Goal: Task Accomplishment & Management: Use online tool/utility

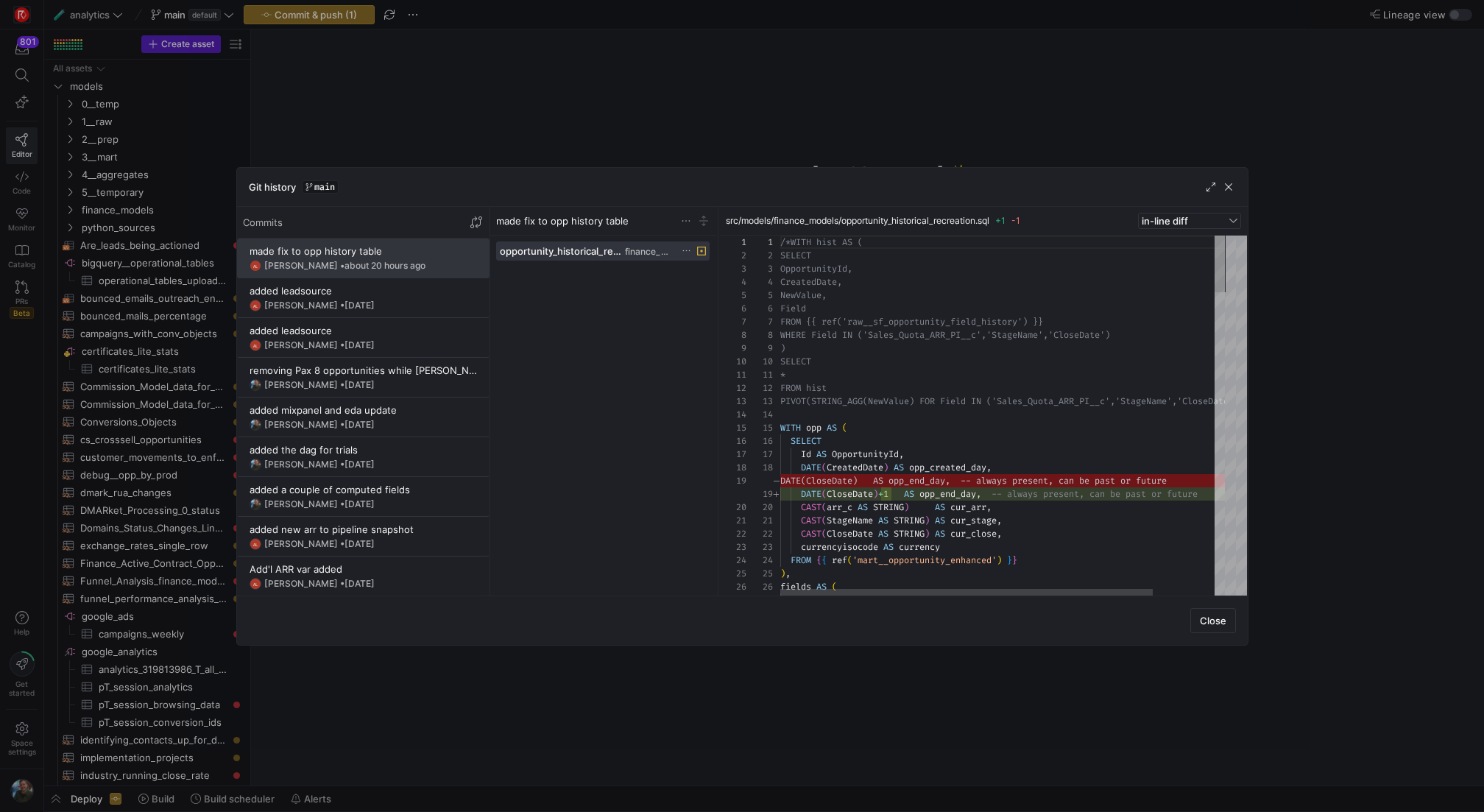
scroll to position [132, 0]
click at [1225, 193] on span "button" at bounding box center [1228, 187] width 14 height 14
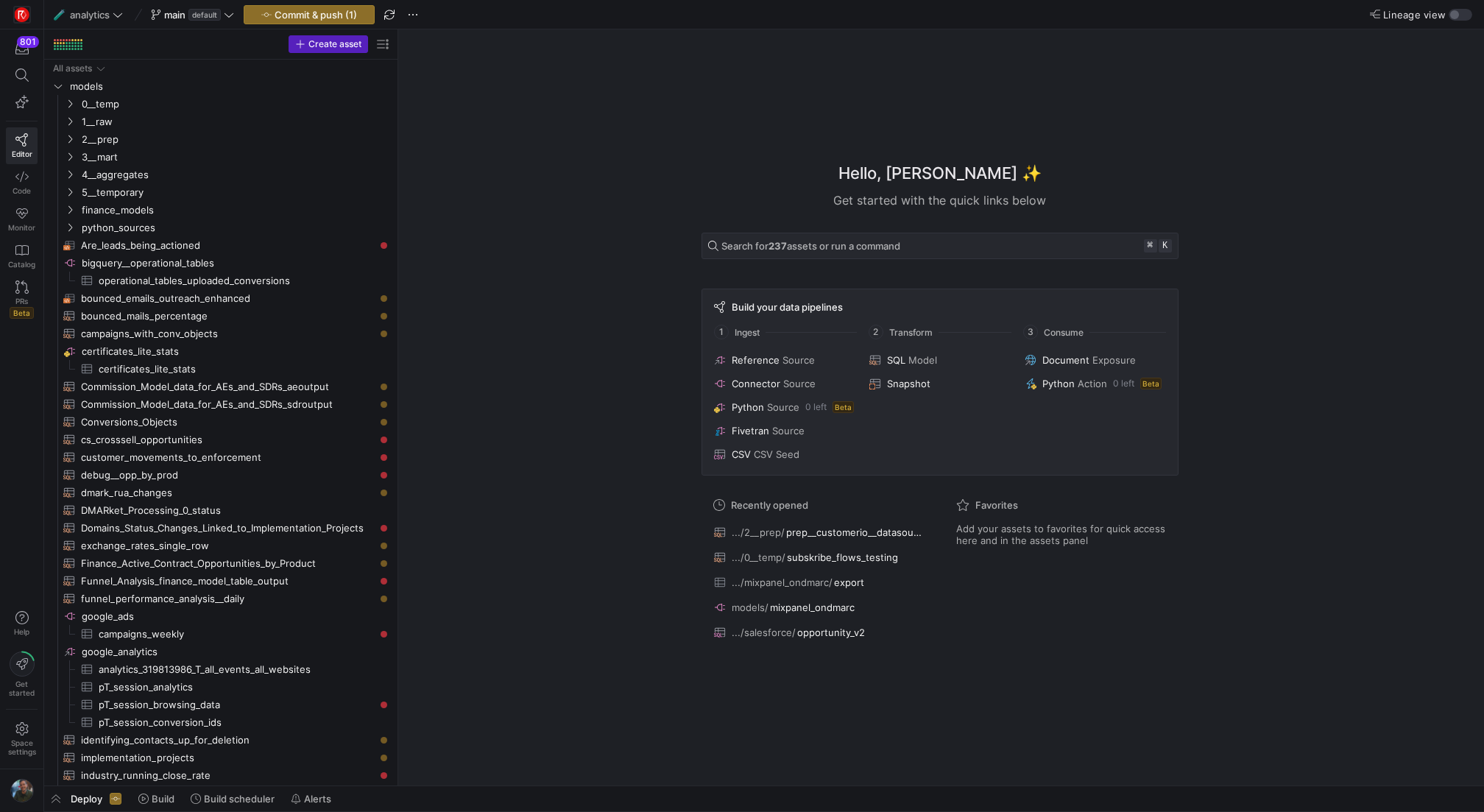
drag, startPoint x: 250, startPoint y: 496, endPoint x: 600, endPoint y: 559, distance: 355.6
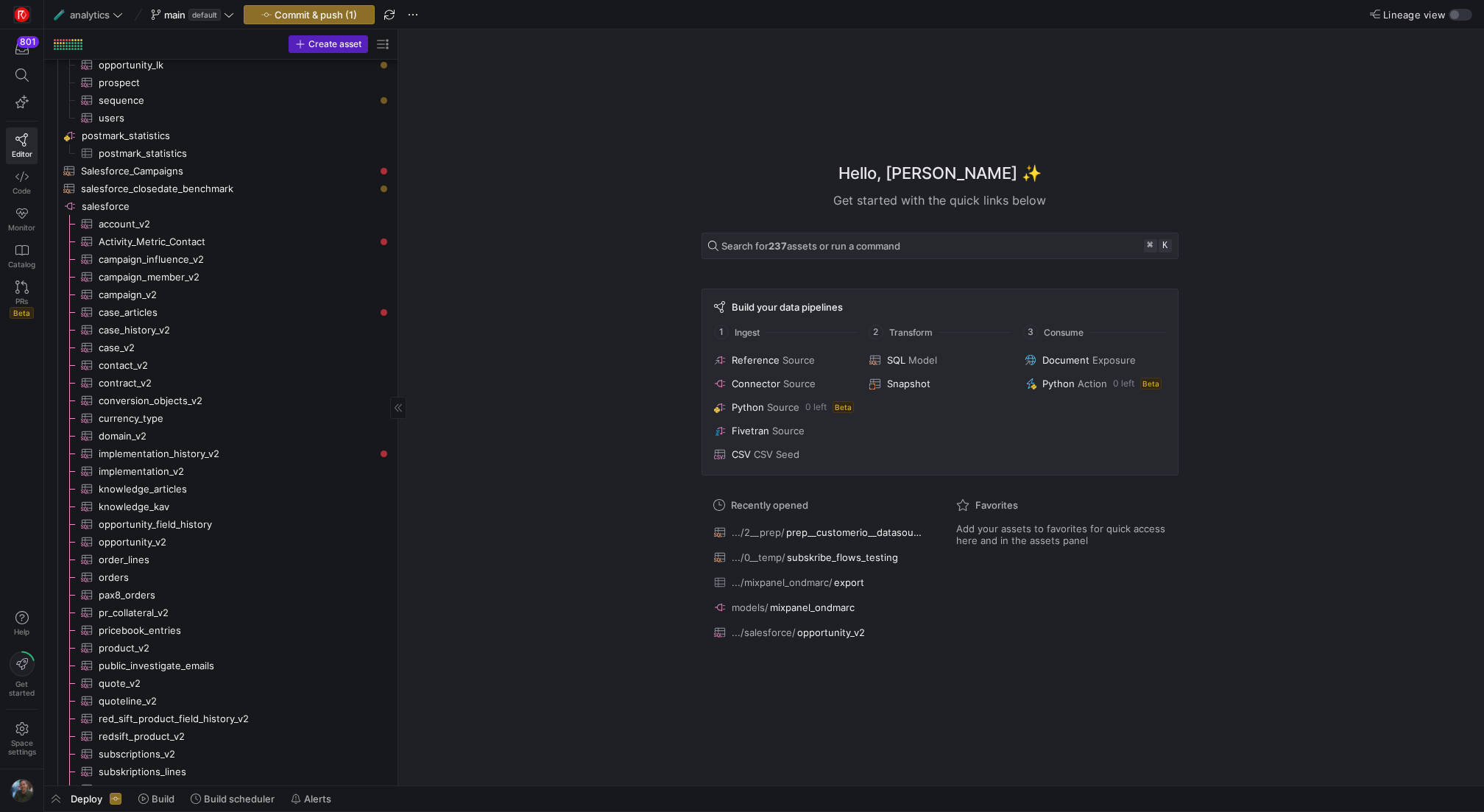
scroll to position [1587, 0]
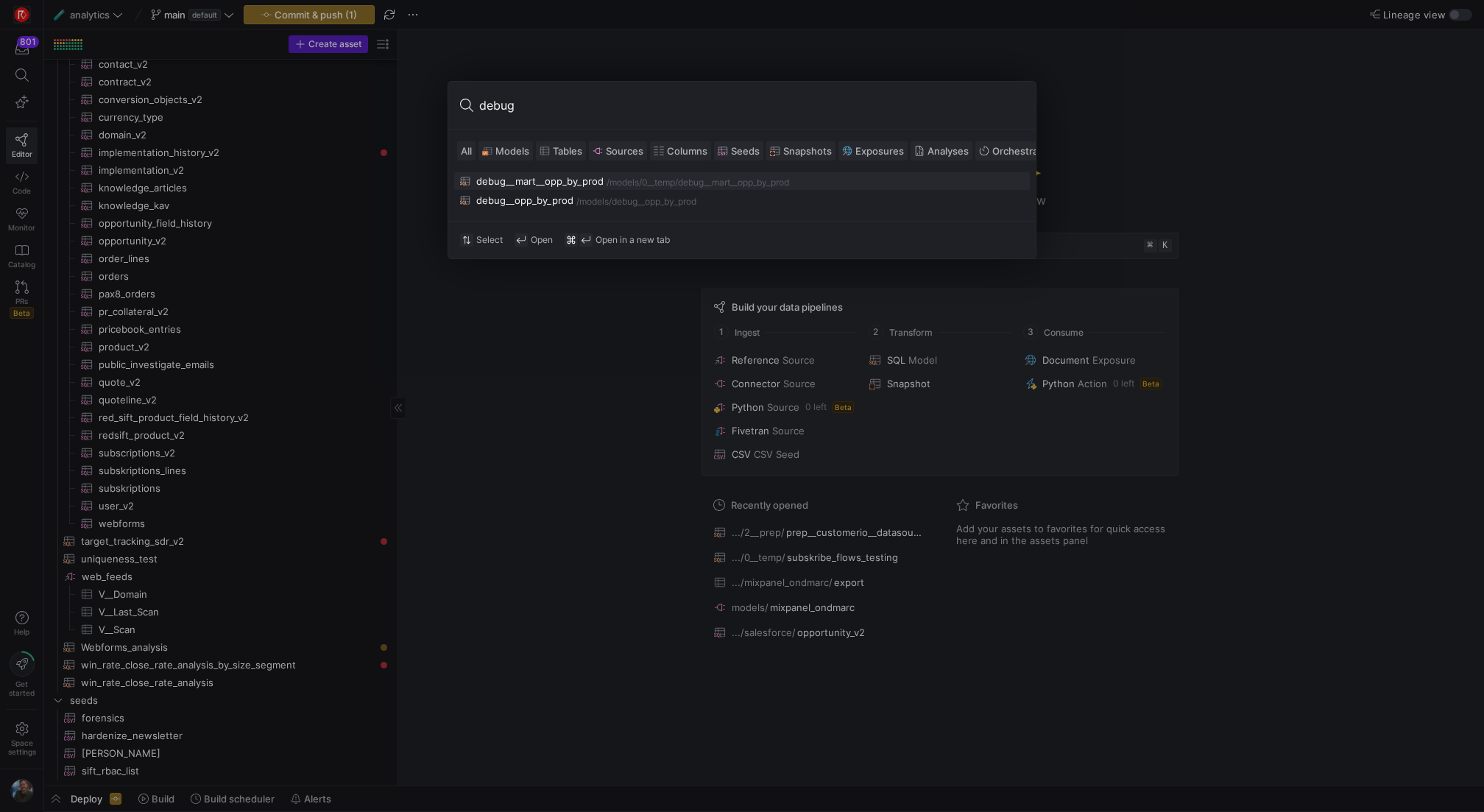
type input "debug"
click at [553, 178] on div "debug__mart__opp_by_prod" at bounding box center [540, 180] width 127 height 12
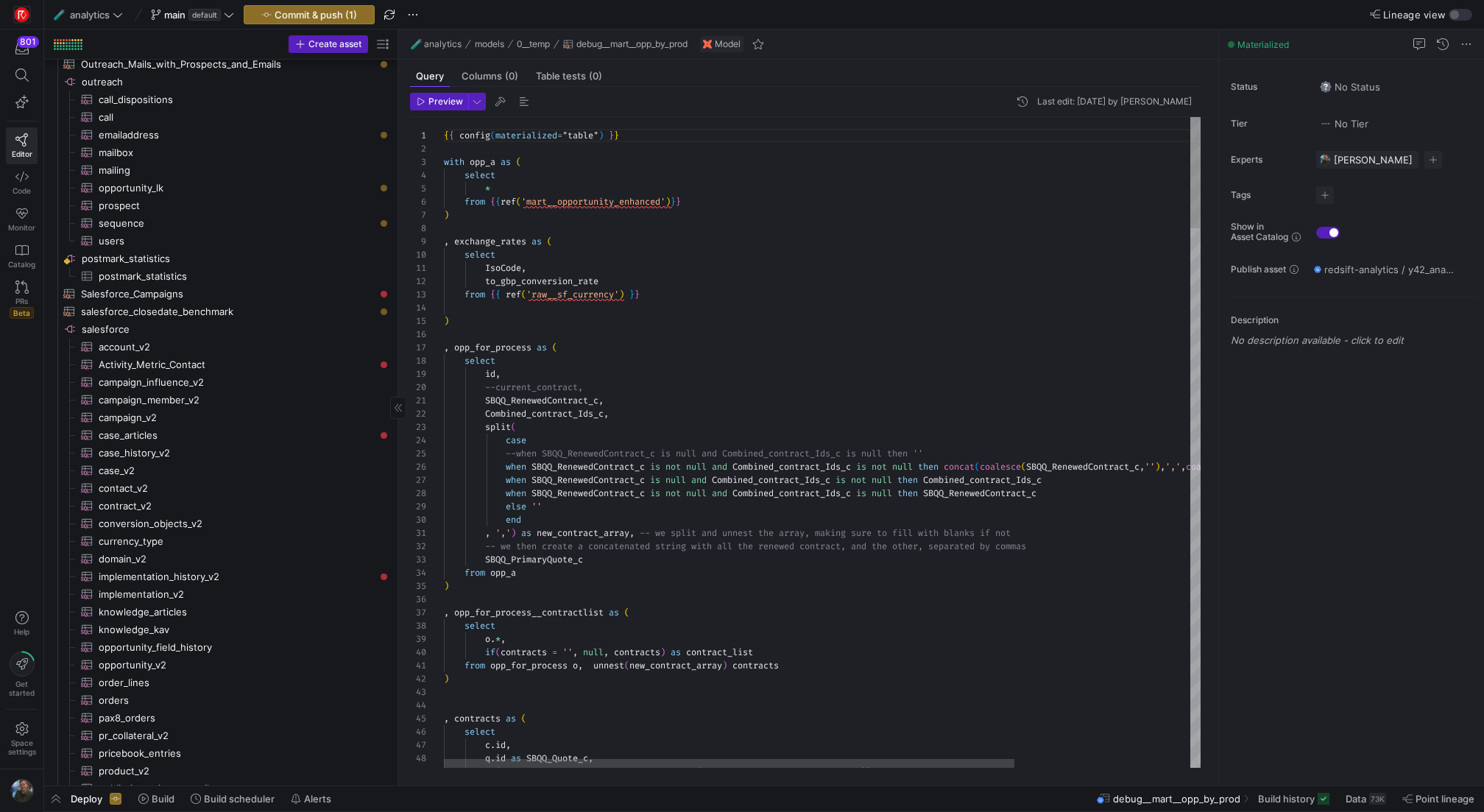
scroll to position [66, 243]
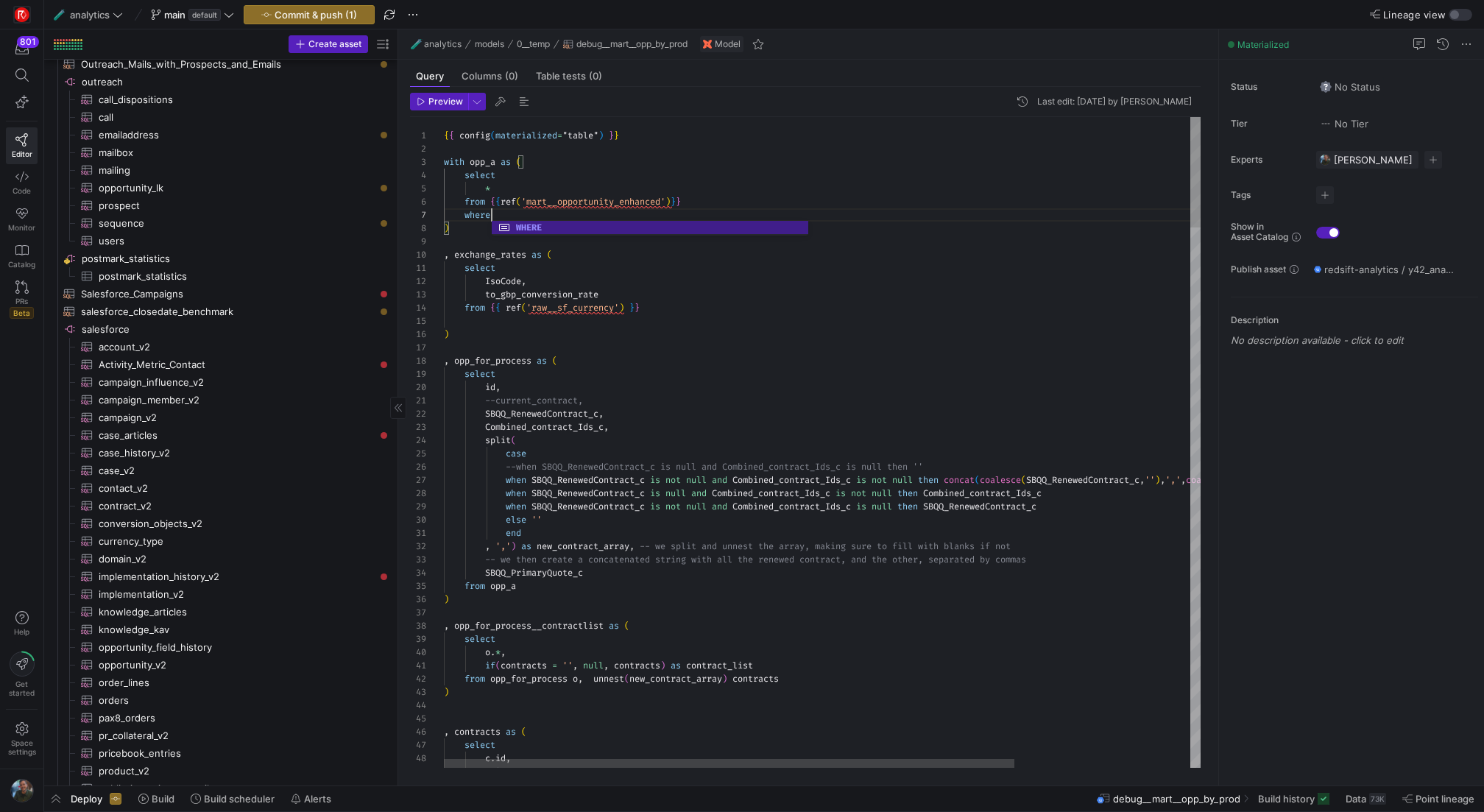
scroll to position [80, 53]
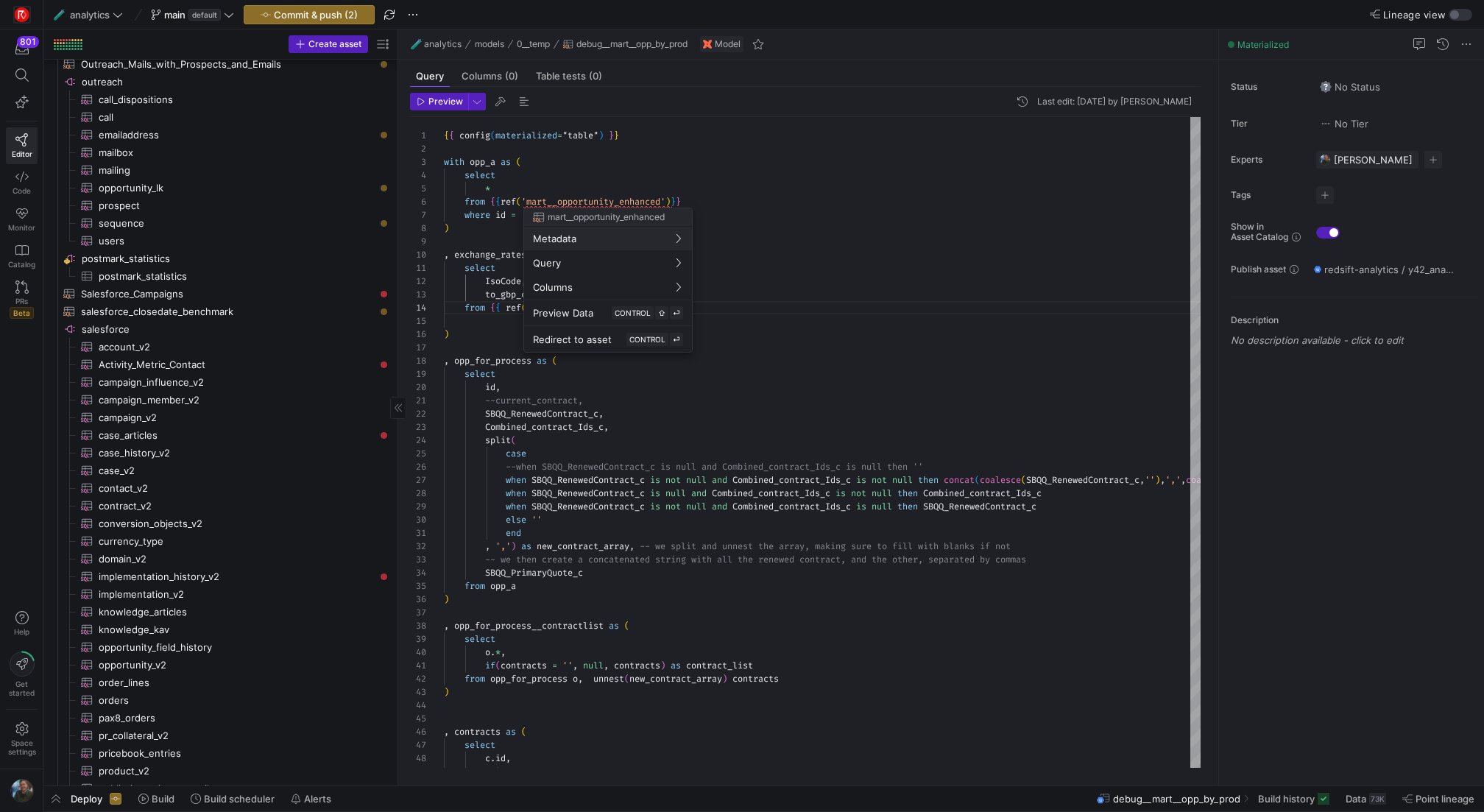
click at [732, 216] on div at bounding box center [742, 406] width 1484 height 812
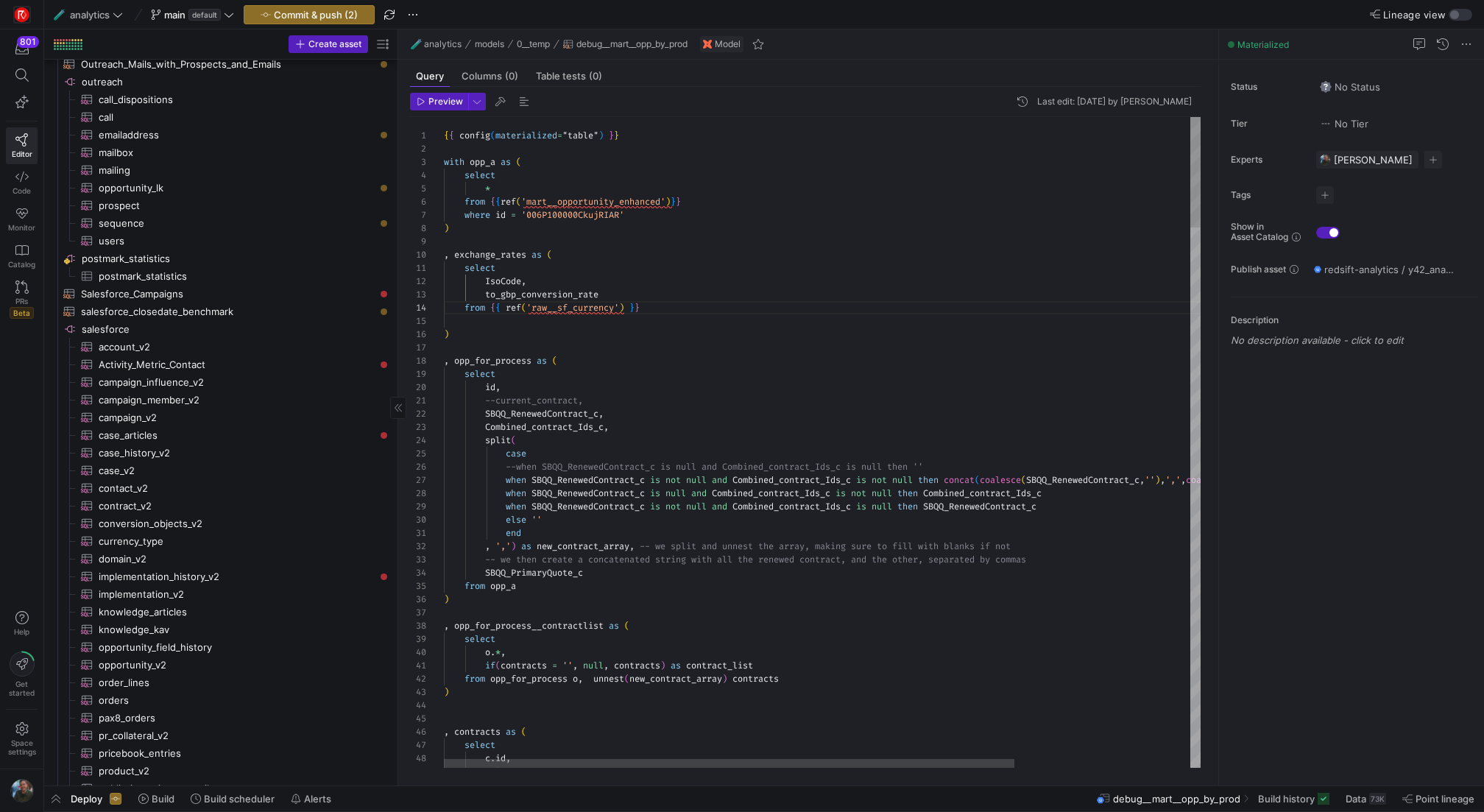
type textarea "{{ config(materialized="table") }} with opp_a as ( select * from {{ref('mart__o…"
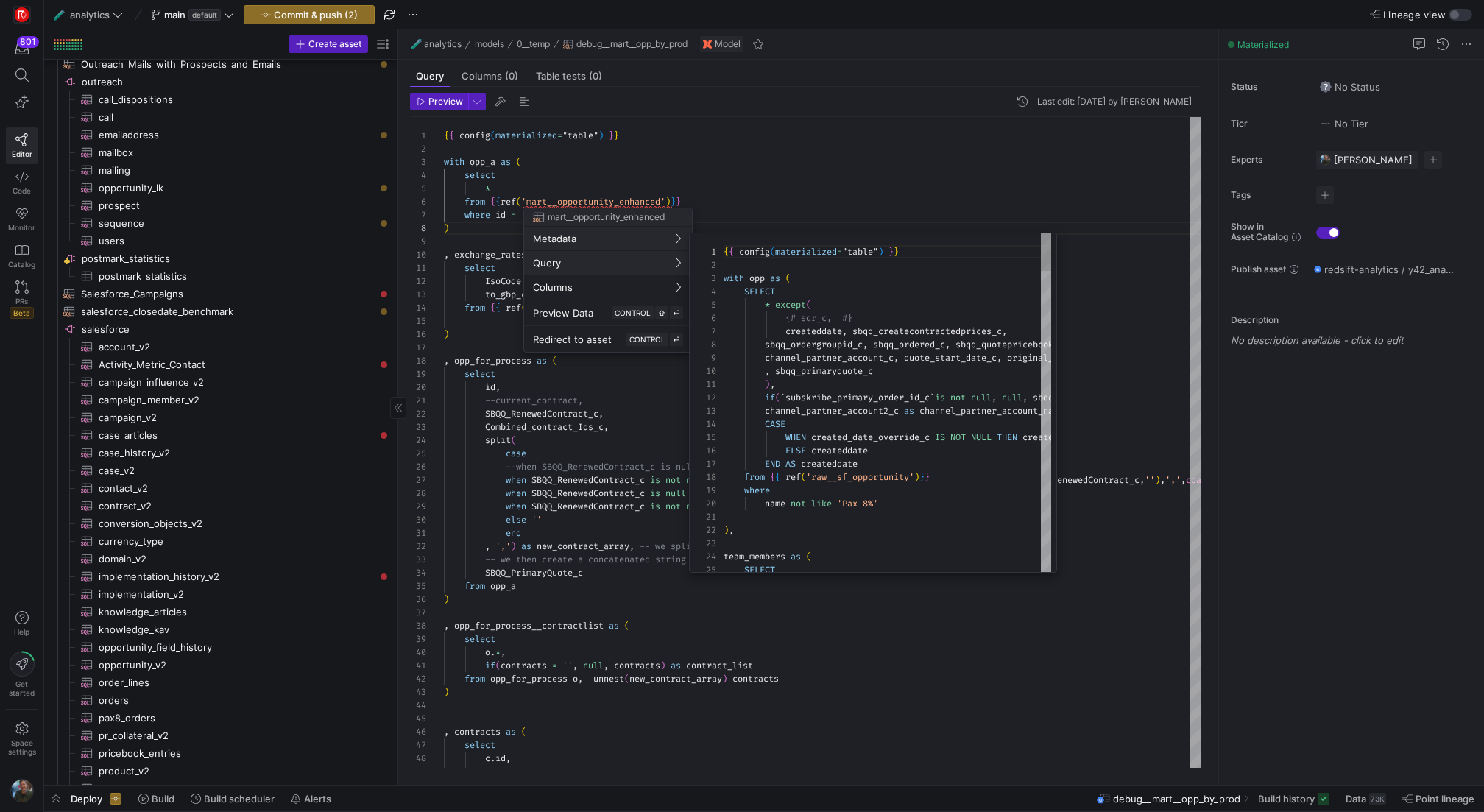
scroll to position [132, 0]
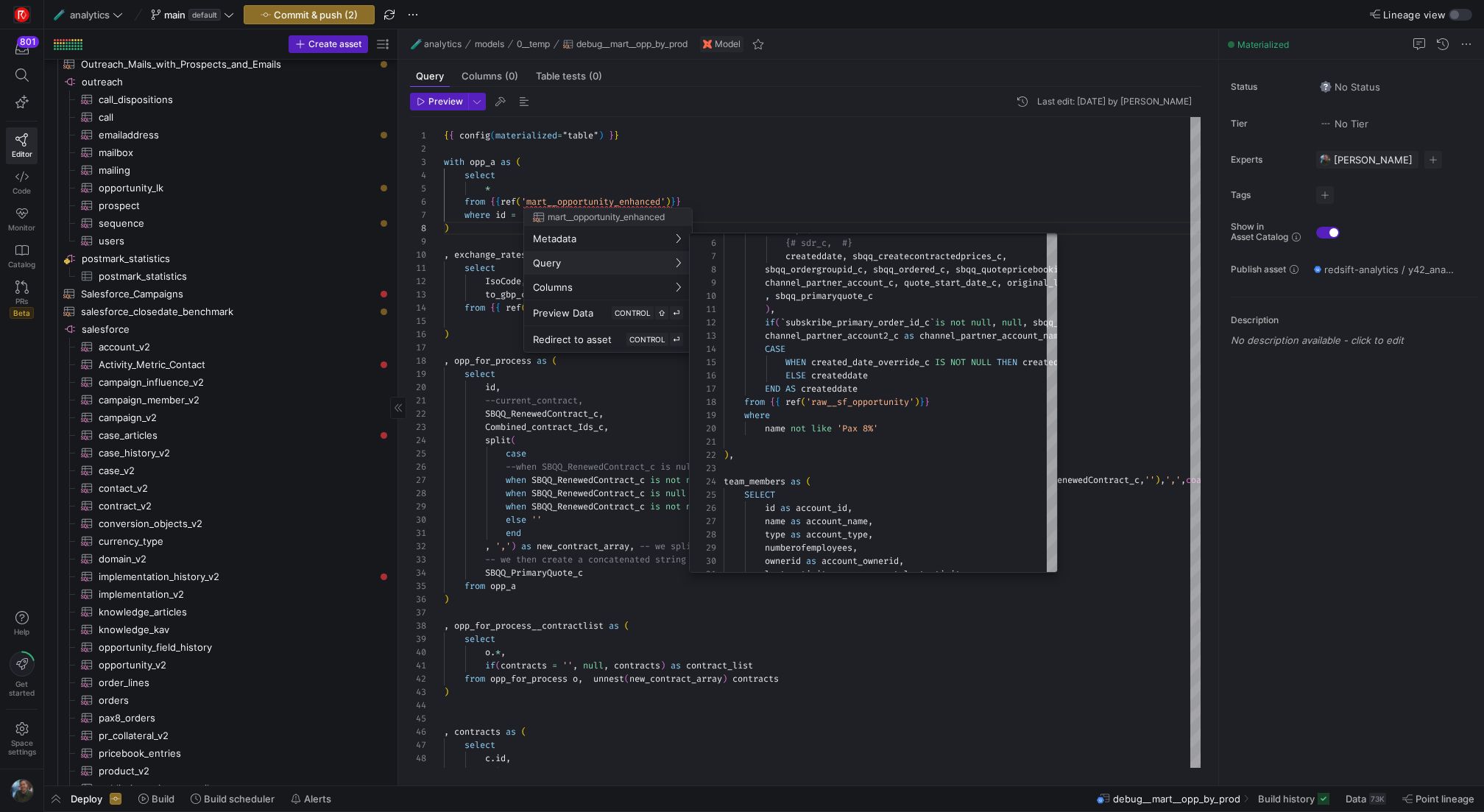
click at [642, 137] on div at bounding box center [742, 406] width 1484 height 812
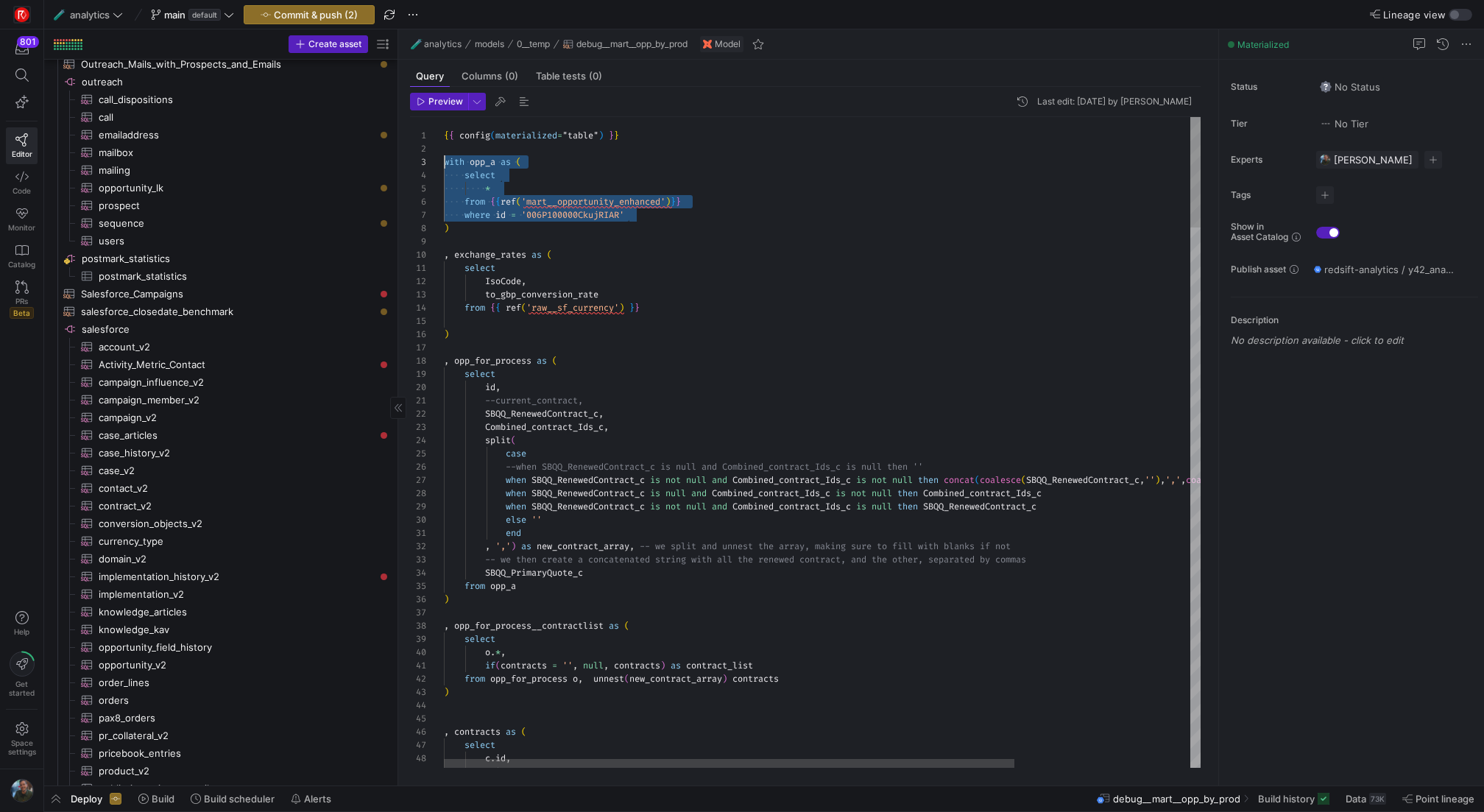
scroll to position [39, 0]
drag, startPoint x: 658, startPoint y: 213, endPoint x: 373, endPoint y: 178, distance: 287.1
click at [616, 222] on link "Preview Selection" at bounding box center [596, 215] width 115 height 19
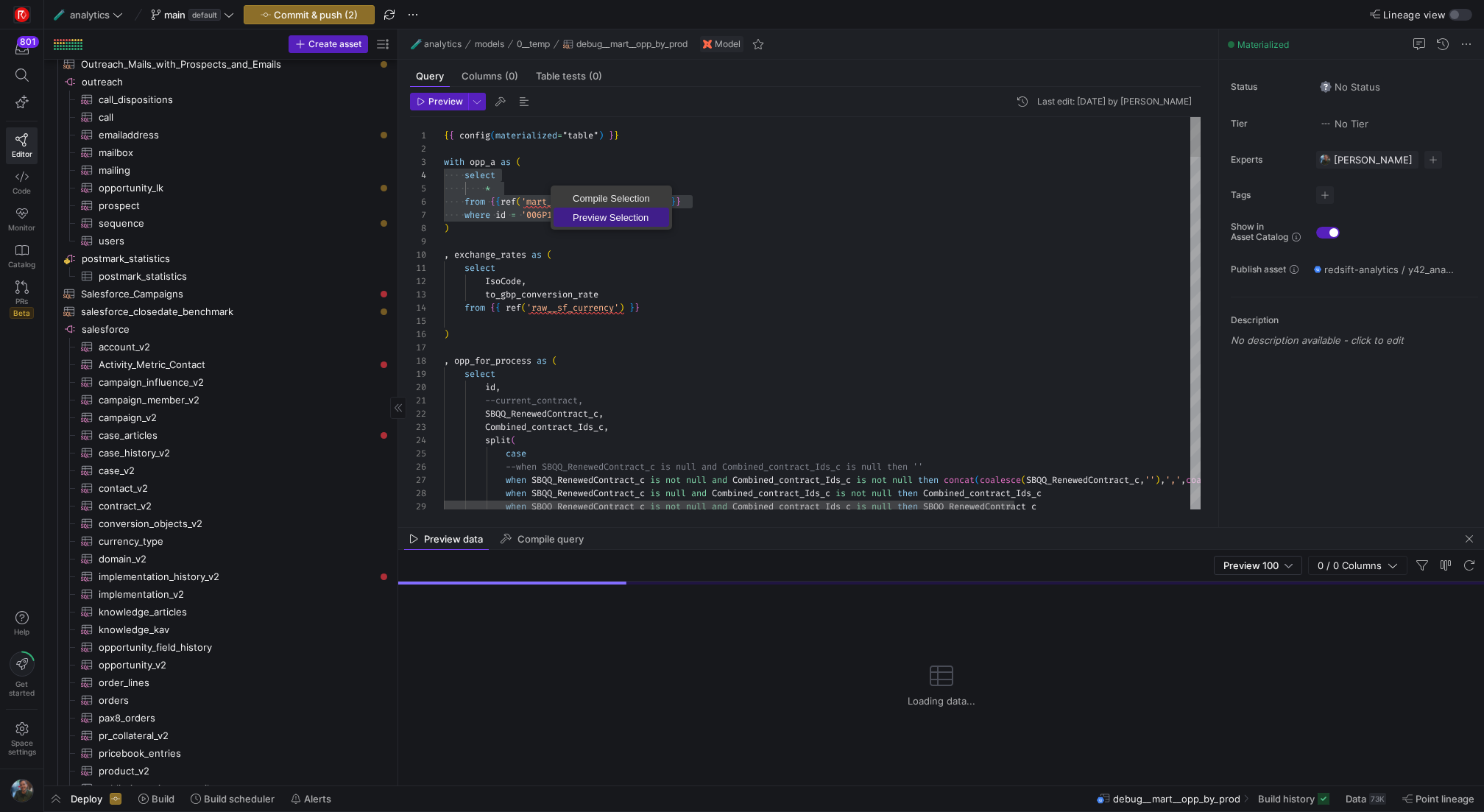
click at [588, 213] on span "Preview Selection" at bounding box center [610, 217] width 115 height 10
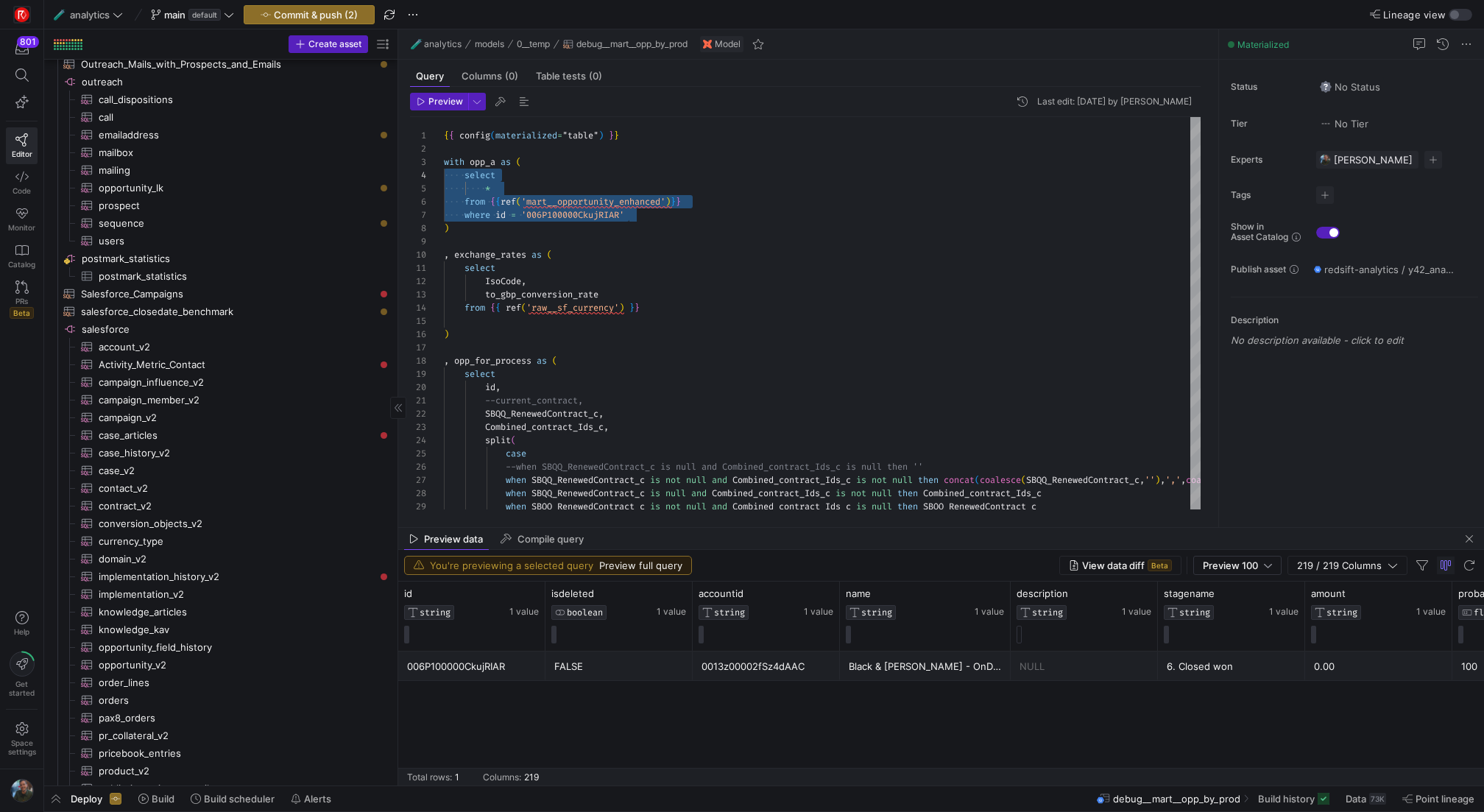
click at [1095, 657] on div "NULL" at bounding box center [1084, 666] width 130 height 29
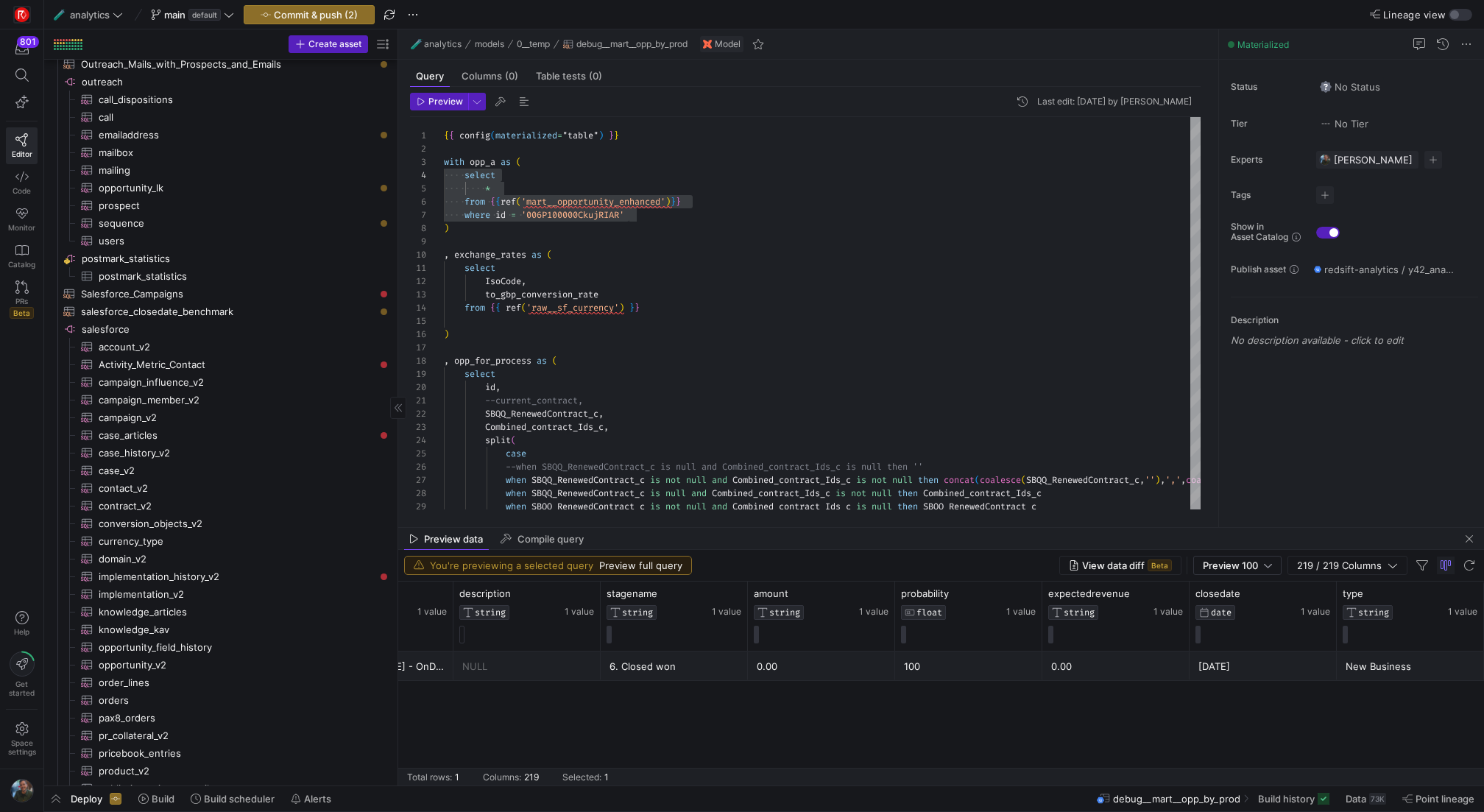
scroll to position [0, 704]
click at [1401, 565] on span "button" at bounding box center [1346, 565] width 119 height 18
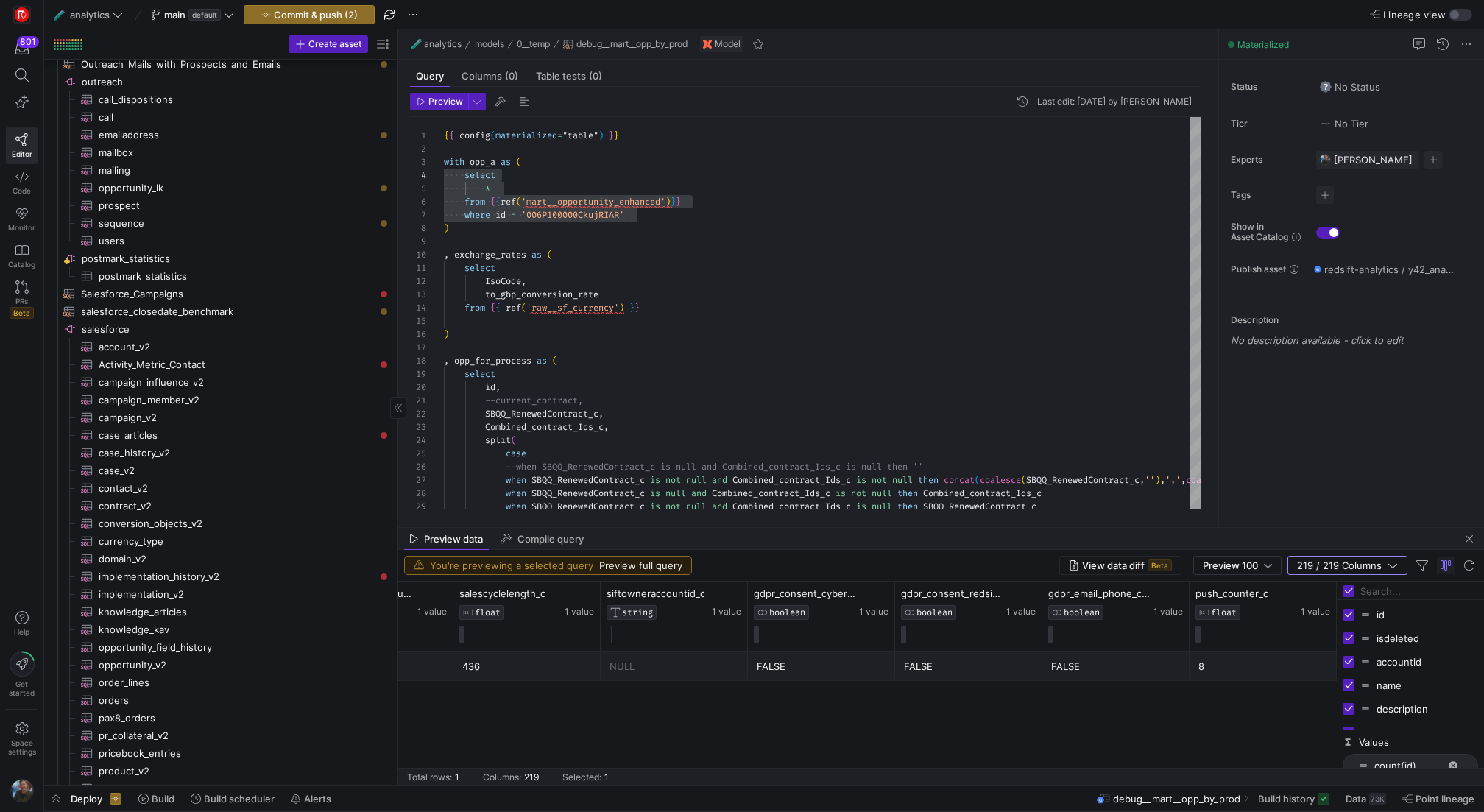
click at [1343, 588] on input "Toggle Select All Columns" at bounding box center [1347, 590] width 12 height 12
checkbox input "false"
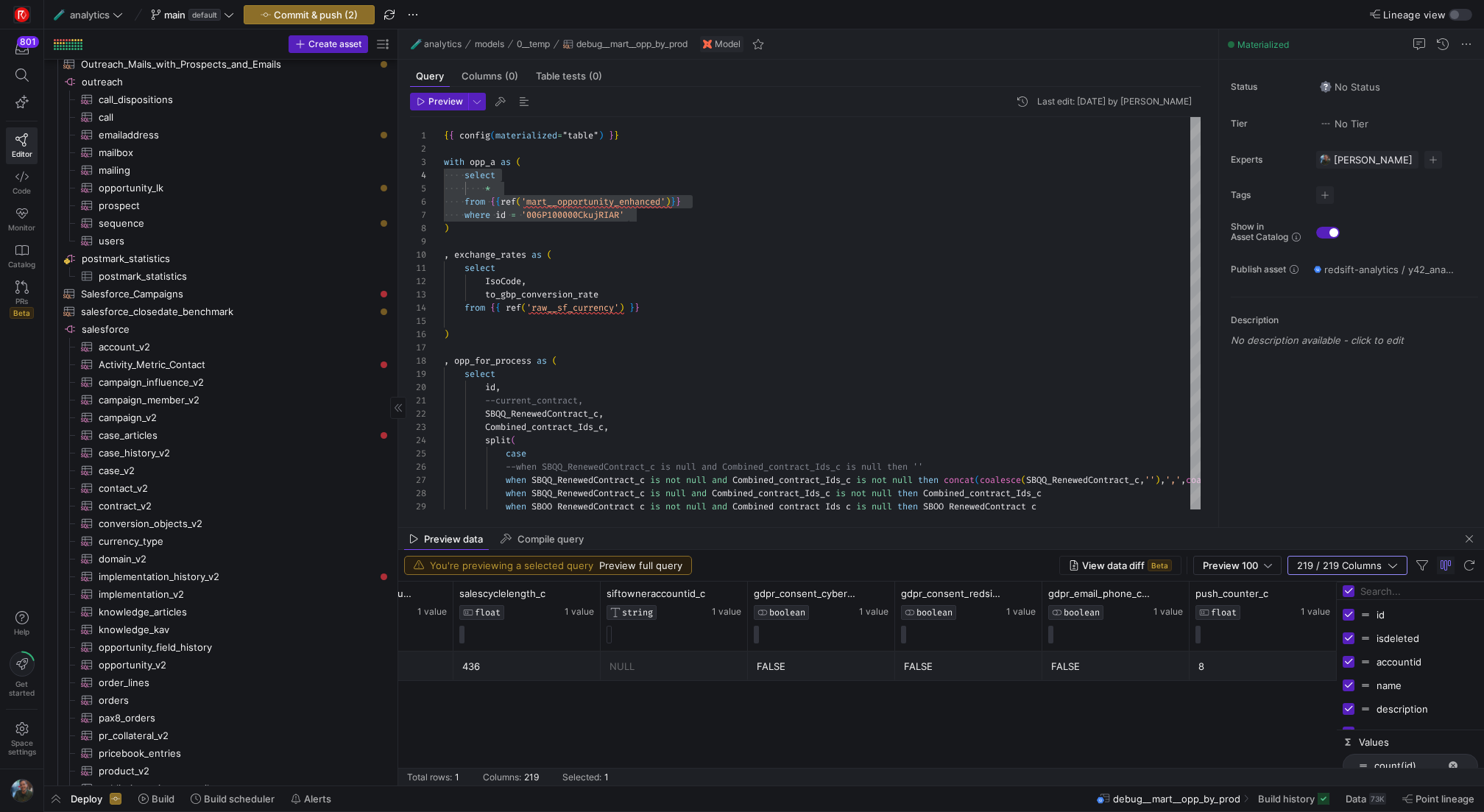
checkbox input "false"
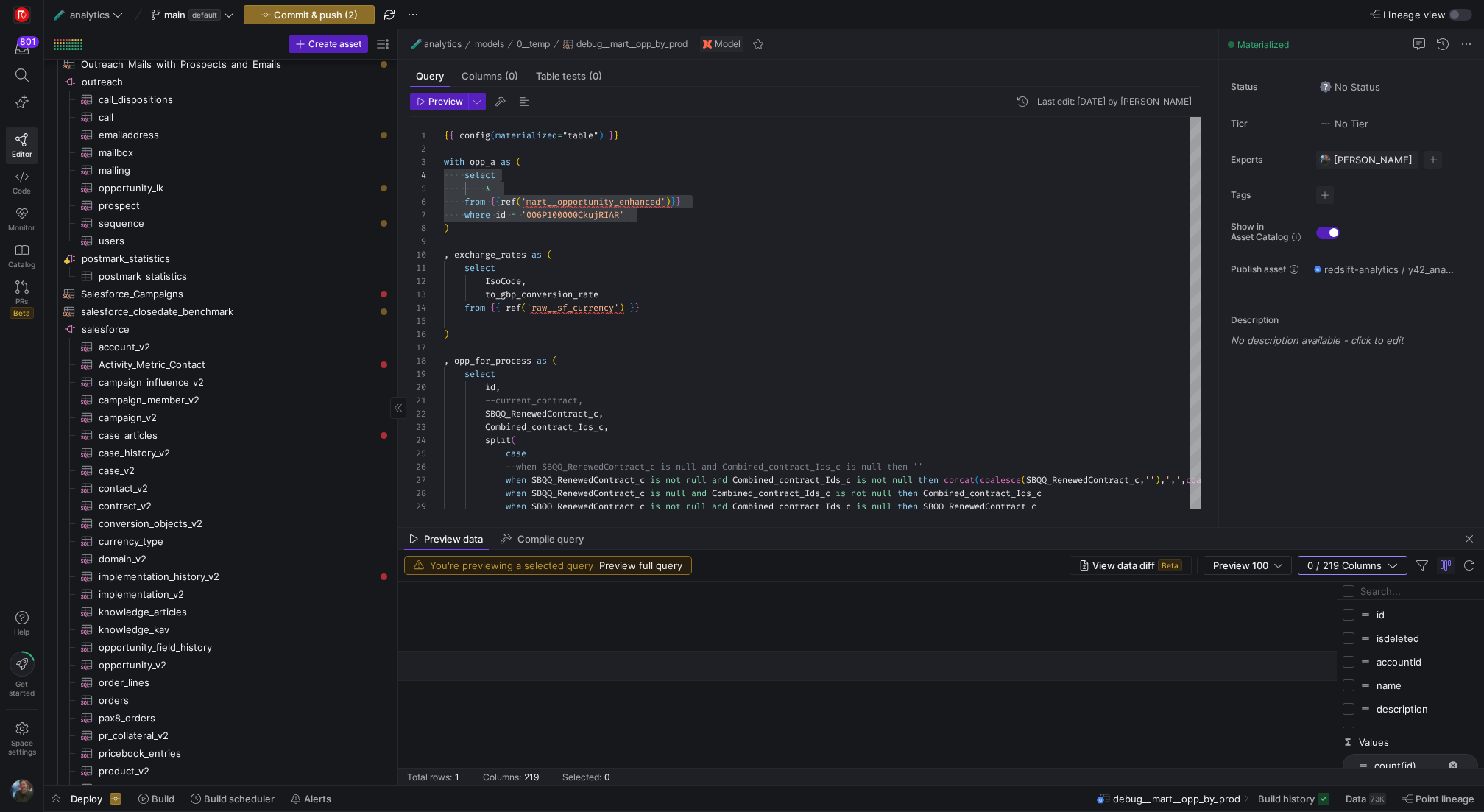
click at [1368, 588] on input "Filter Columns Input" at bounding box center [1419, 590] width 118 height 29
type input "sales"
click at [1346, 707] on input "Press SPACE to toggle visibility (hidden)" at bounding box center [1347, 708] width 12 height 12
checkbox input "true"
checkbox input "false"
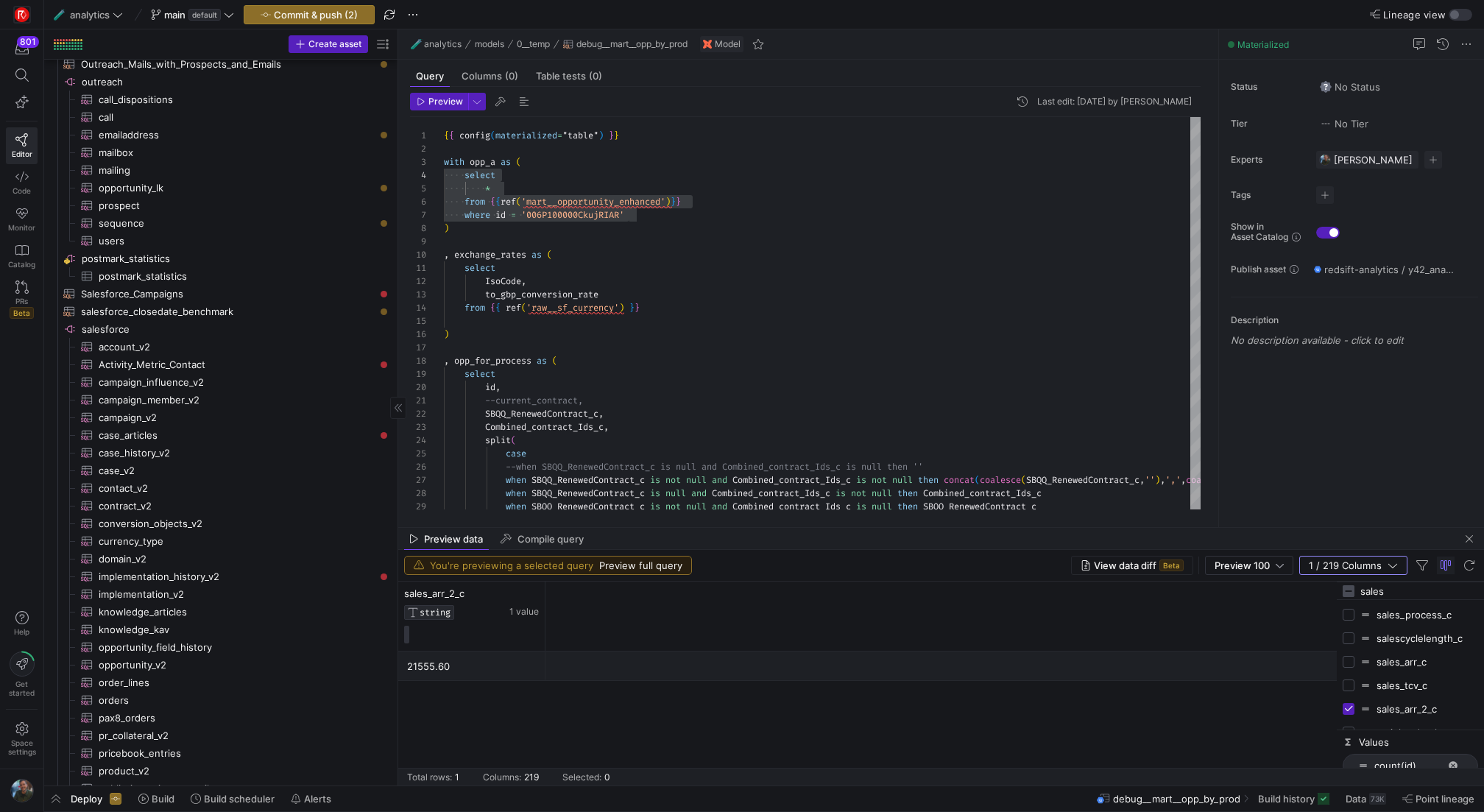
click at [1388, 582] on input "sales" at bounding box center [1419, 590] width 118 height 29
type input "curren"
click at [1351, 612] on input "Press SPACE to toggle visibility (hidden)" at bounding box center [1347, 614] width 12 height 12
checkbox input "true"
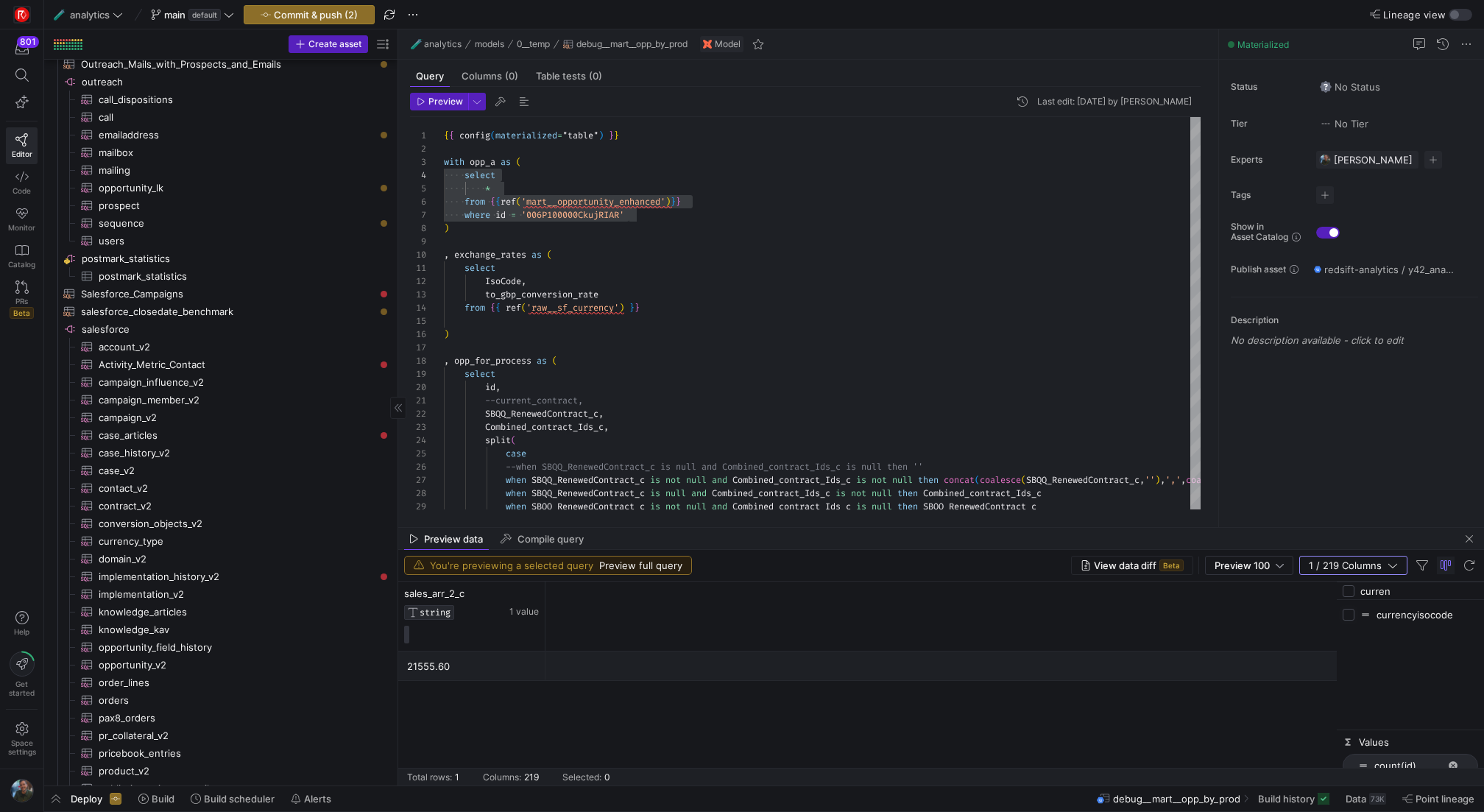
checkbox input "true"
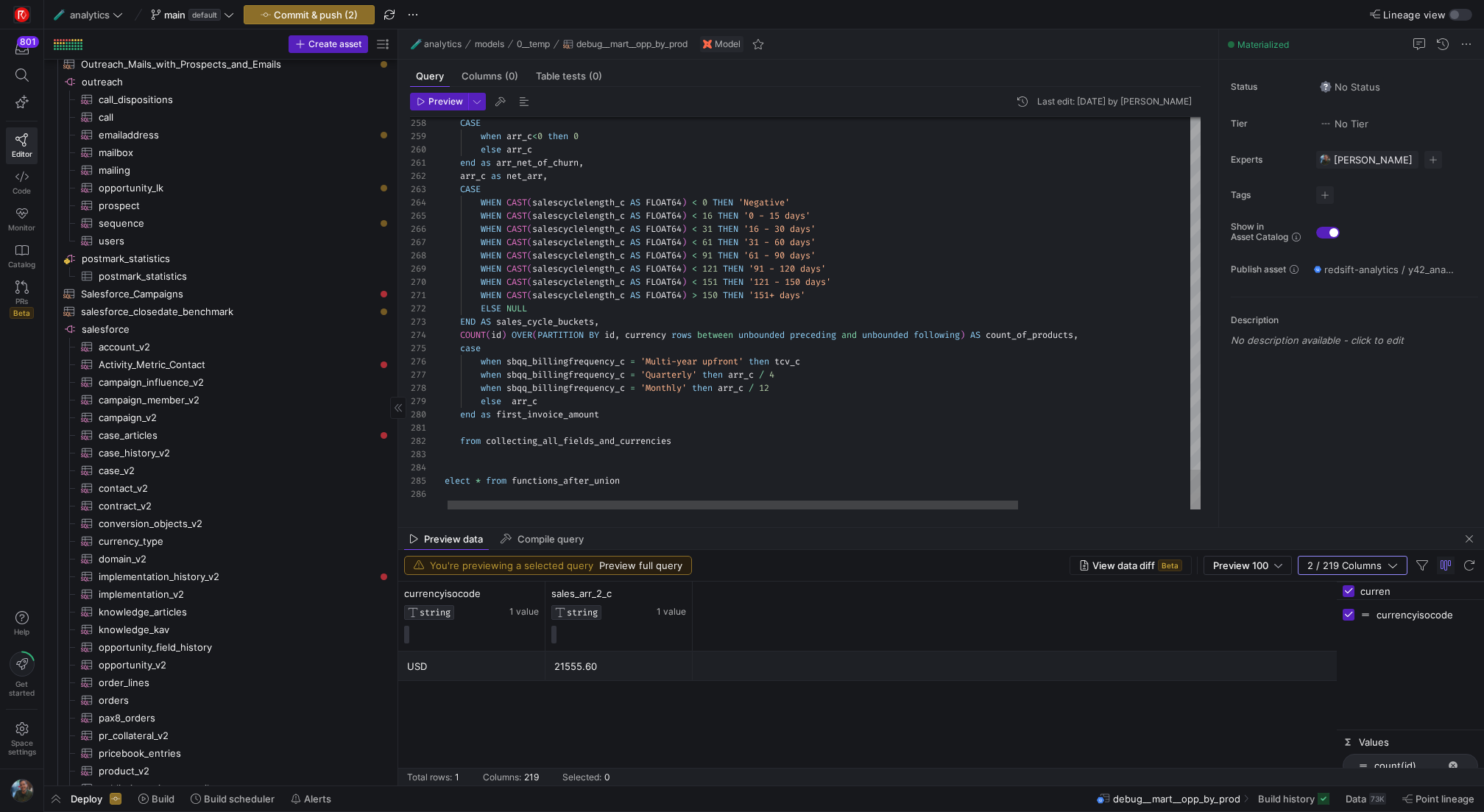
type textarea "from collecting_all_fields_and_currencies ) select * from functions_after_union"
click at [428, 114] on header "Preview Last edit: [DATE] by [PERSON_NAME]" at bounding box center [805, 105] width 791 height 24
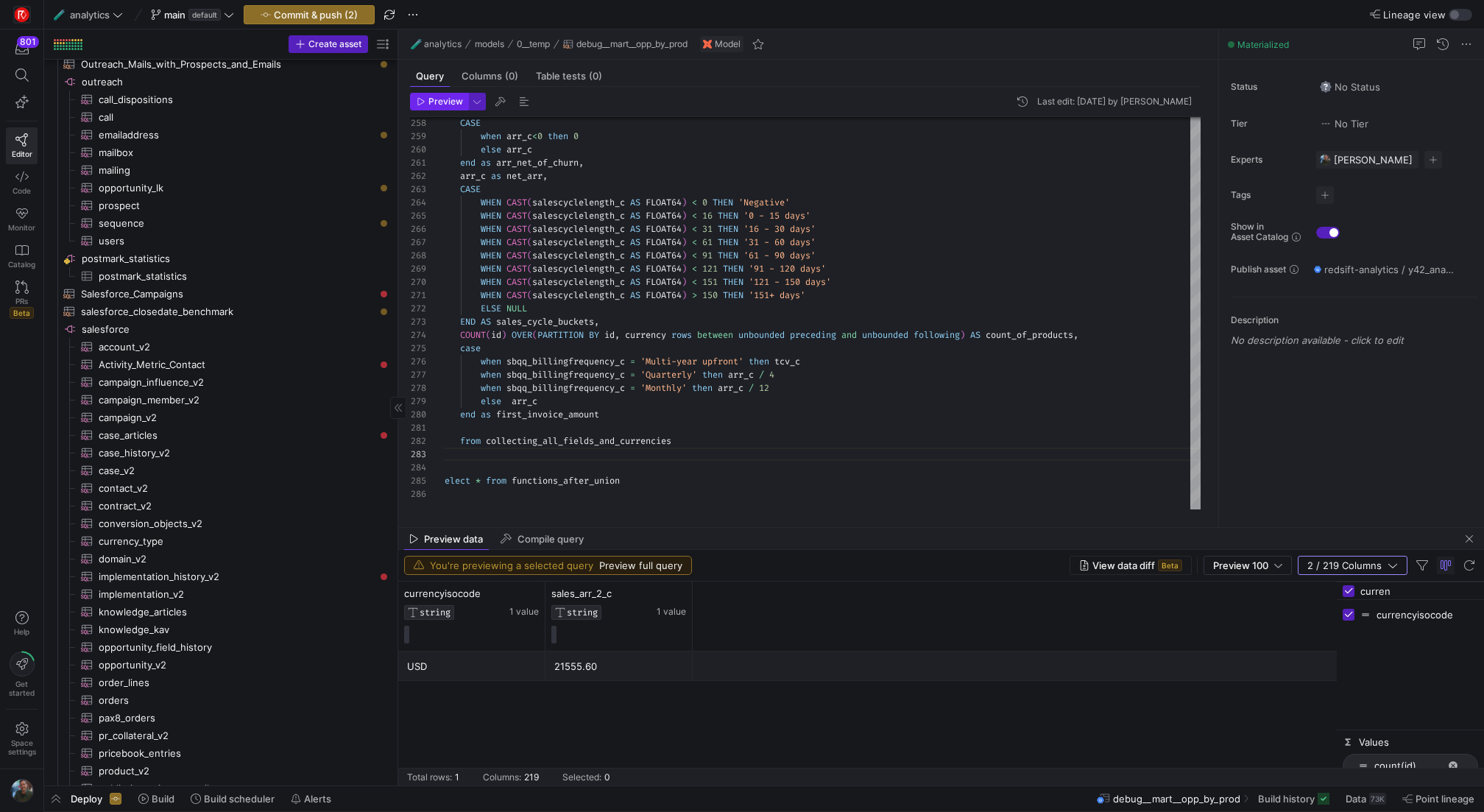
click at [436, 109] on span "button" at bounding box center [439, 102] width 56 height 16
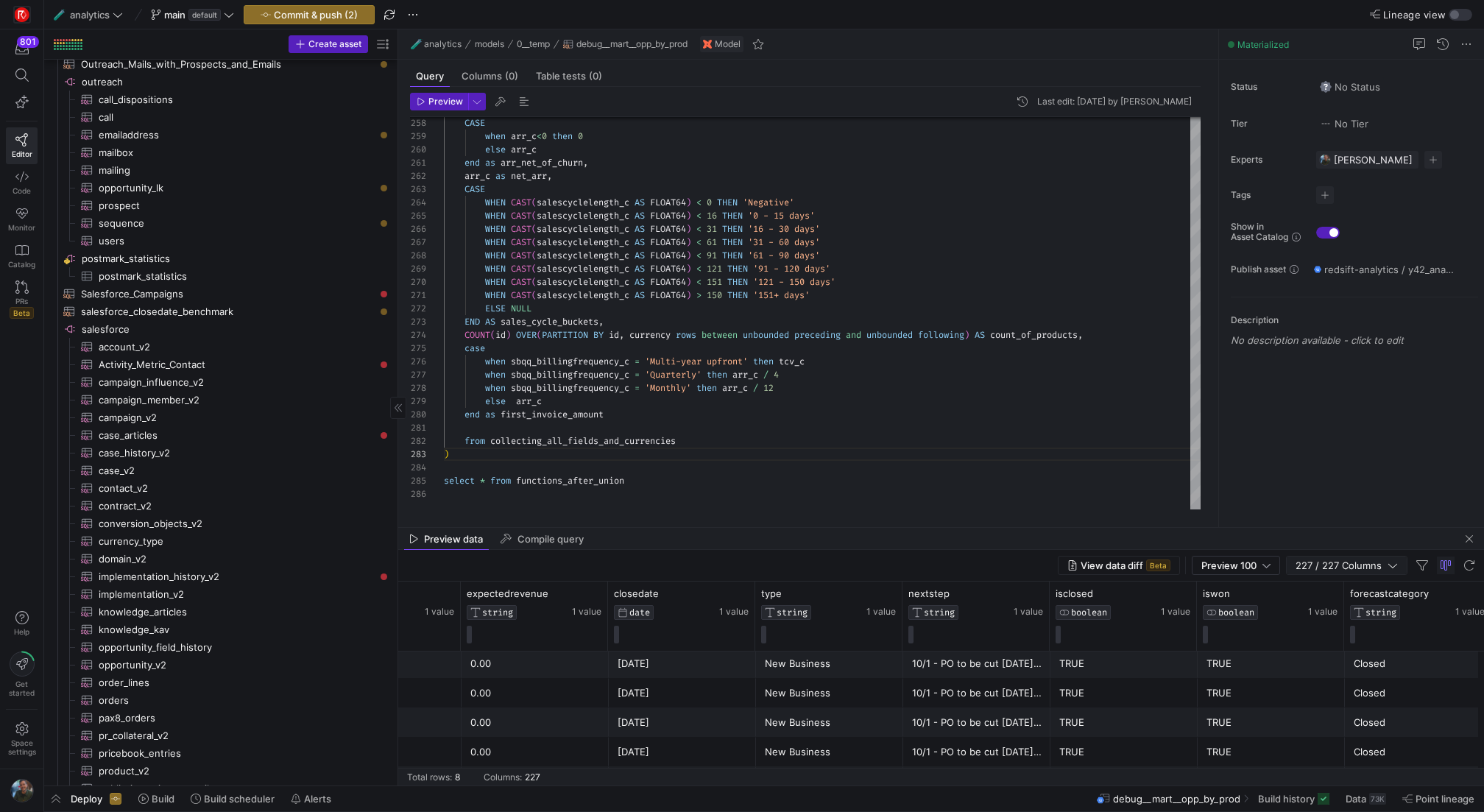
click at [1377, 565] on span "227 / 227 Columns" at bounding box center [1341, 565] width 92 height 12
click at [1351, 594] on input "Toggle Select All Columns" at bounding box center [1347, 590] width 12 height 12
checkbox input "false"
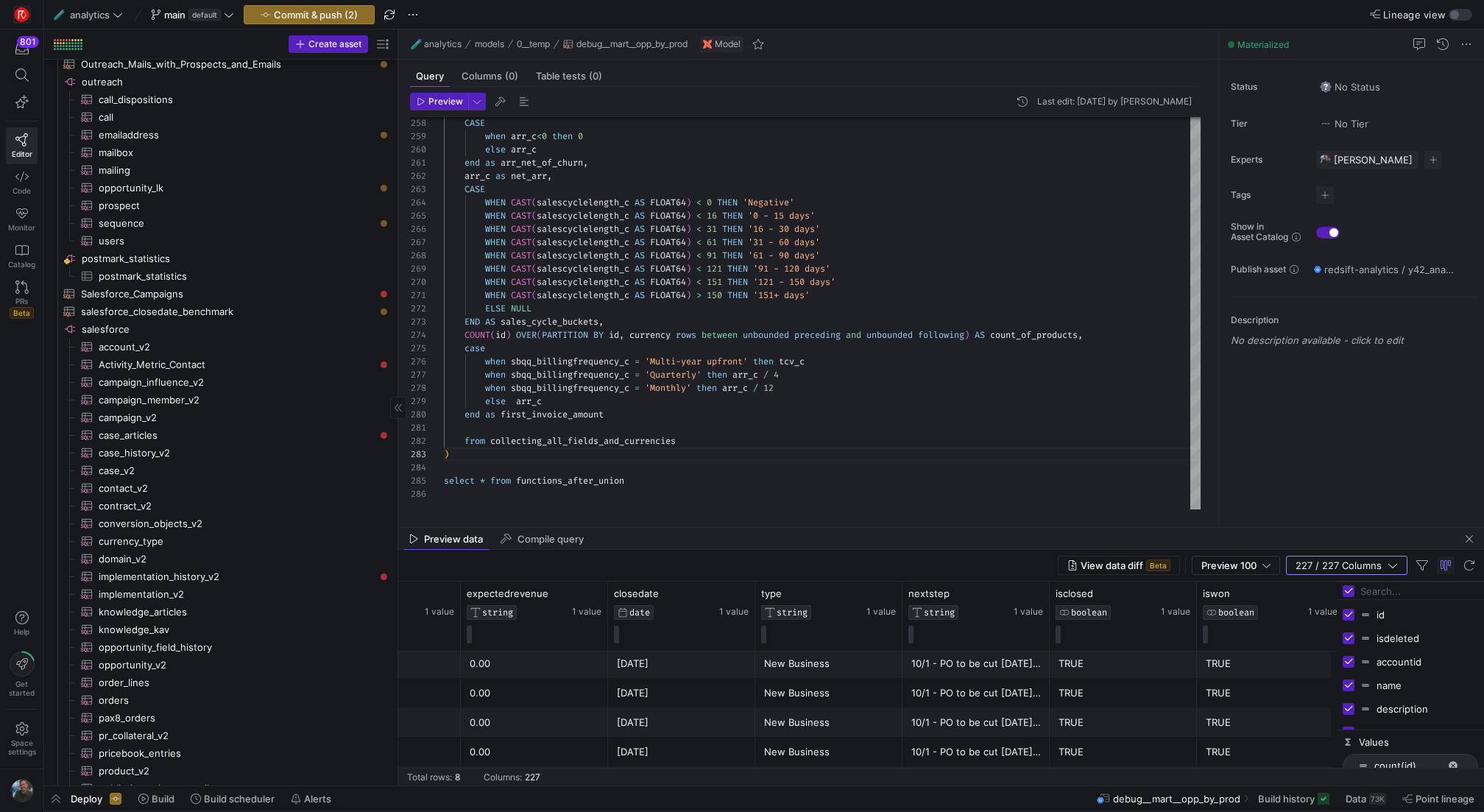
checkbox input "false"
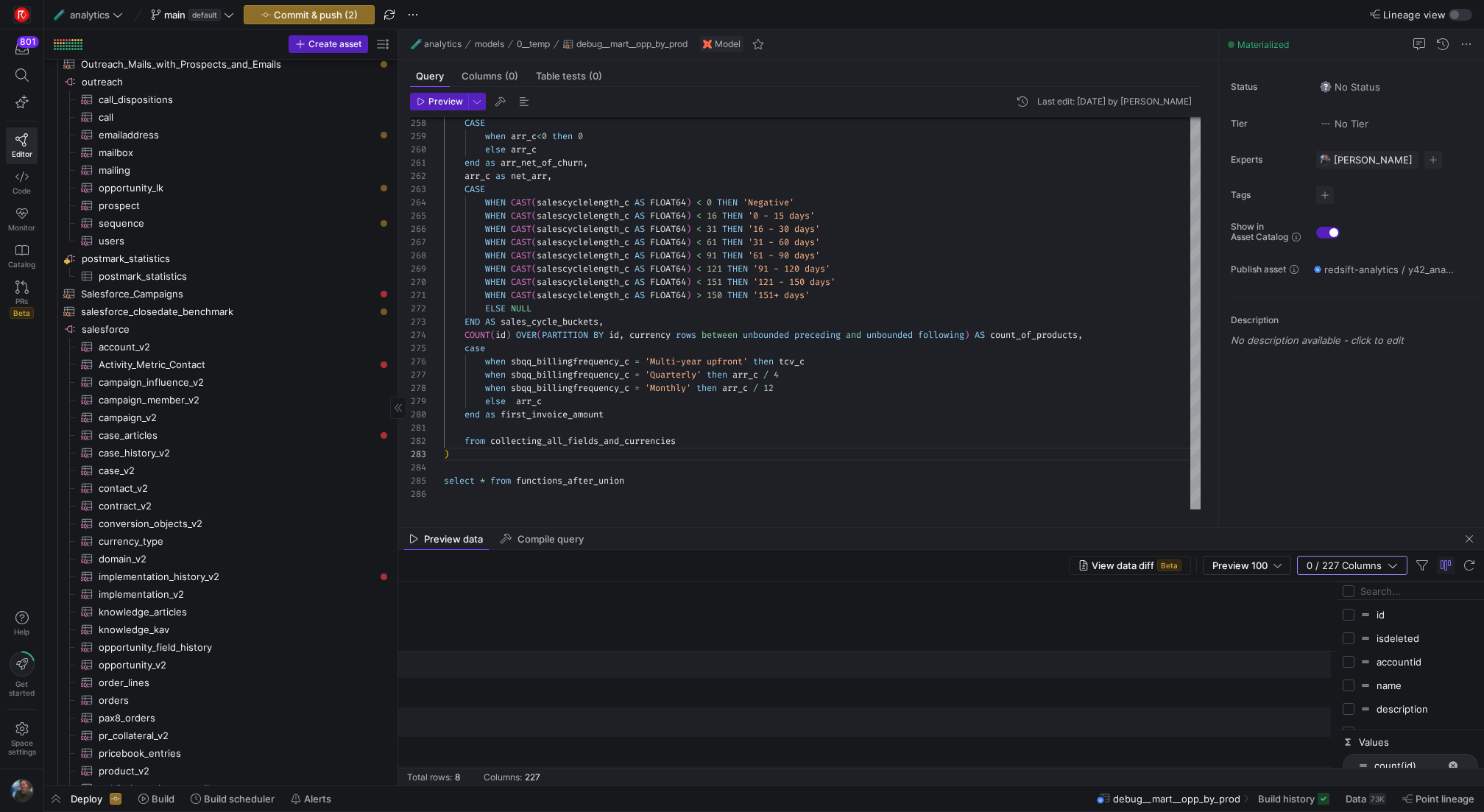
click at [1369, 594] on input "Filter Columns Input" at bounding box center [1419, 590] width 118 height 29
type input "arr_c"
click at [1349, 715] on input "Press SPACE to toggle visibility (hidden)" at bounding box center [1347, 716] width 12 height 12
checkbox input "true"
checkbox input "false"
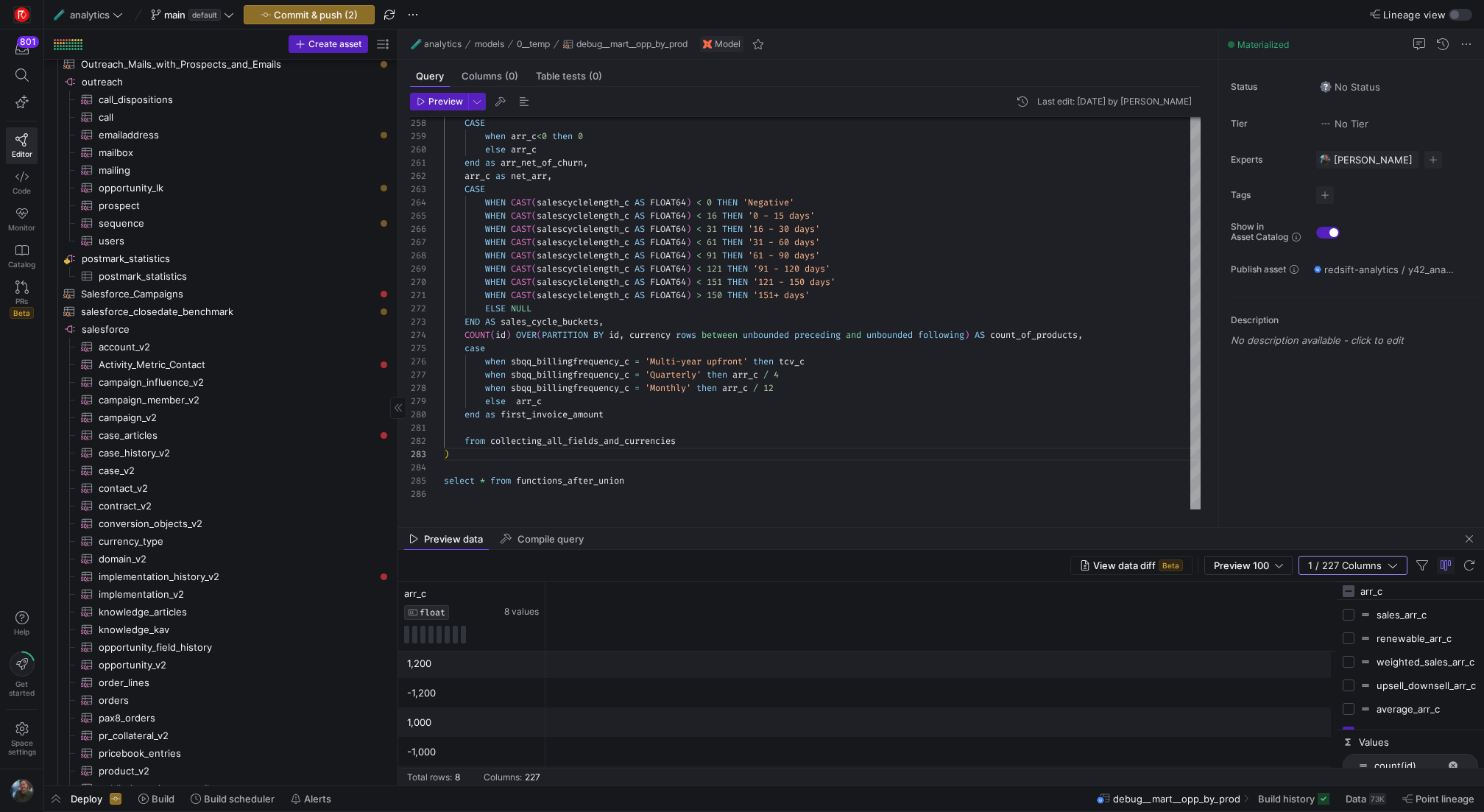
click at [1396, 589] on input "arr_c" at bounding box center [1419, 590] width 118 height 29
type input "curren"
click at [1346, 637] on input "Press SPACE to toggle visibility (hidden)" at bounding box center [1347, 638] width 12 height 12
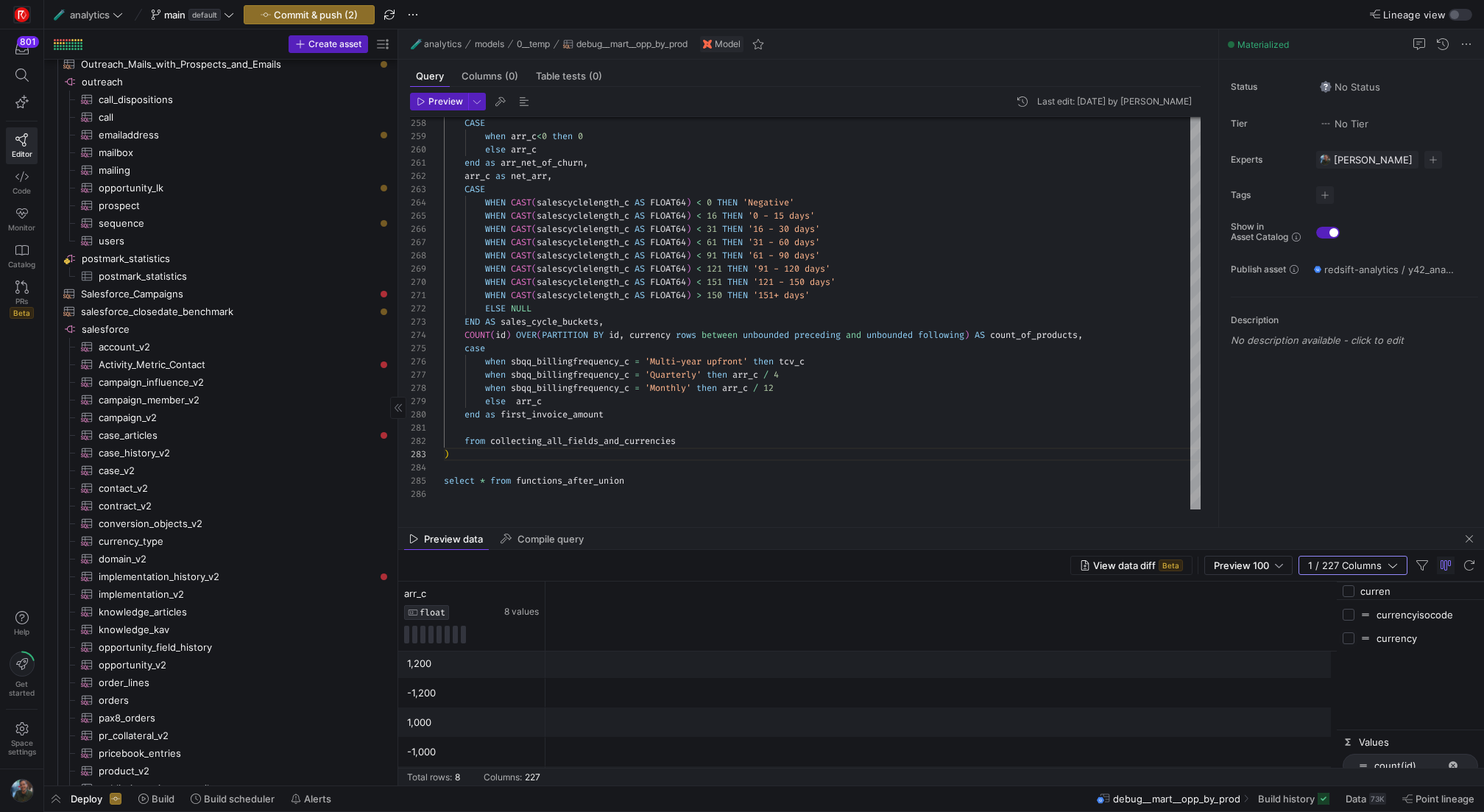
checkbox input "true"
checkbox input "false"
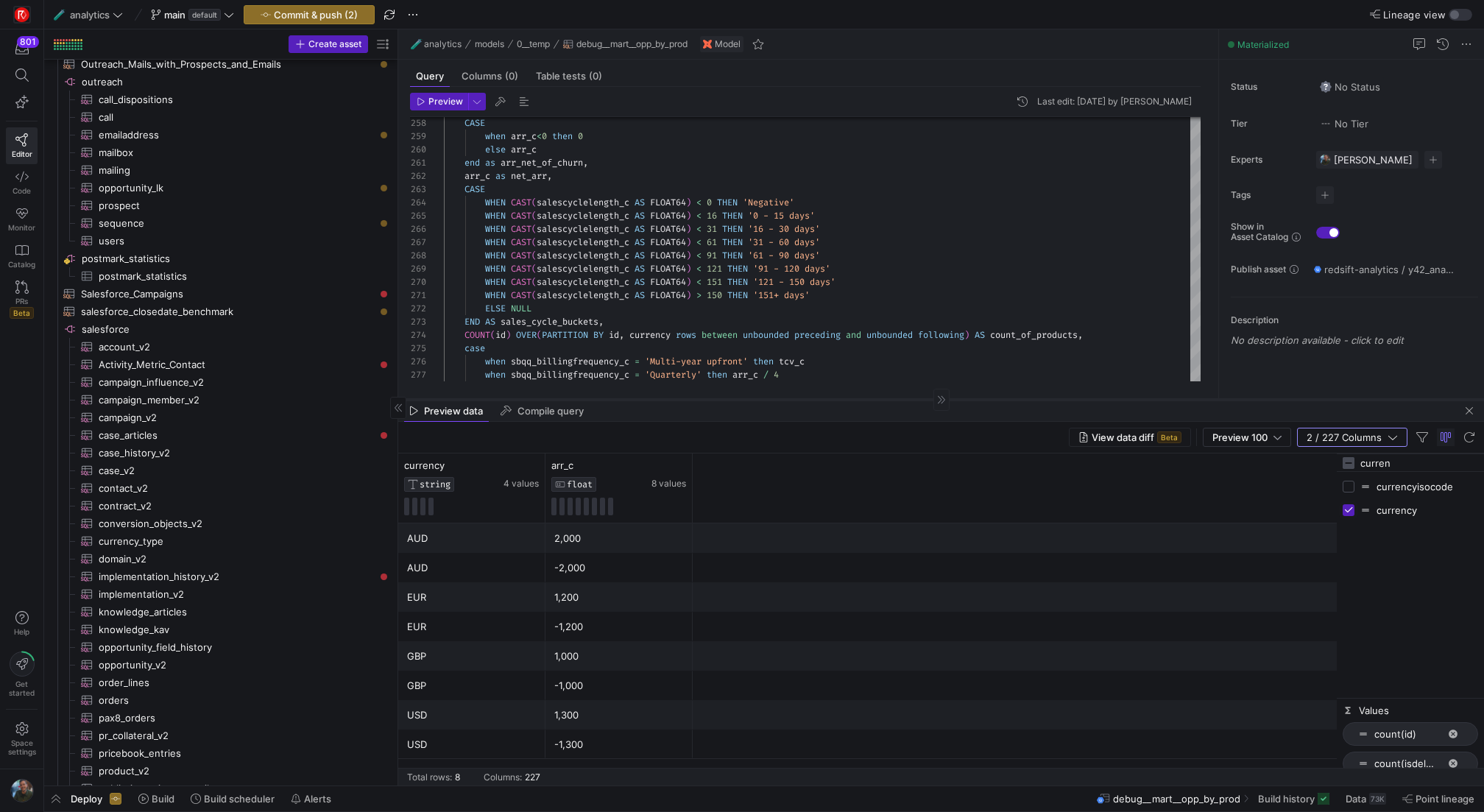
drag, startPoint x: 636, startPoint y: 526, endPoint x: 704, endPoint y: 398, distance: 144.9
click at [704, 398] on div at bounding box center [941, 398] width 1086 height 1
click at [1400, 450] on div "View data diff Beta Preview 100 2 / 227 Columns" at bounding box center [941, 437] width 1086 height 31
click at [1399, 462] on input "curren" at bounding box center [1419, 463] width 118 height 29
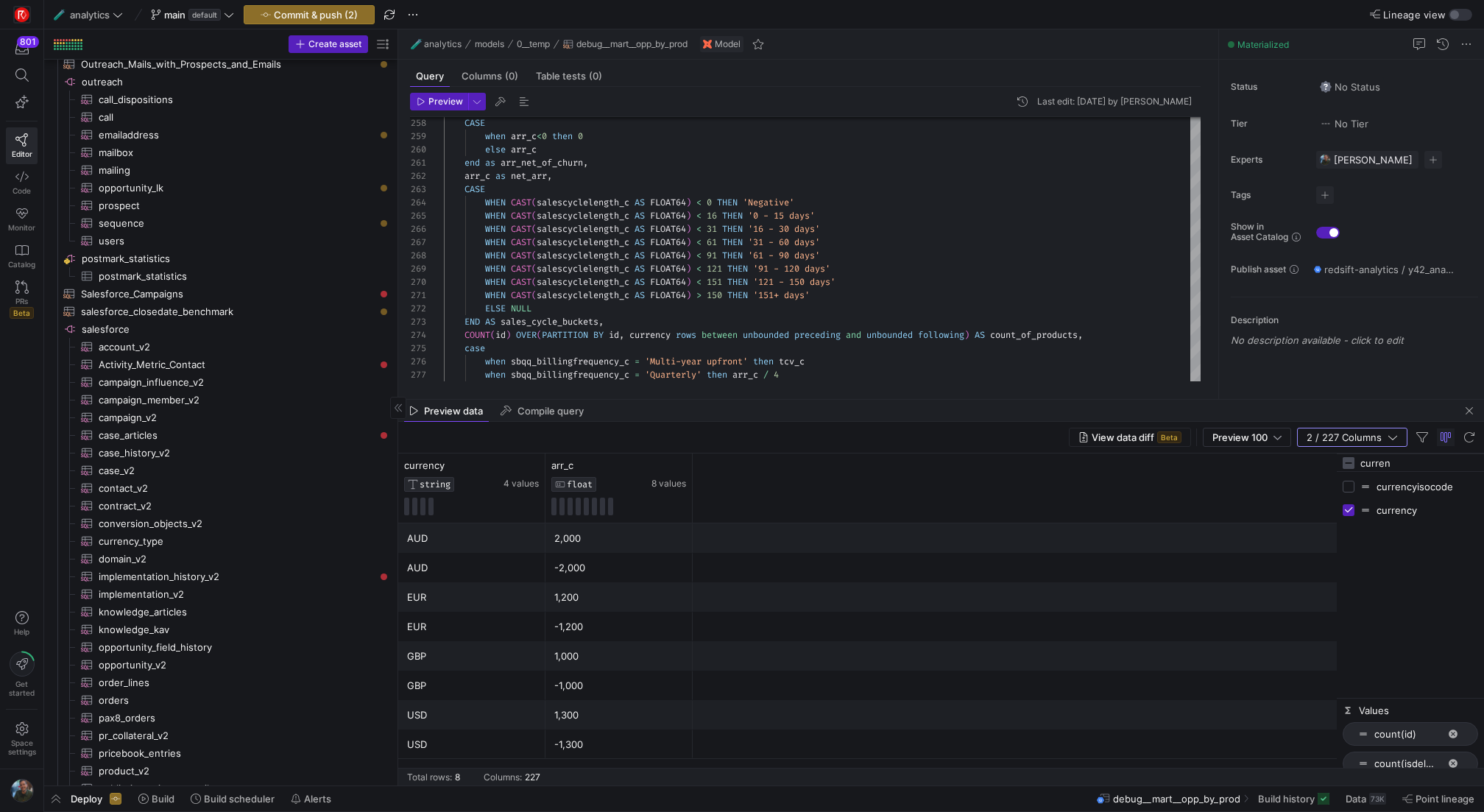
click at [1399, 462] on input "curren" at bounding box center [1419, 463] width 118 height 29
type input "id"
checkbox input "true"
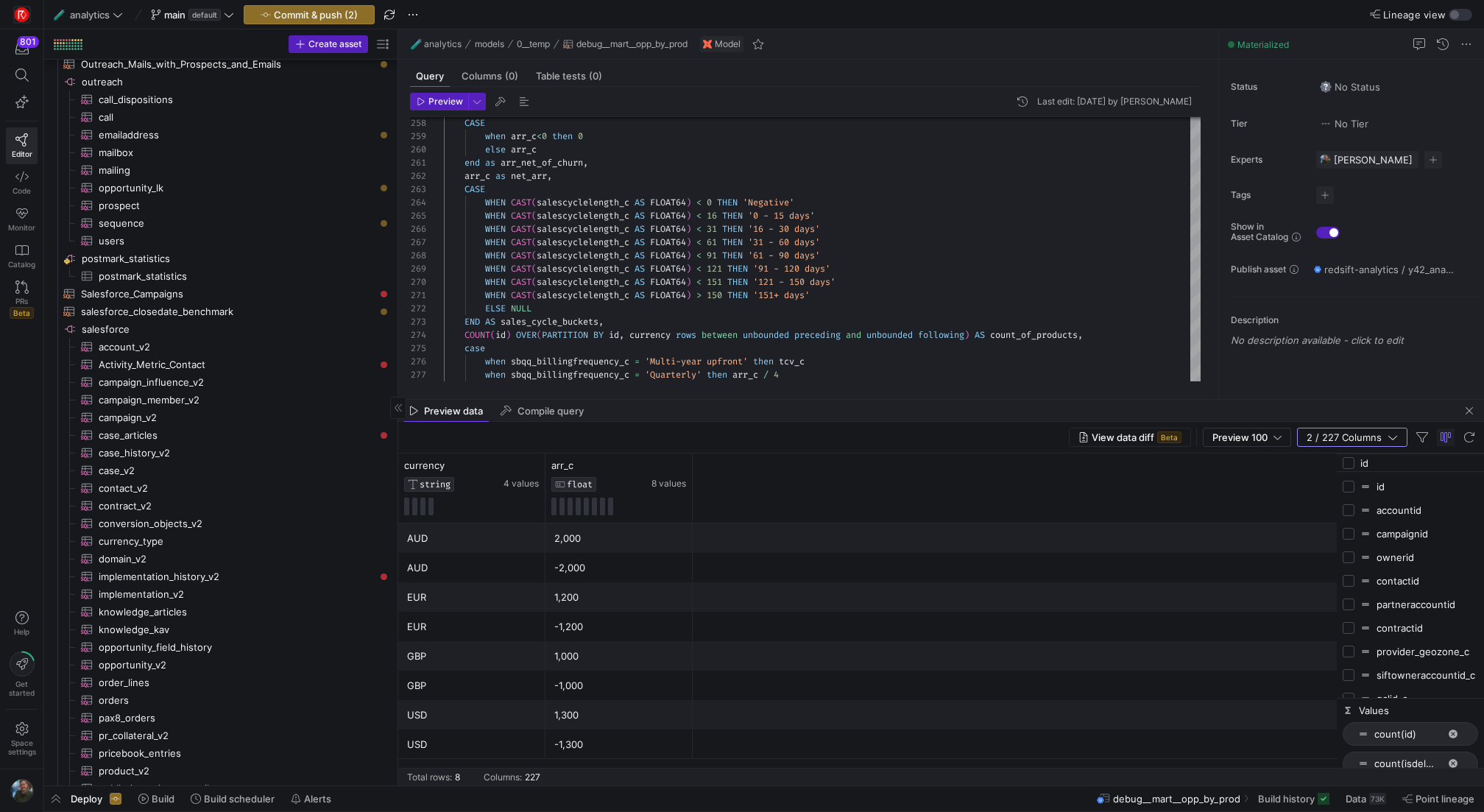
checkbox input "true"
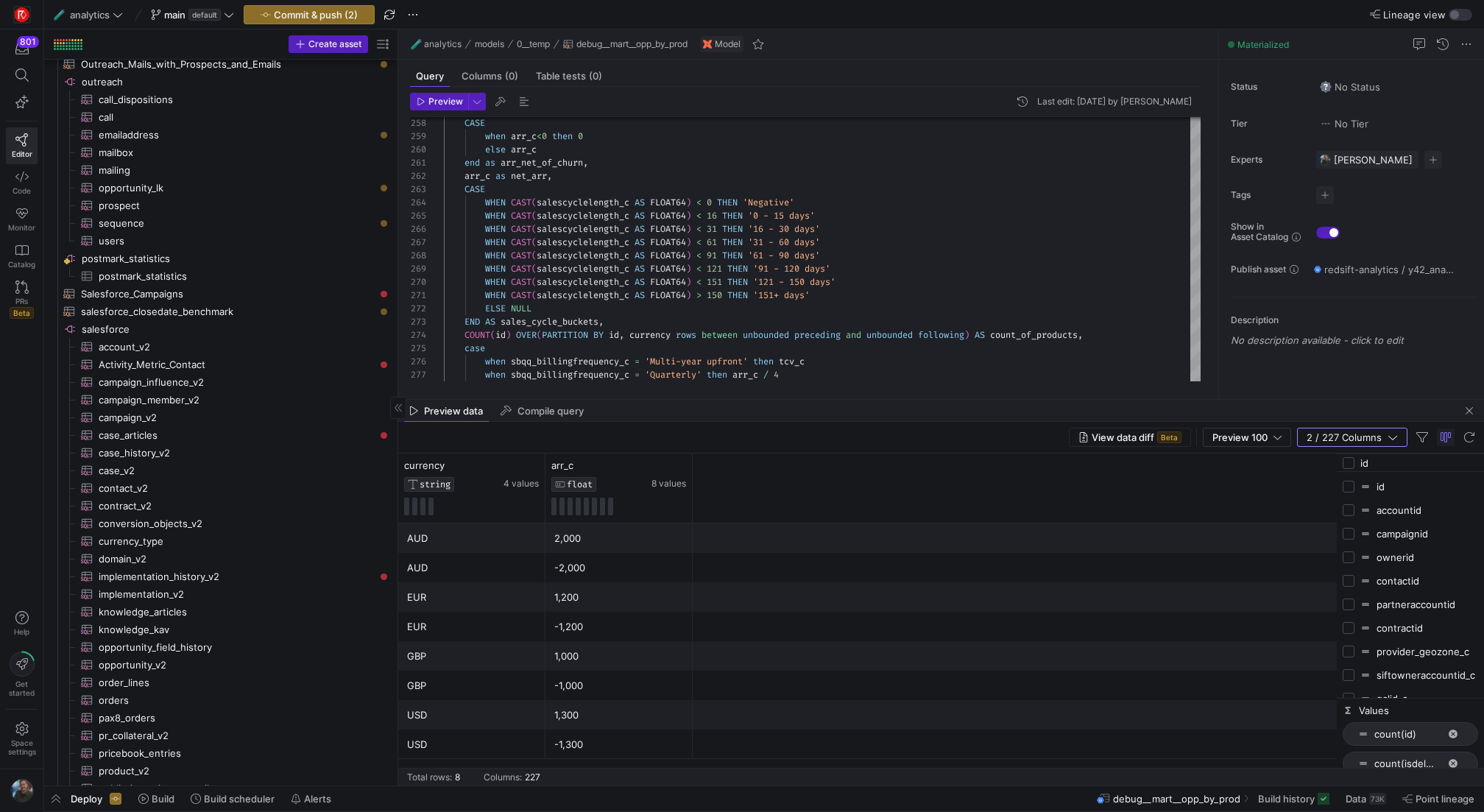
checkbox input "true"
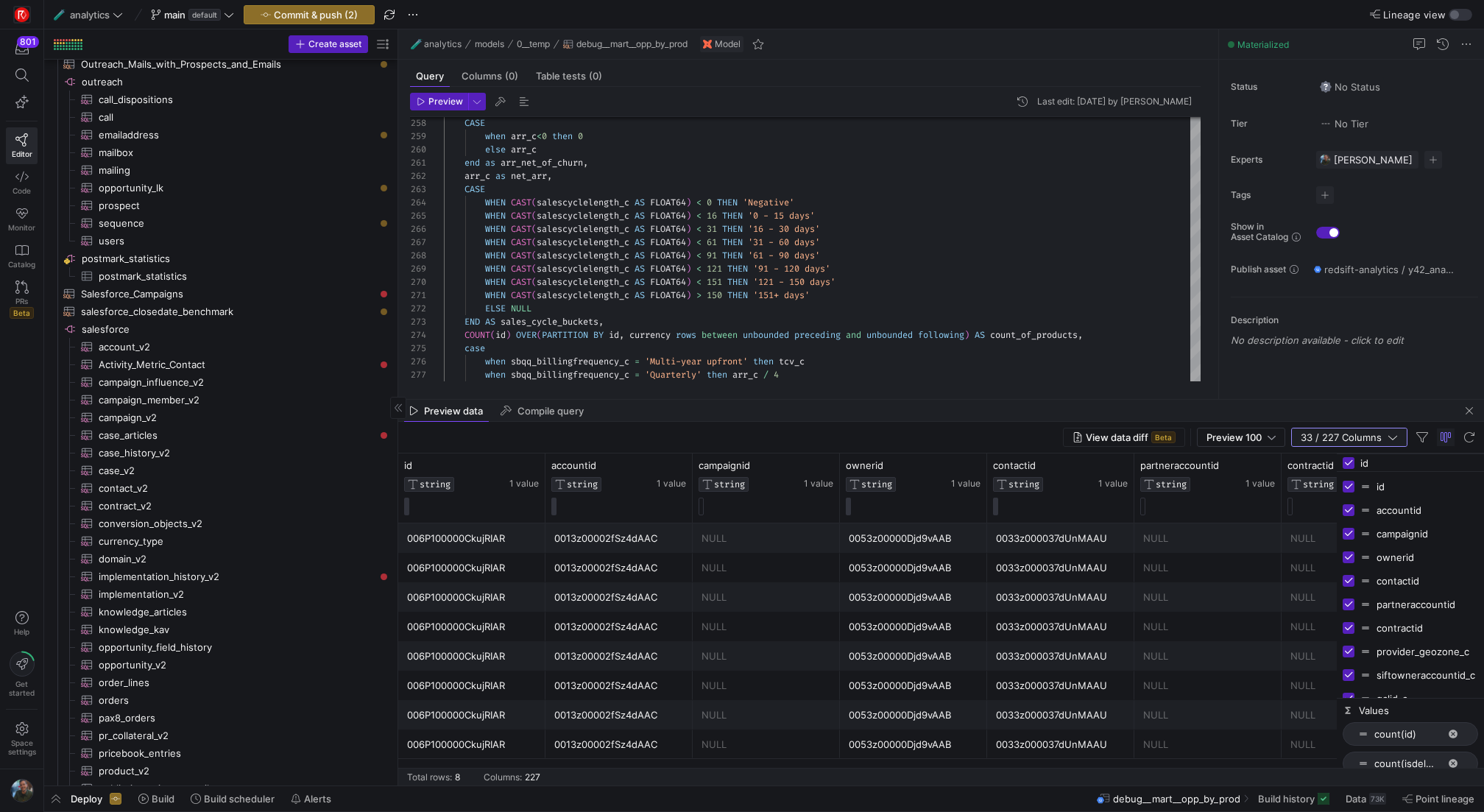
click at [1391, 436] on icon "button" at bounding box center [1393, 437] width 11 height 11
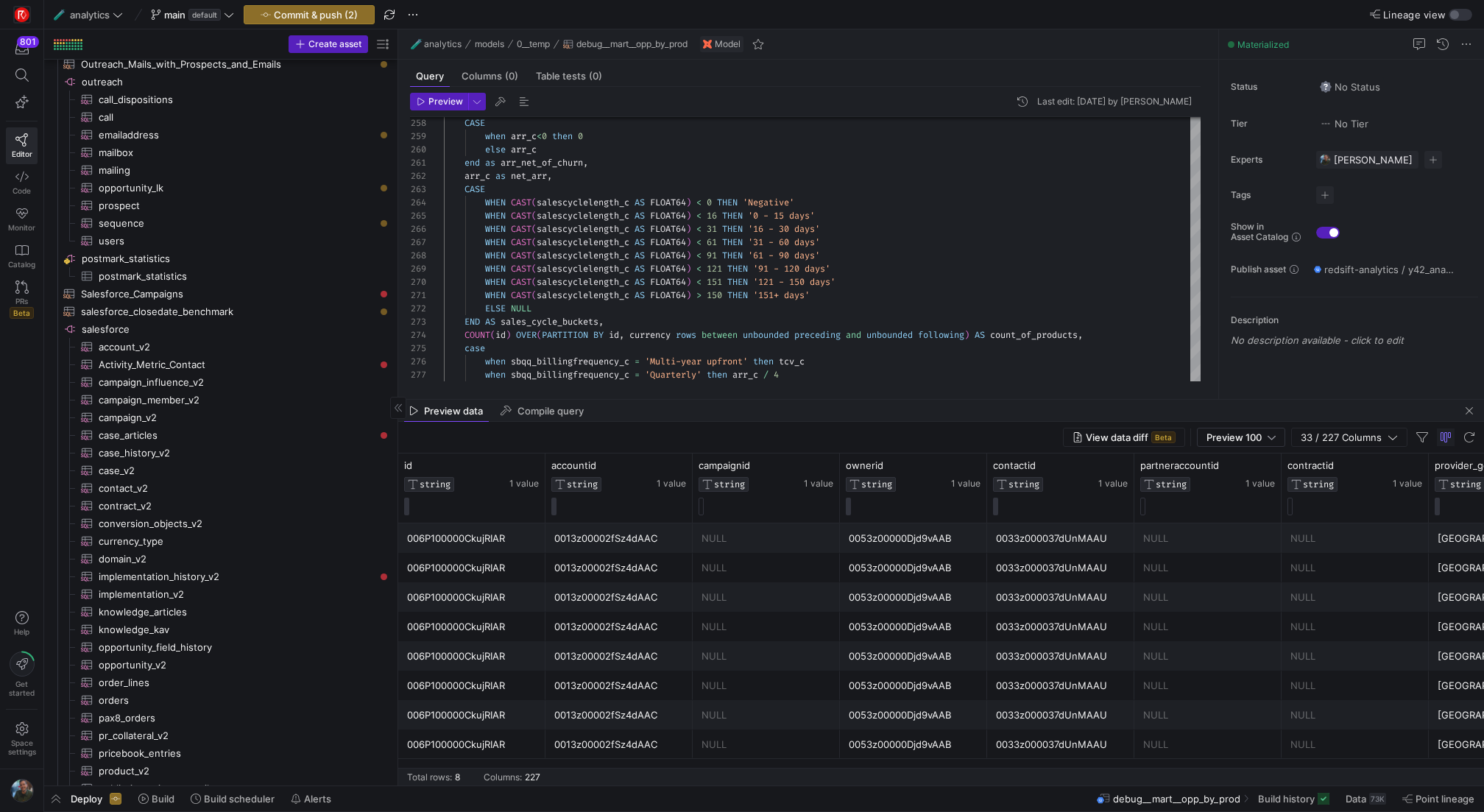
click at [1465, 419] on div "Preview data Compile query" at bounding box center [941, 410] width 1086 height 22
click at [1466, 415] on span "button" at bounding box center [1469, 411] width 18 height 18
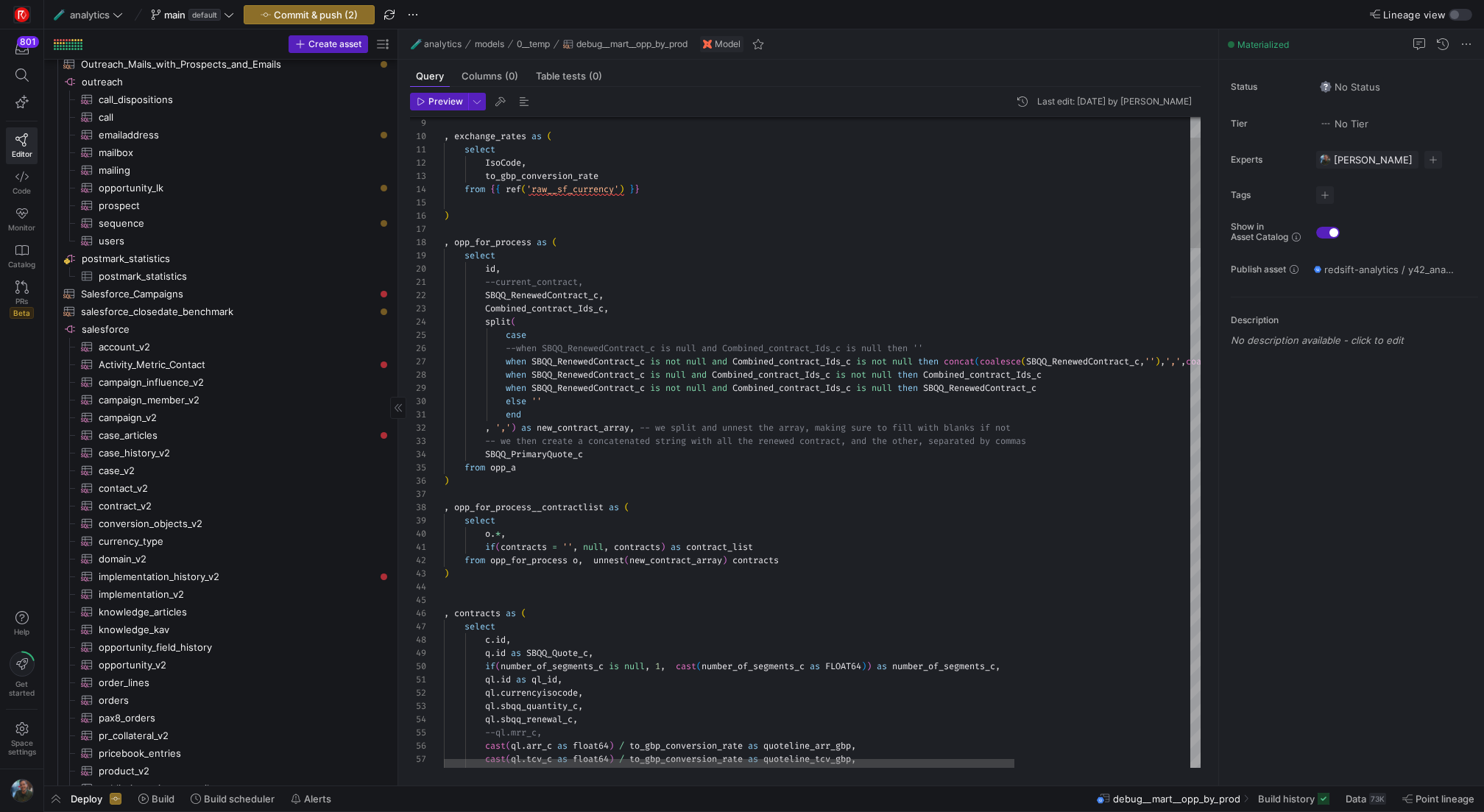
scroll to position [80, 0]
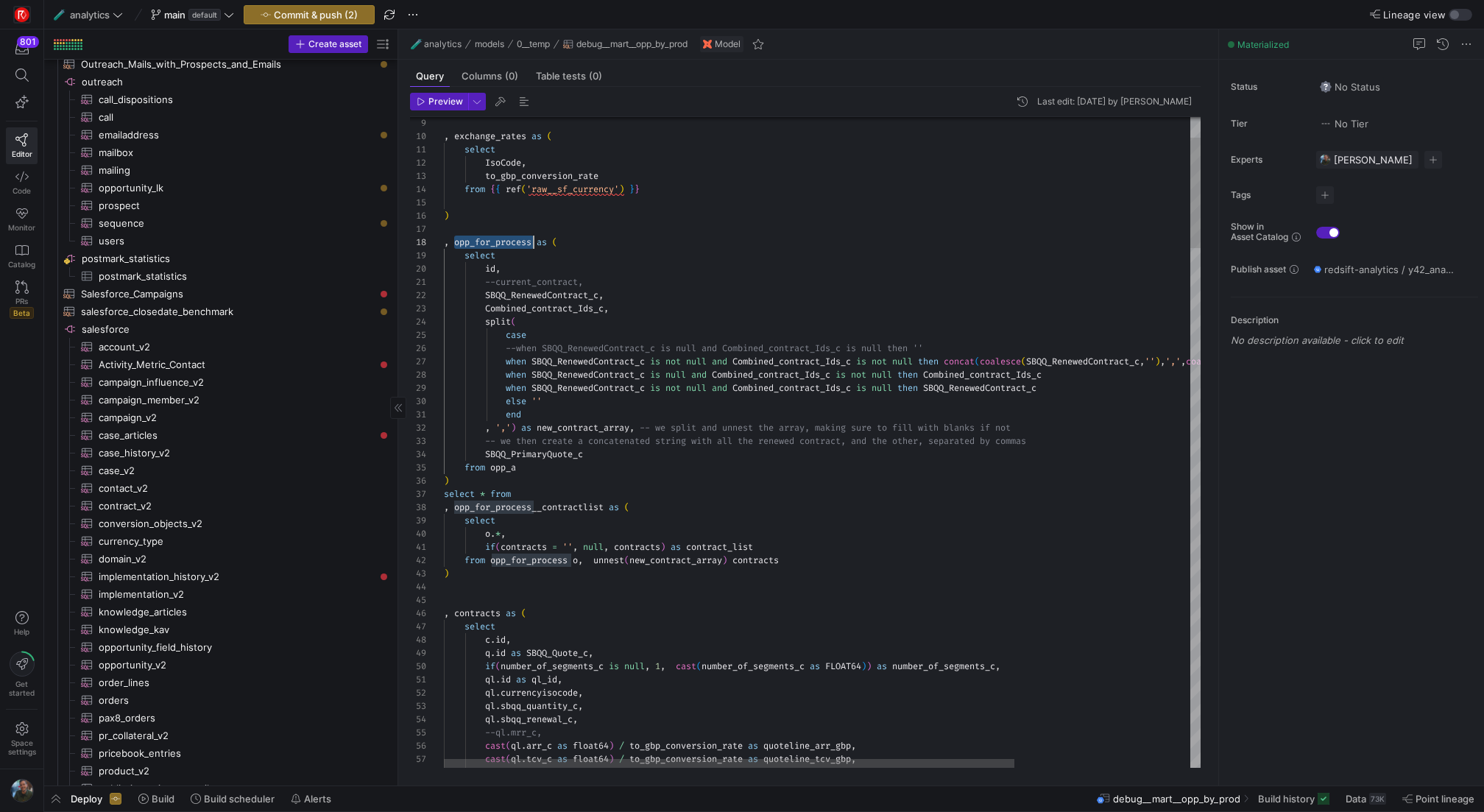
scroll to position [93, 89]
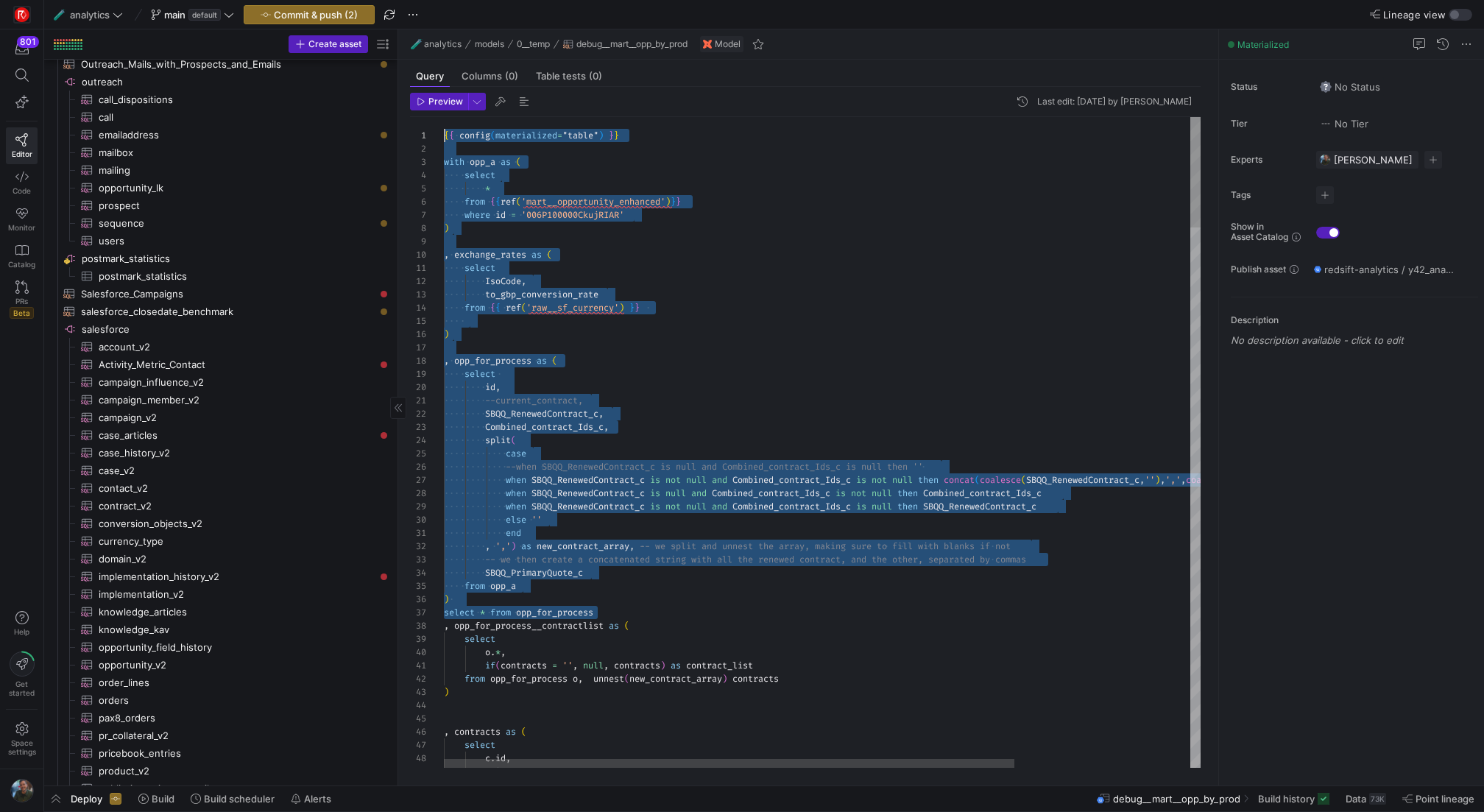
drag, startPoint x: 608, startPoint y: 493, endPoint x: 373, endPoint y: 44, distance: 506.8
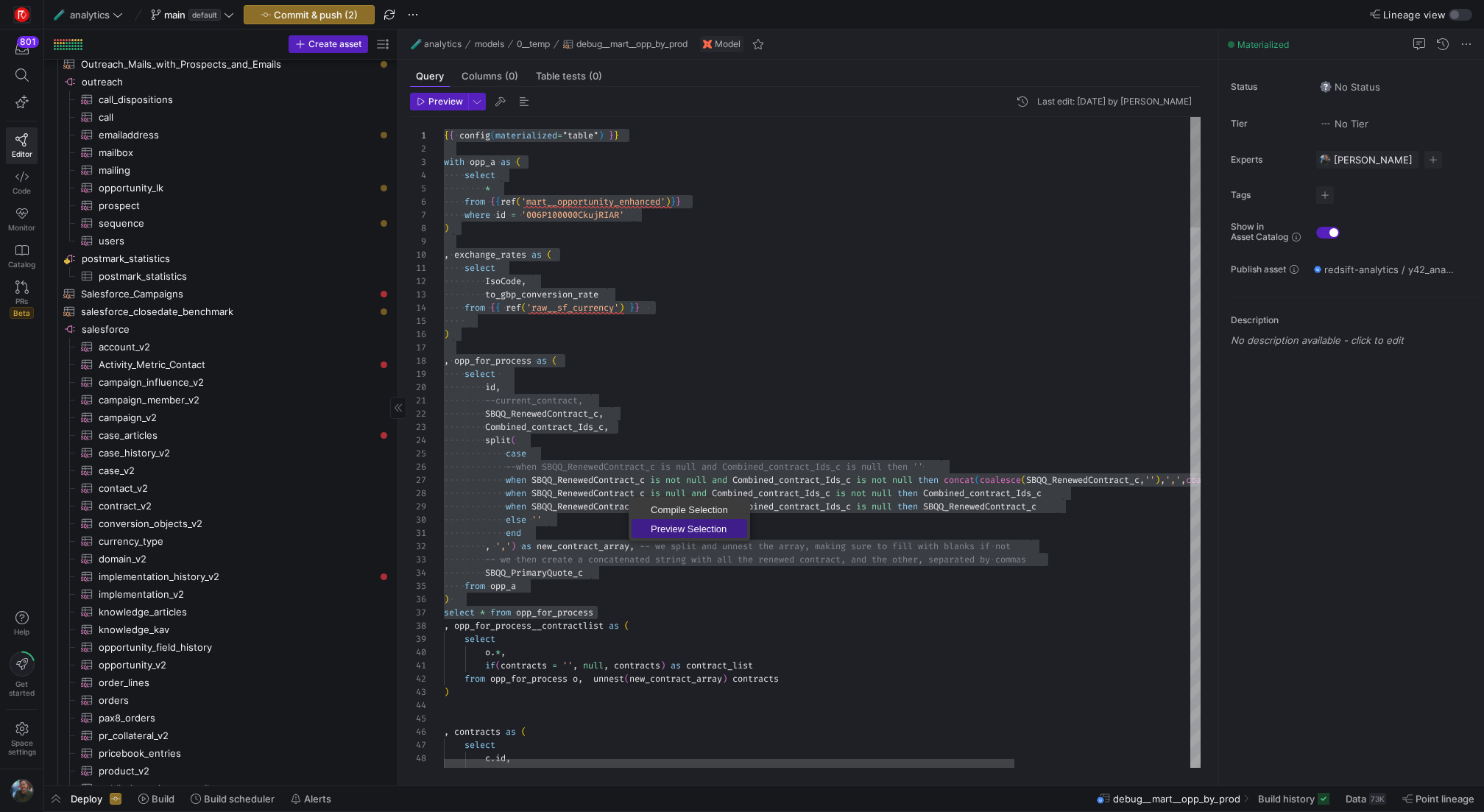
click at [665, 523] on span "Preview Selection" at bounding box center [689, 528] width 115 height 10
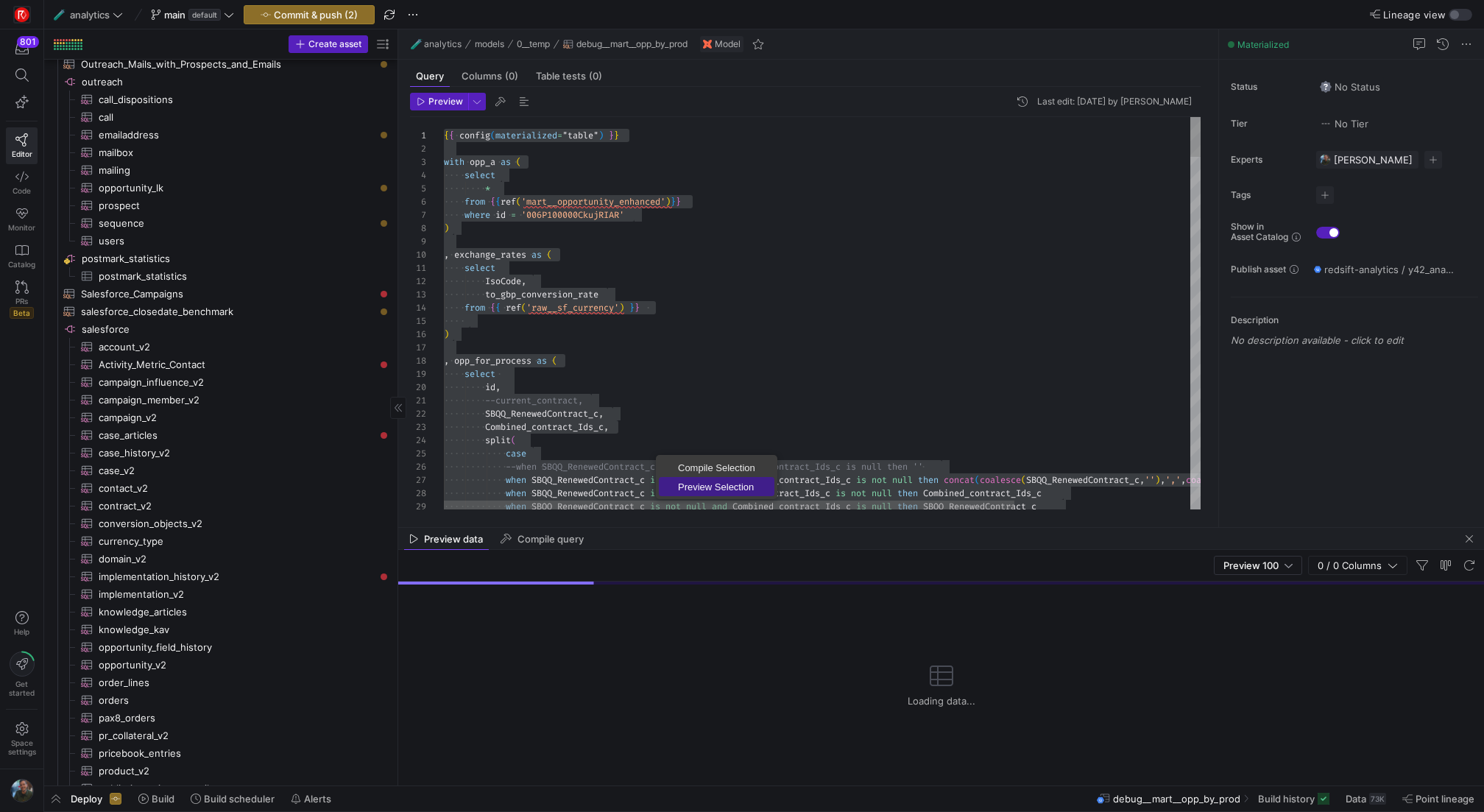
click at [689, 482] on span "Preview Selection" at bounding box center [716, 487] width 115 height 10
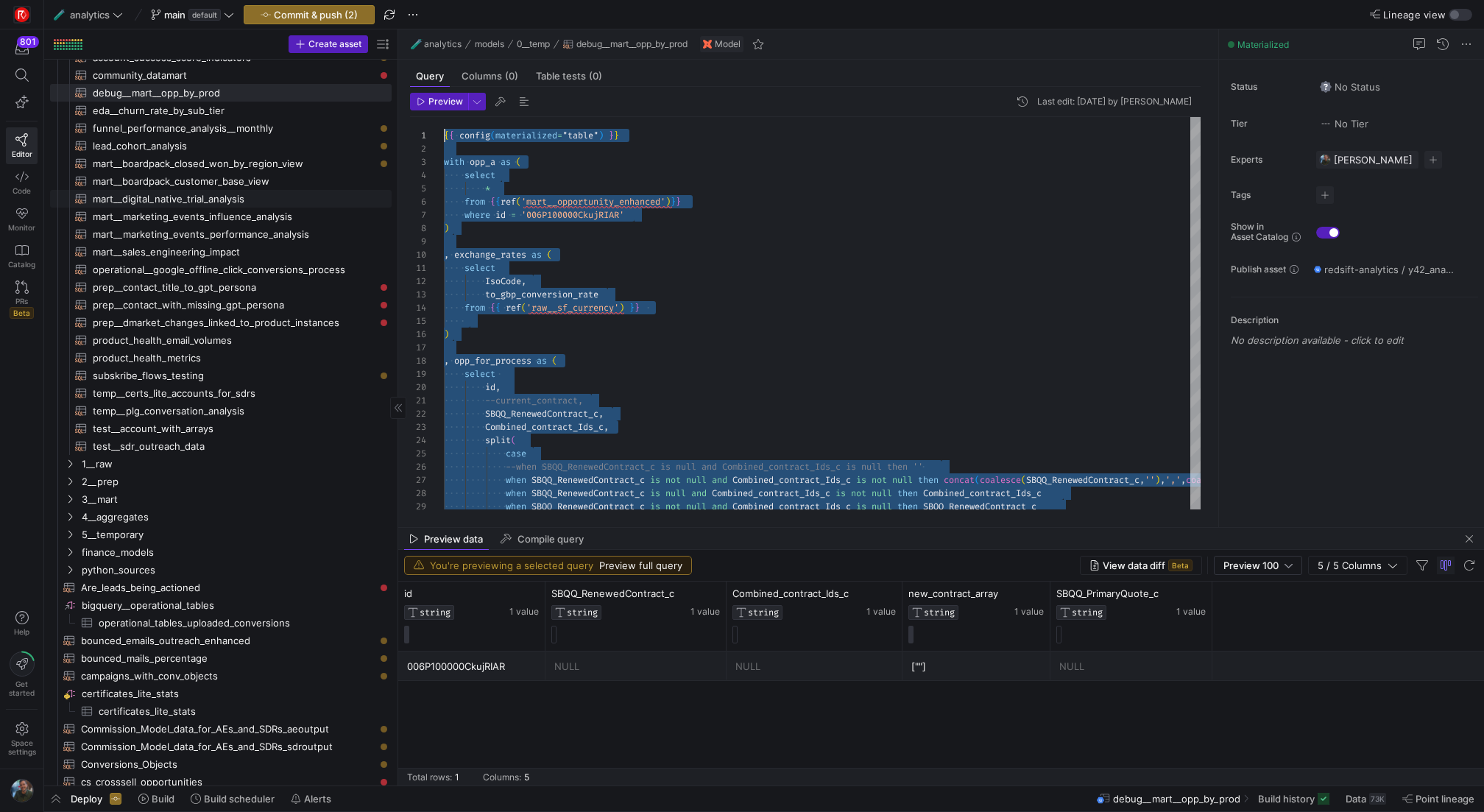
scroll to position [0, 0]
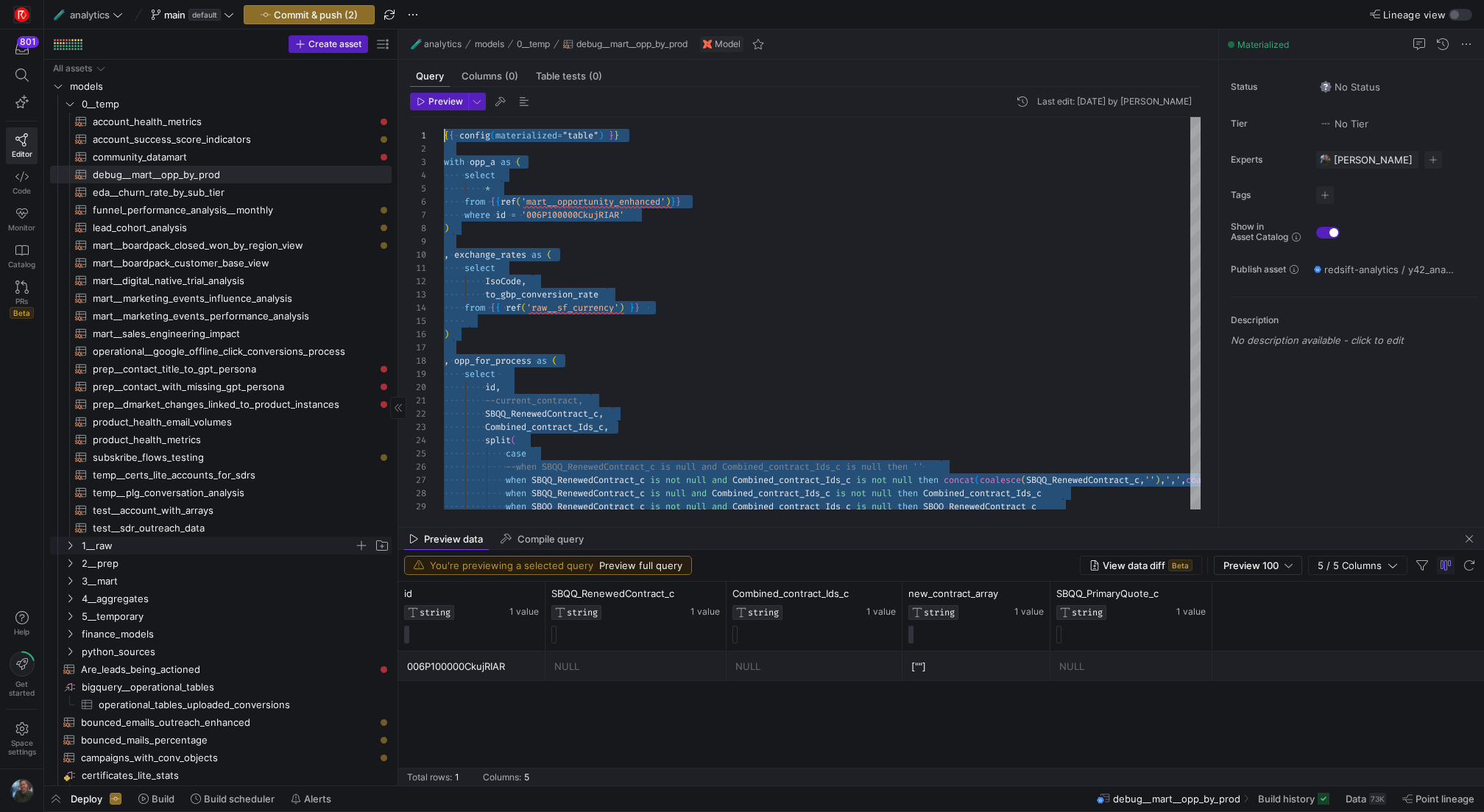
click at [130, 543] on span "1__raw" at bounding box center [217, 545] width 272 height 17
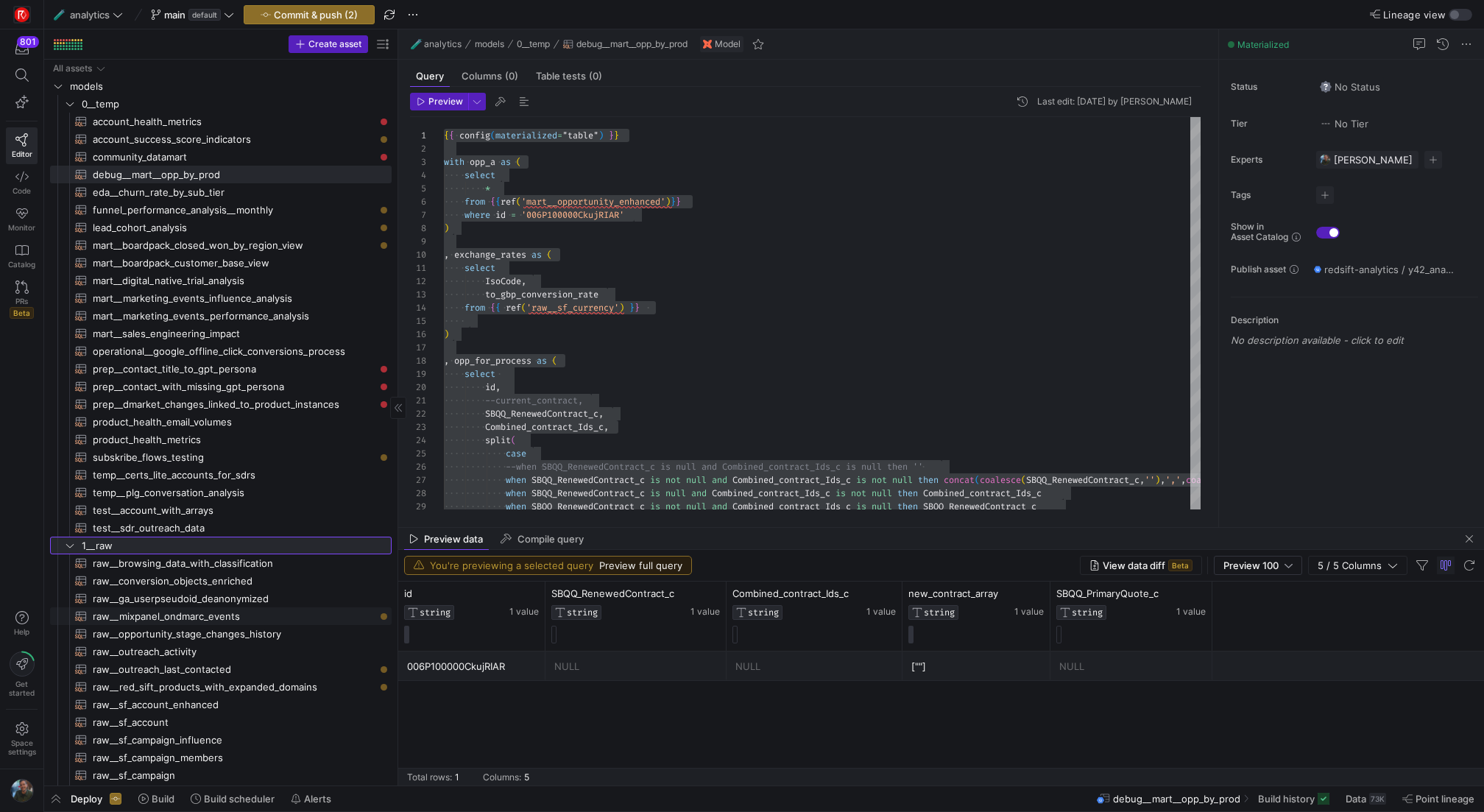
scroll to position [193, 0]
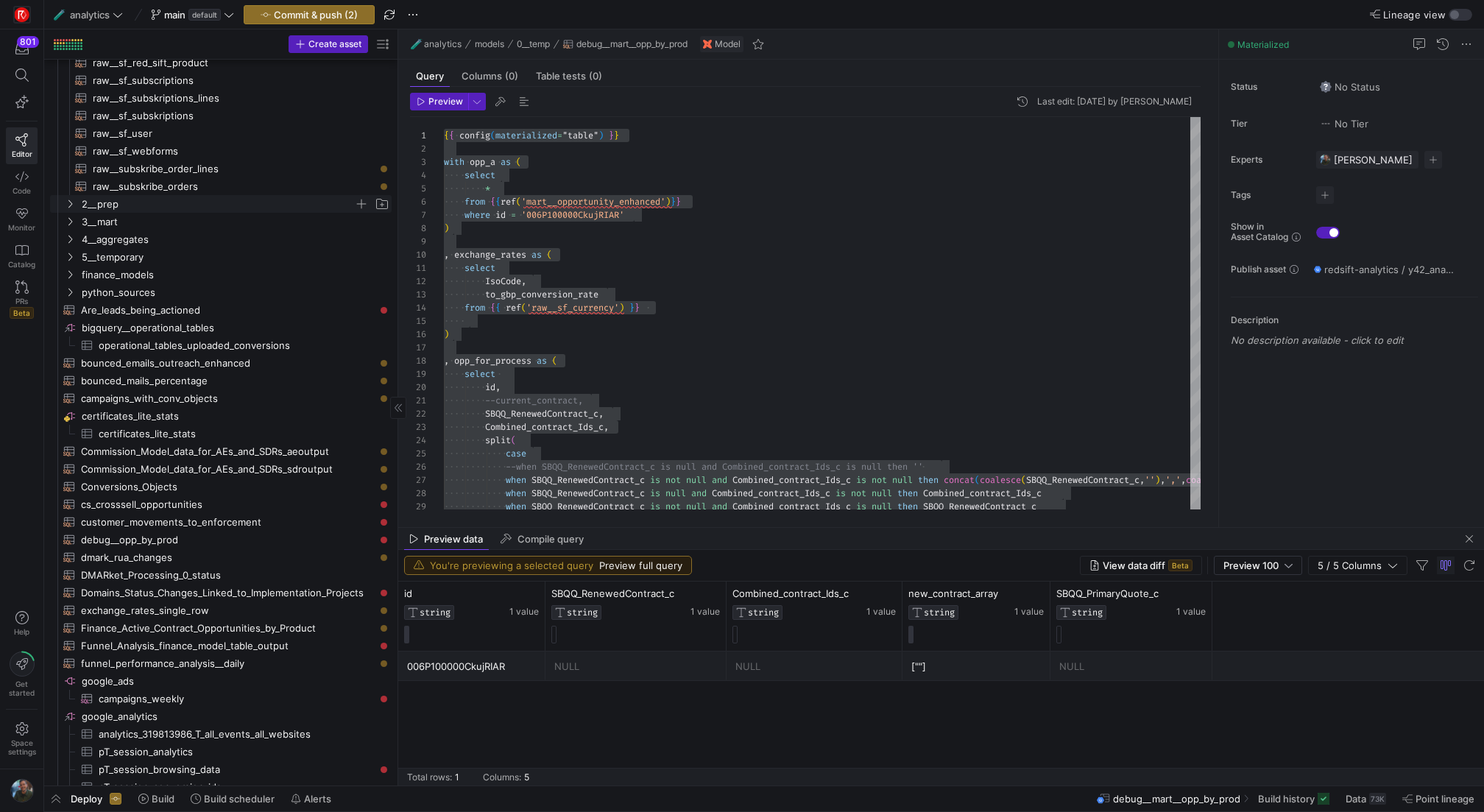
click at [214, 209] on span "2__prep" at bounding box center [217, 204] width 272 height 17
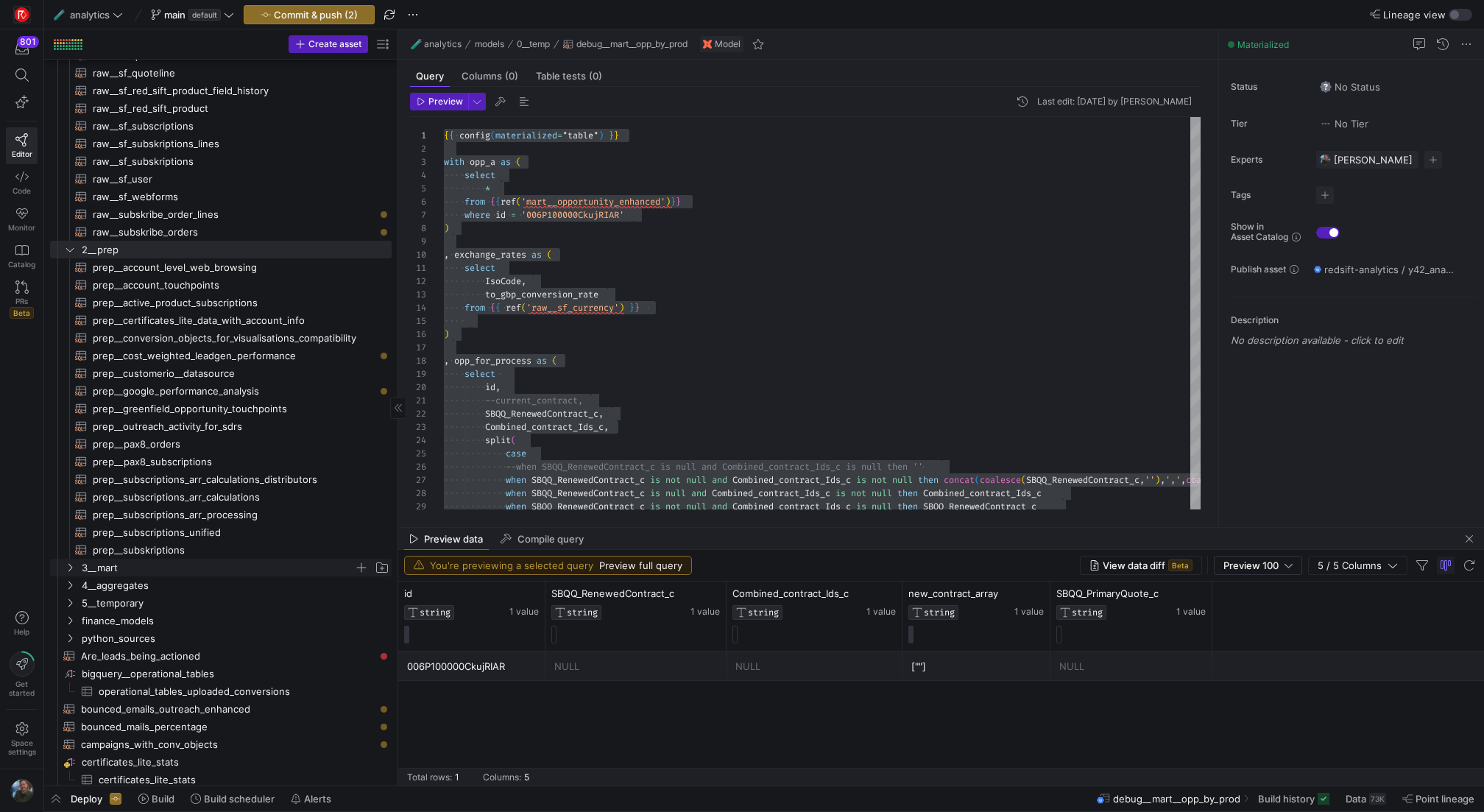
click at [237, 567] on span "3__mart" at bounding box center [217, 567] width 272 height 17
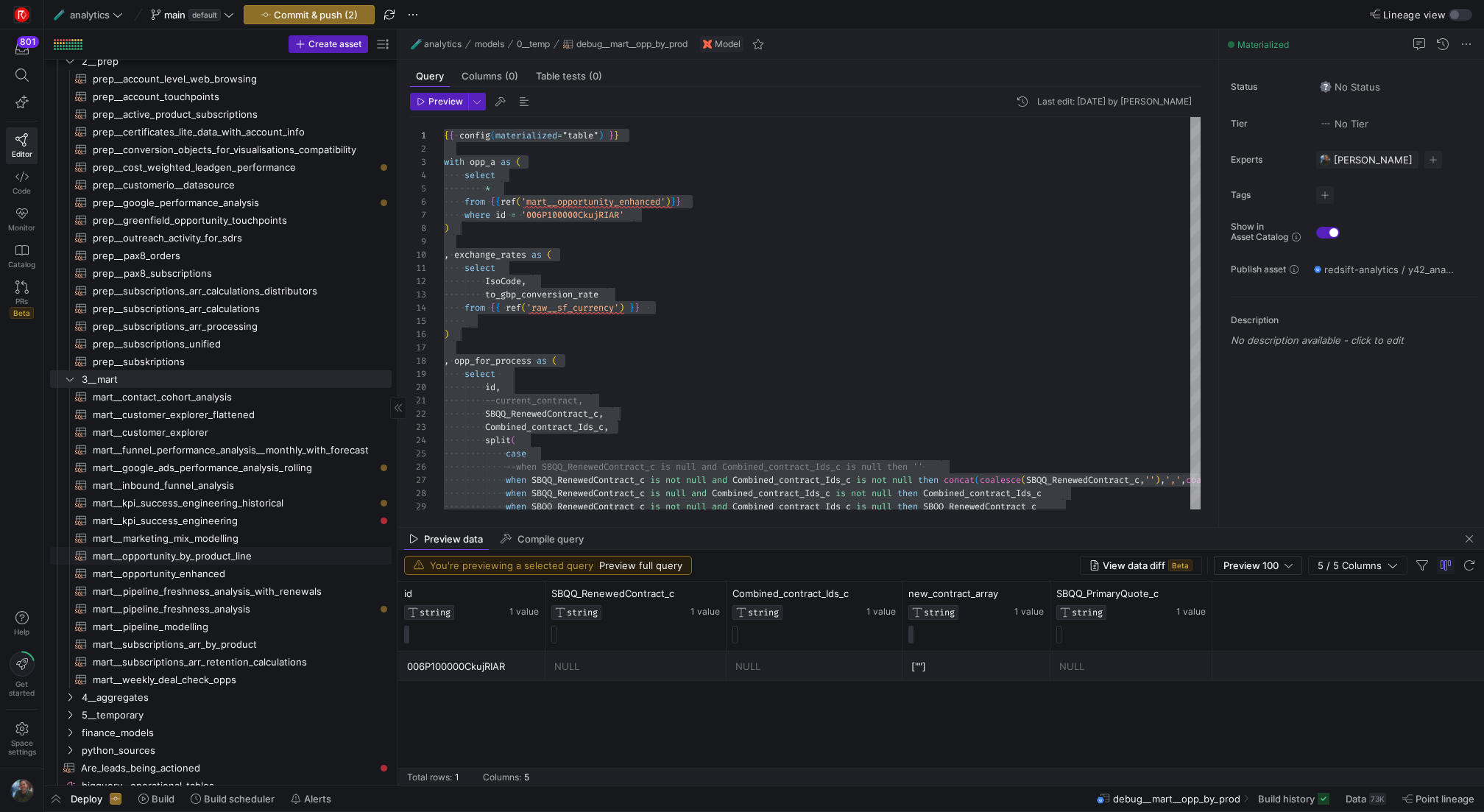
click at [242, 555] on span "mart__opportunity_by_product_line​​​​​​​​​​" at bounding box center [233, 556] width 281 height 17
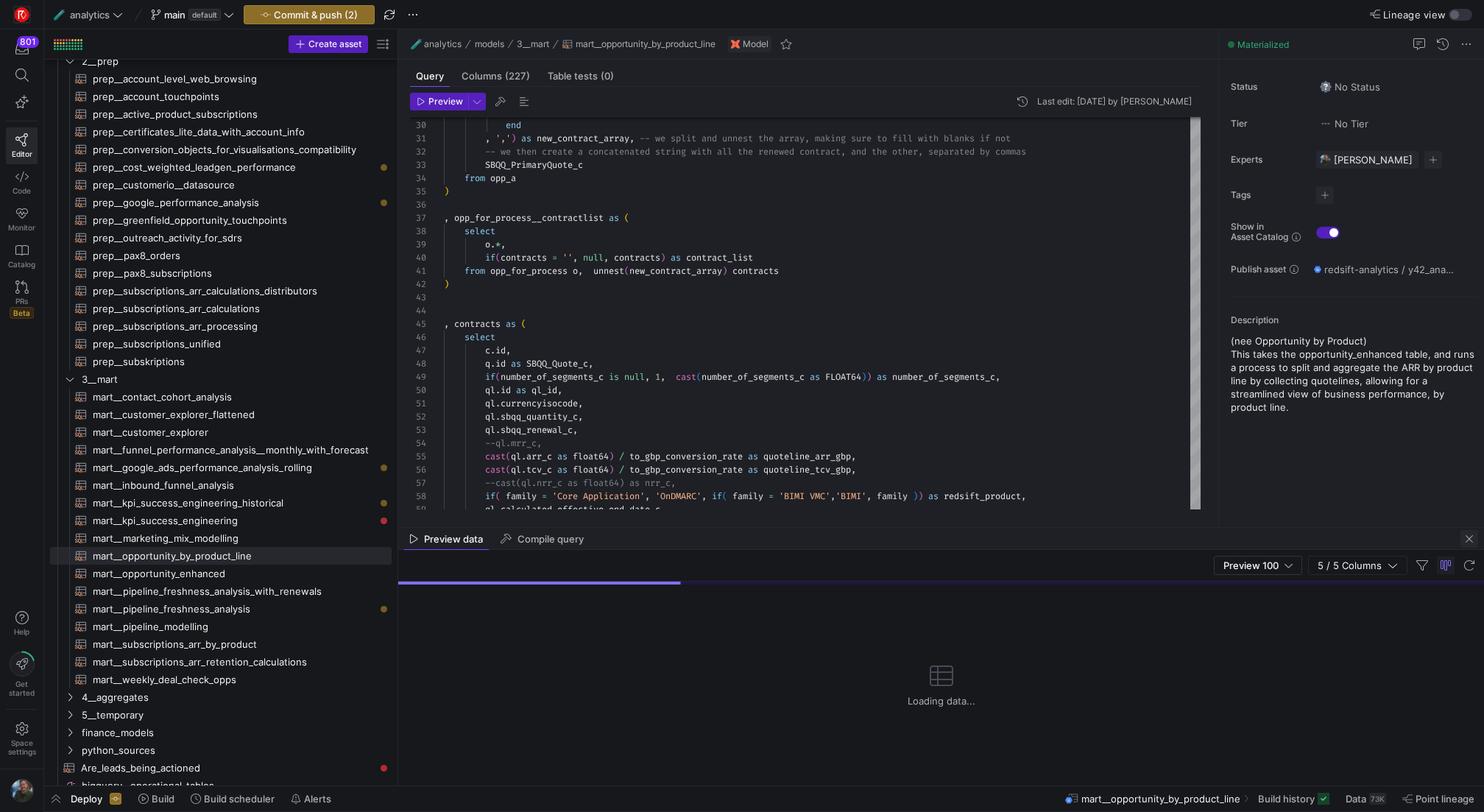
click at [1467, 536] on span "button" at bounding box center [1469, 539] width 18 height 18
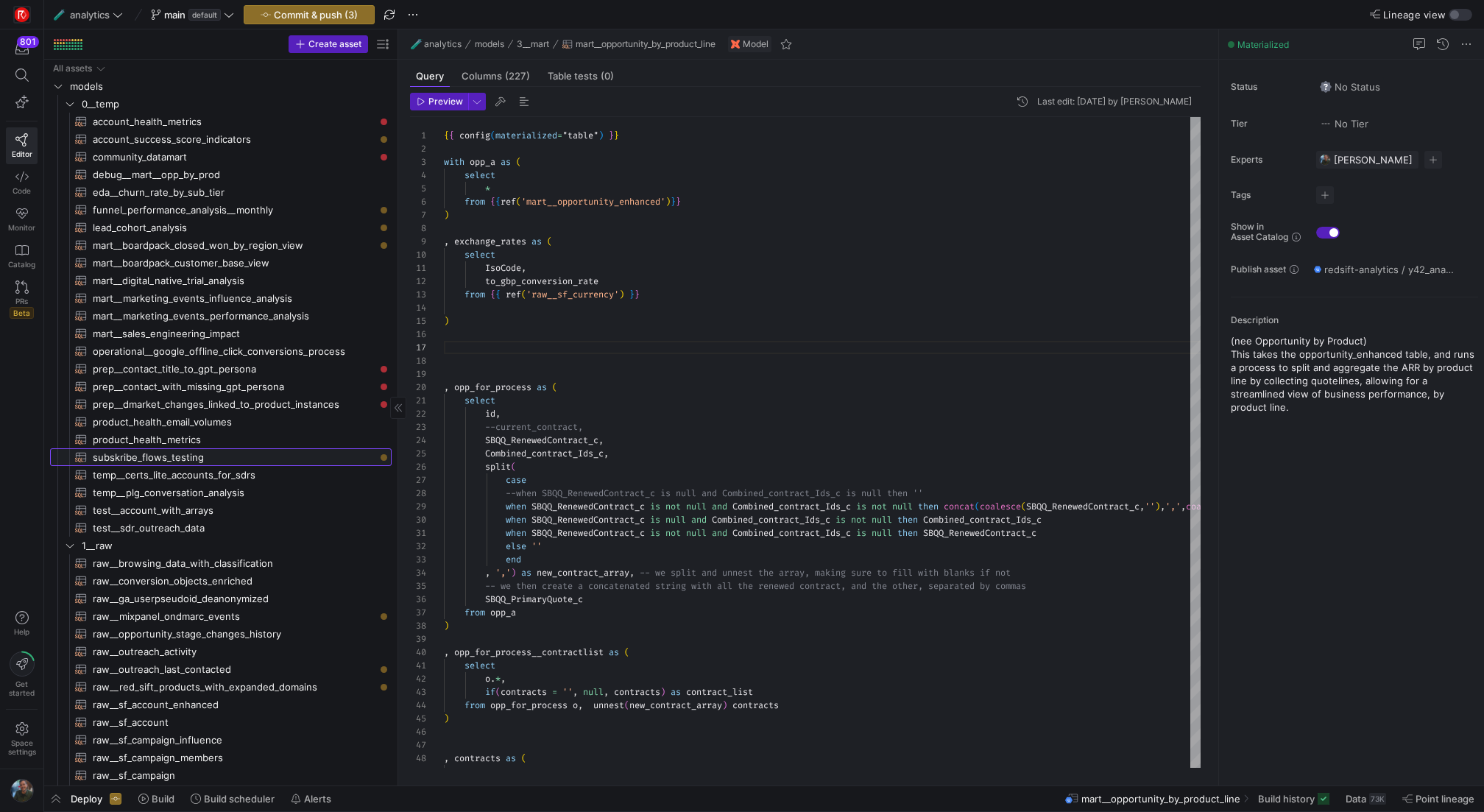
click at [216, 461] on span "subskribe_flows_testing​​​​​​​​​​" at bounding box center [233, 456] width 281 height 17
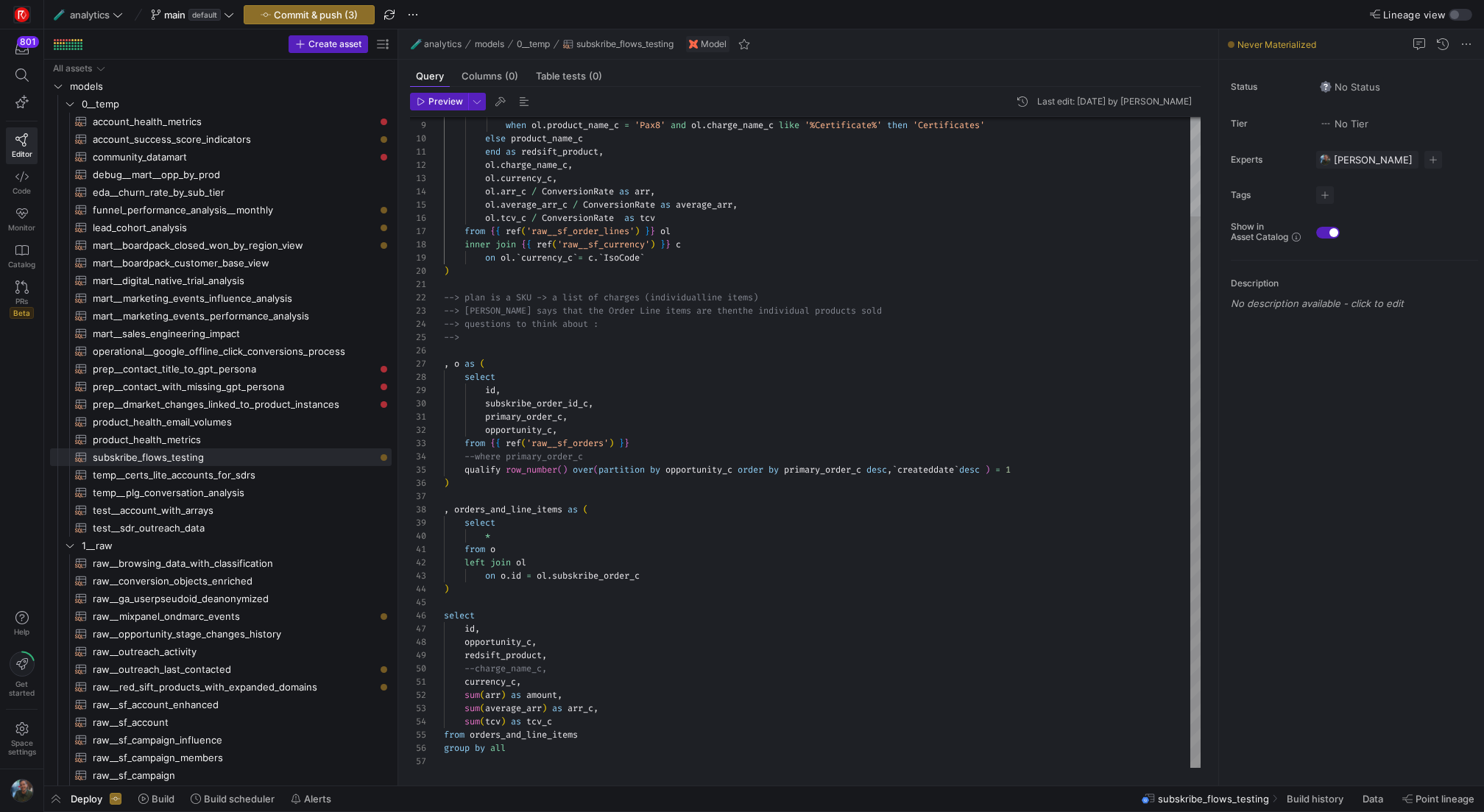
click at [754, 519] on div "when ol . product_name_c = 'Pax8' and ol . charge_name_c like '%OnDMARC%' then …" at bounding box center [822, 384] width 757 height 766
click at [713, 582] on div "when ol . product_name_c = 'Pax8' and ol . charge_name_c like '%OnDMARC%' then …" at bounding box center [822, 384] width 757 height 766
click at [450, 107] on span "button" at bounding box center [439, 102] width 56 height 16
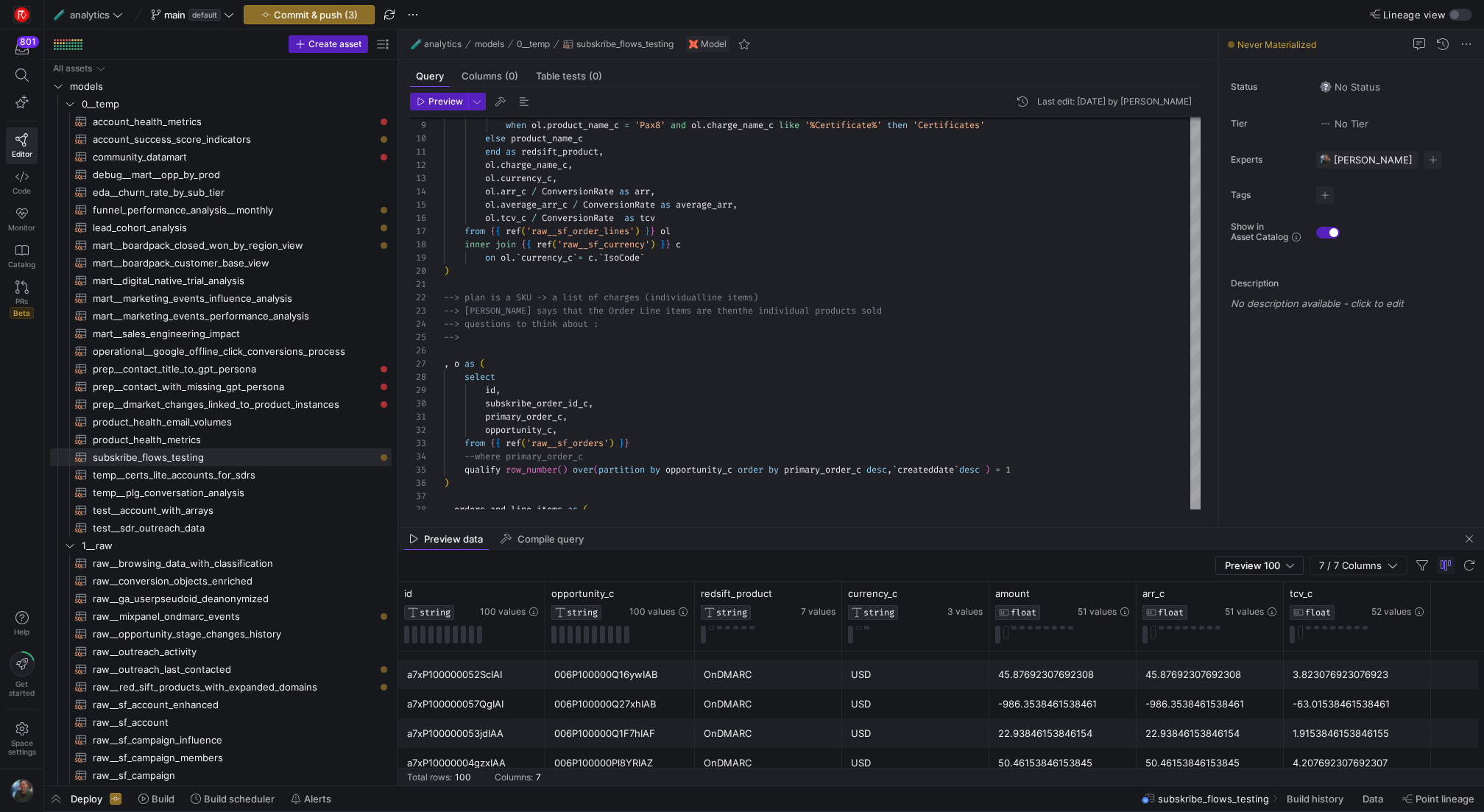
scroll to position [1444, 0]
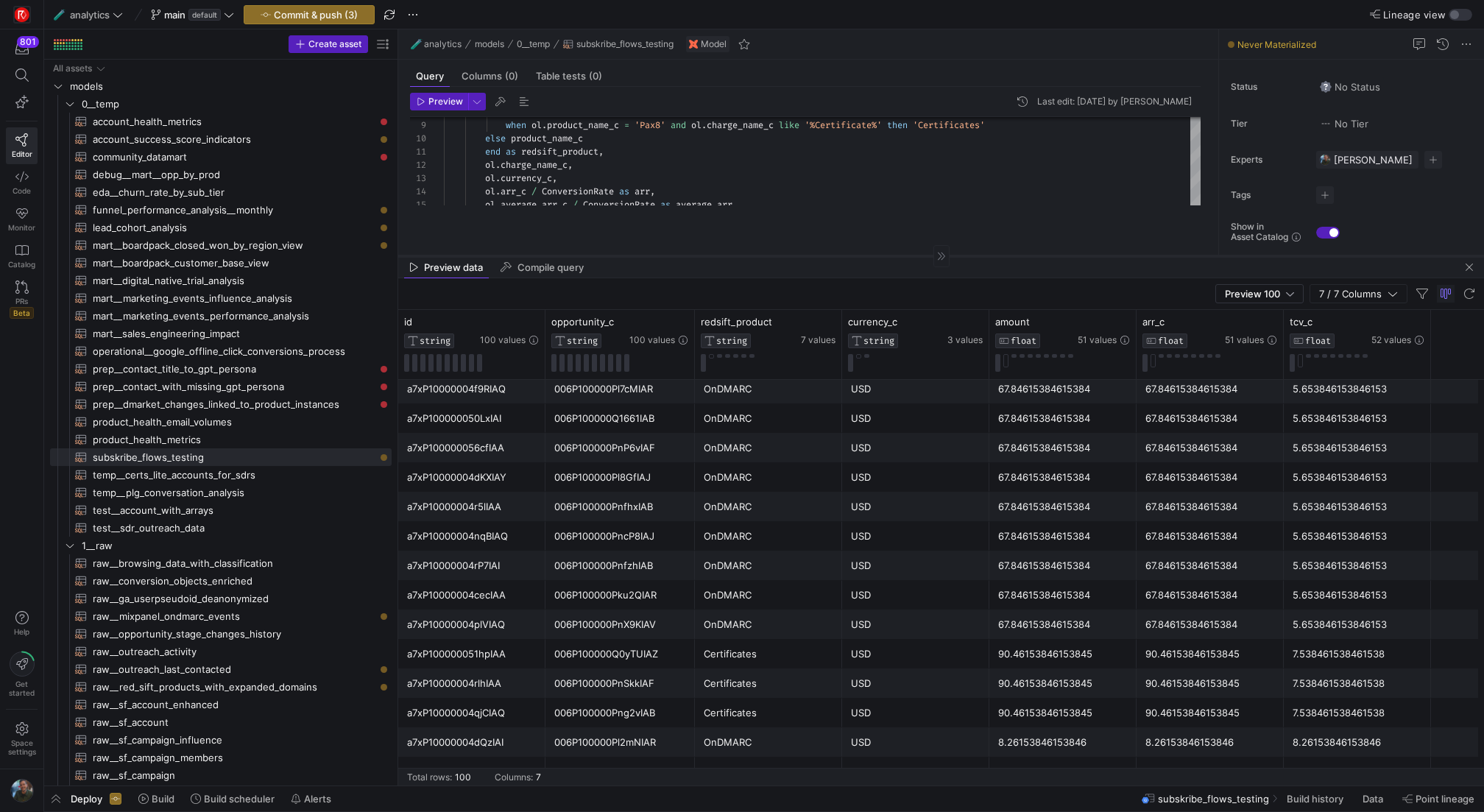
drag, startPoint x: 825, startPoint y: 526, endPoint x: 933, endPoint y: 255, distance: 291.7
click at [933, 255] on div at bounding box center [941, 255] width 1086 height 1
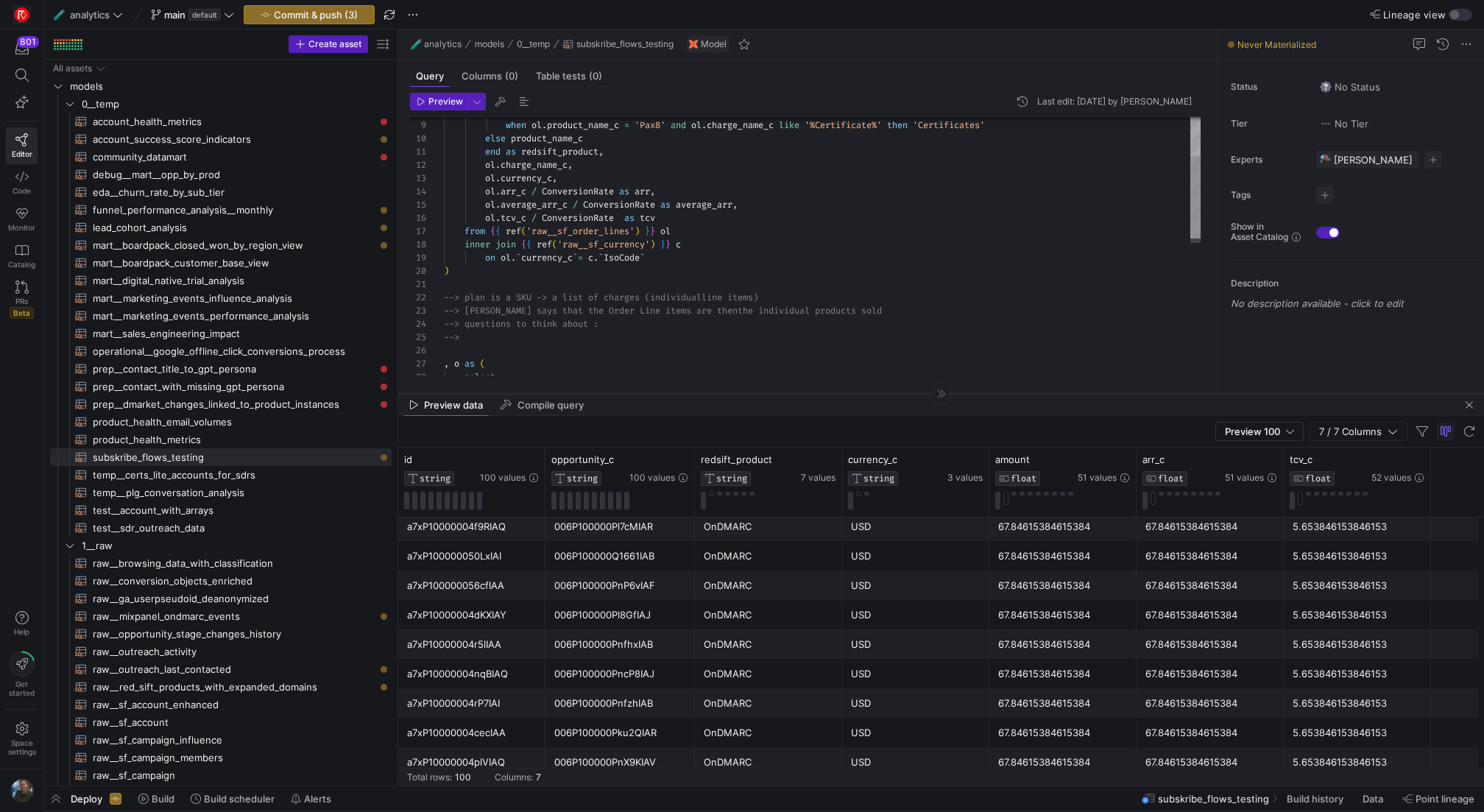
drag, startPoint x: 852, startPoint y: 255, endPoint x: 837, endPoint y: 392, distance: 137.8
click at [837, 393] on div at bounding box center [941, 393] width 1086 height 1
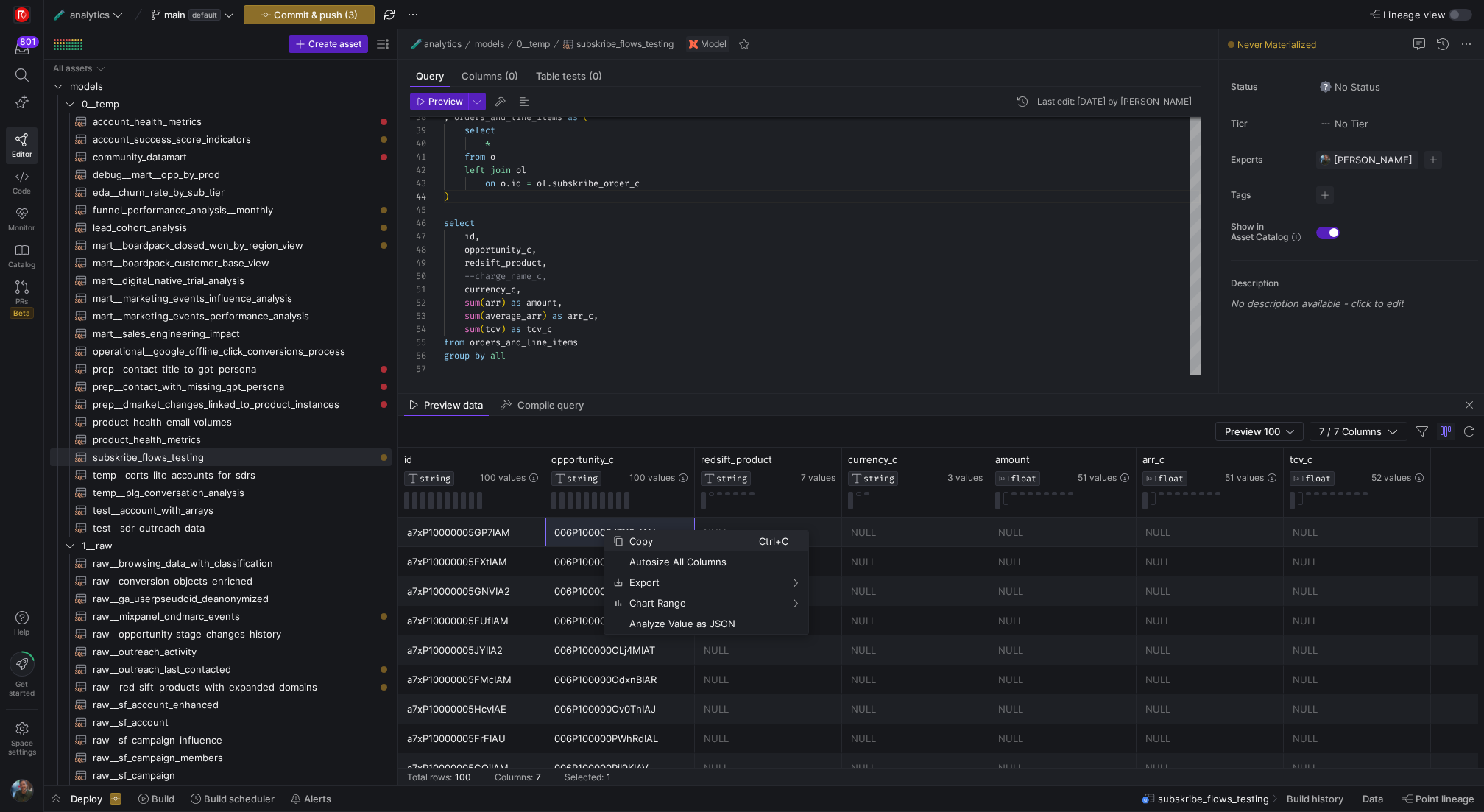
click at [686, 538] on span "Copy" at bounding box center [692, 540] width 136 height 21
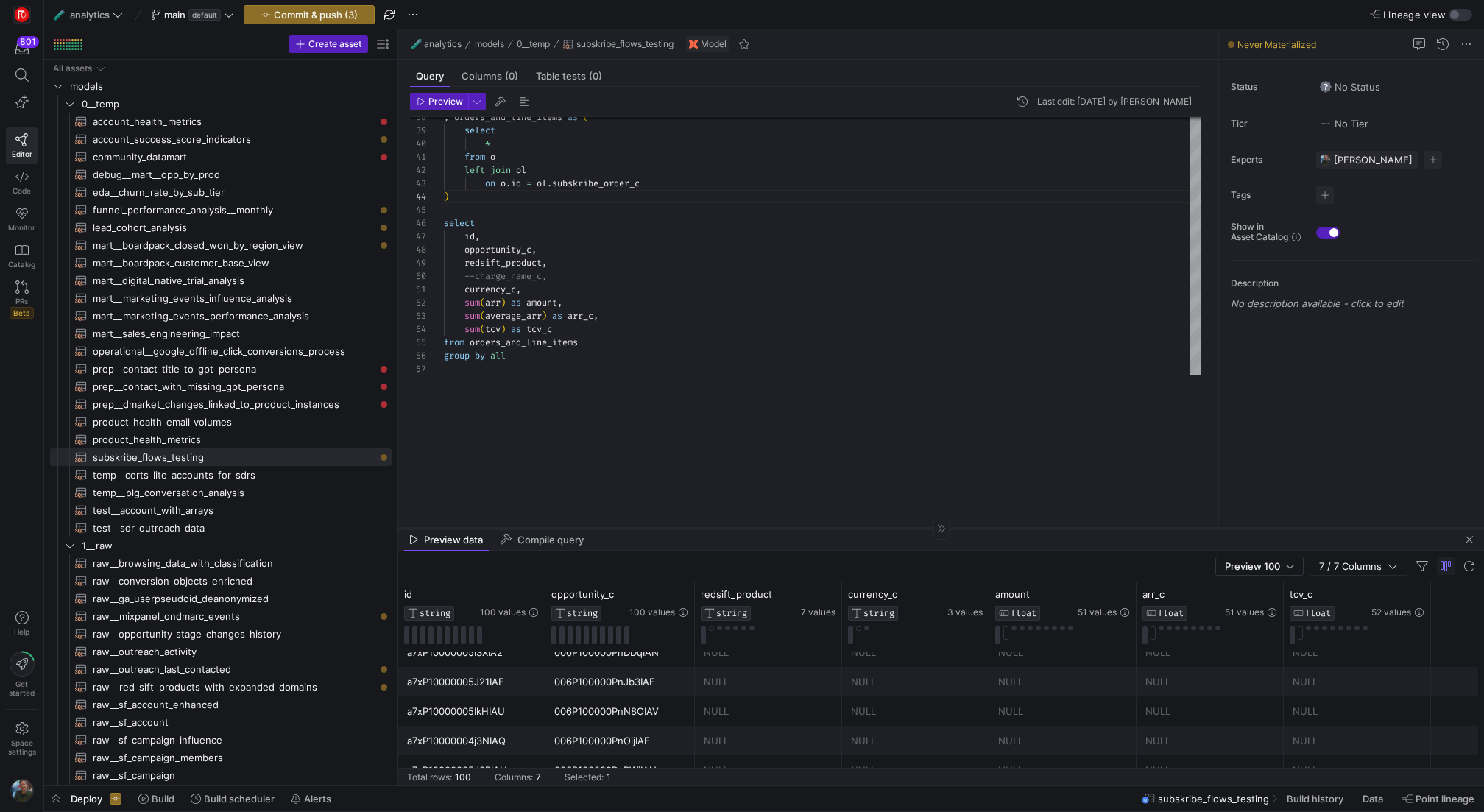
drag, startPoint x: 764, startPoint y: 393, endPoint x: 753, endPoint y: 528, distance: 135.4
click at [753, 528] on div at bounding box center [941, 528] width 1086 height 1
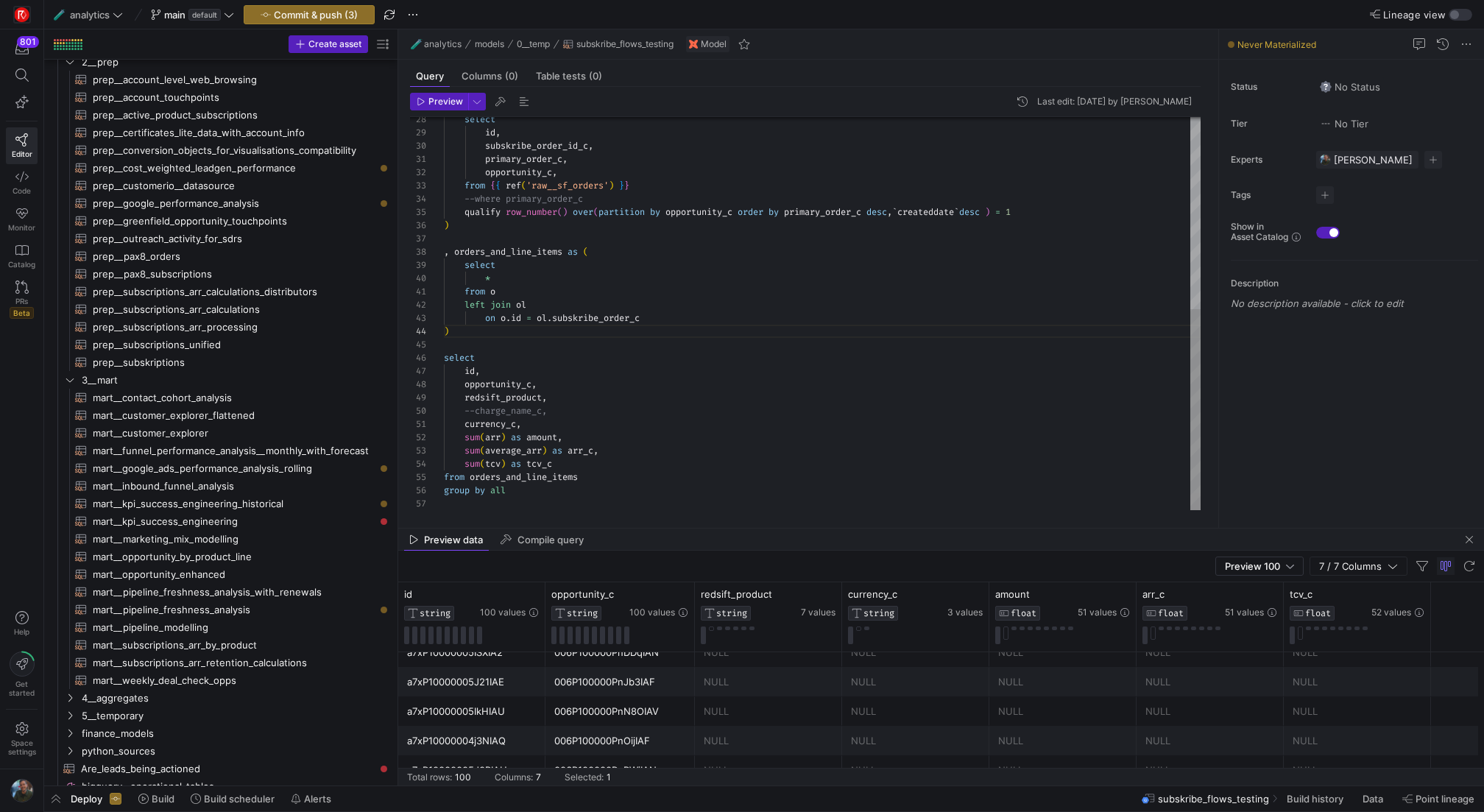
click at [738, 281] on div ", orders_and_line_items as ( select * from o left join ol on o . id = ol . subs…" at bounding box center [822, 127] width 757 height 766
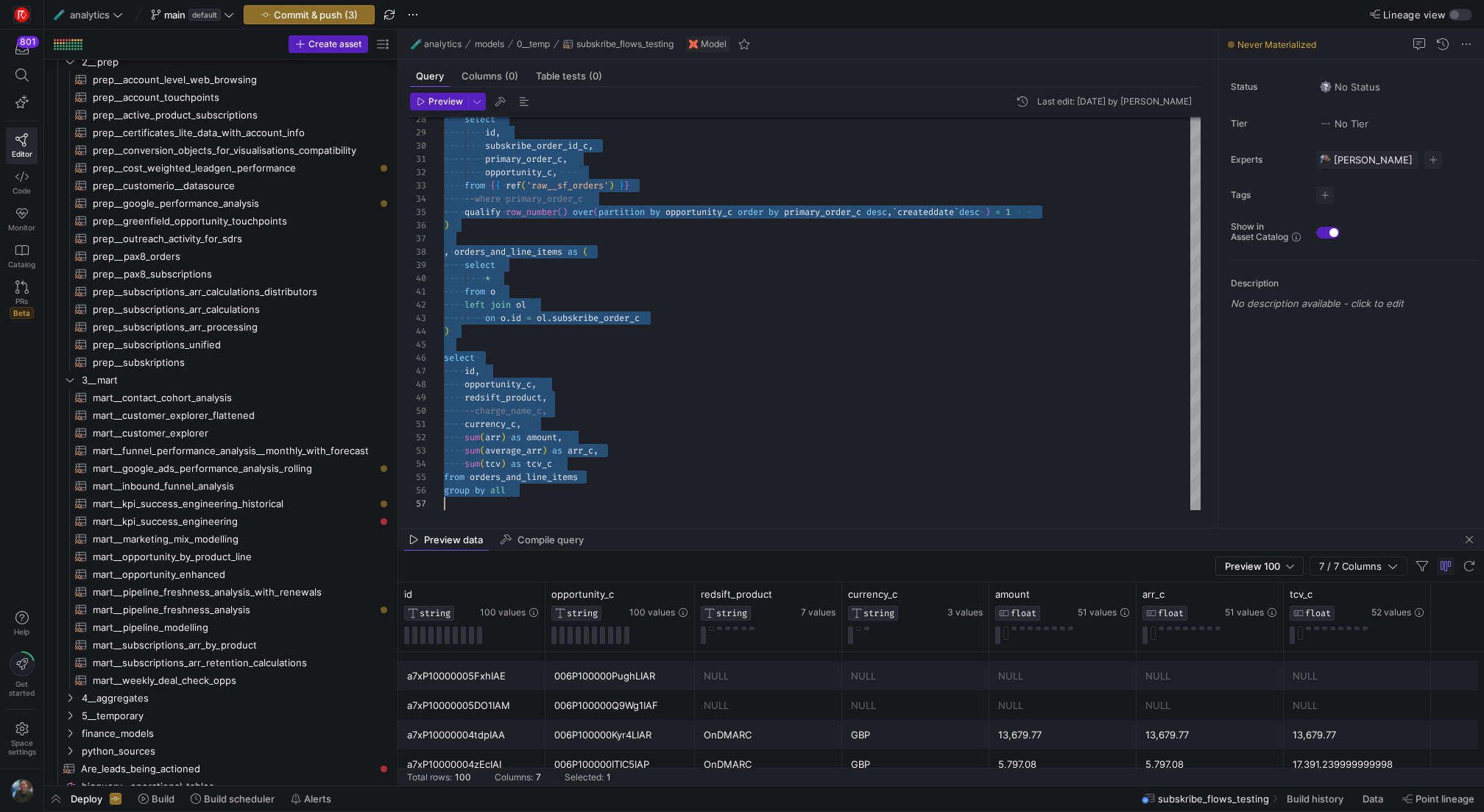
scroll to position [459, 0]
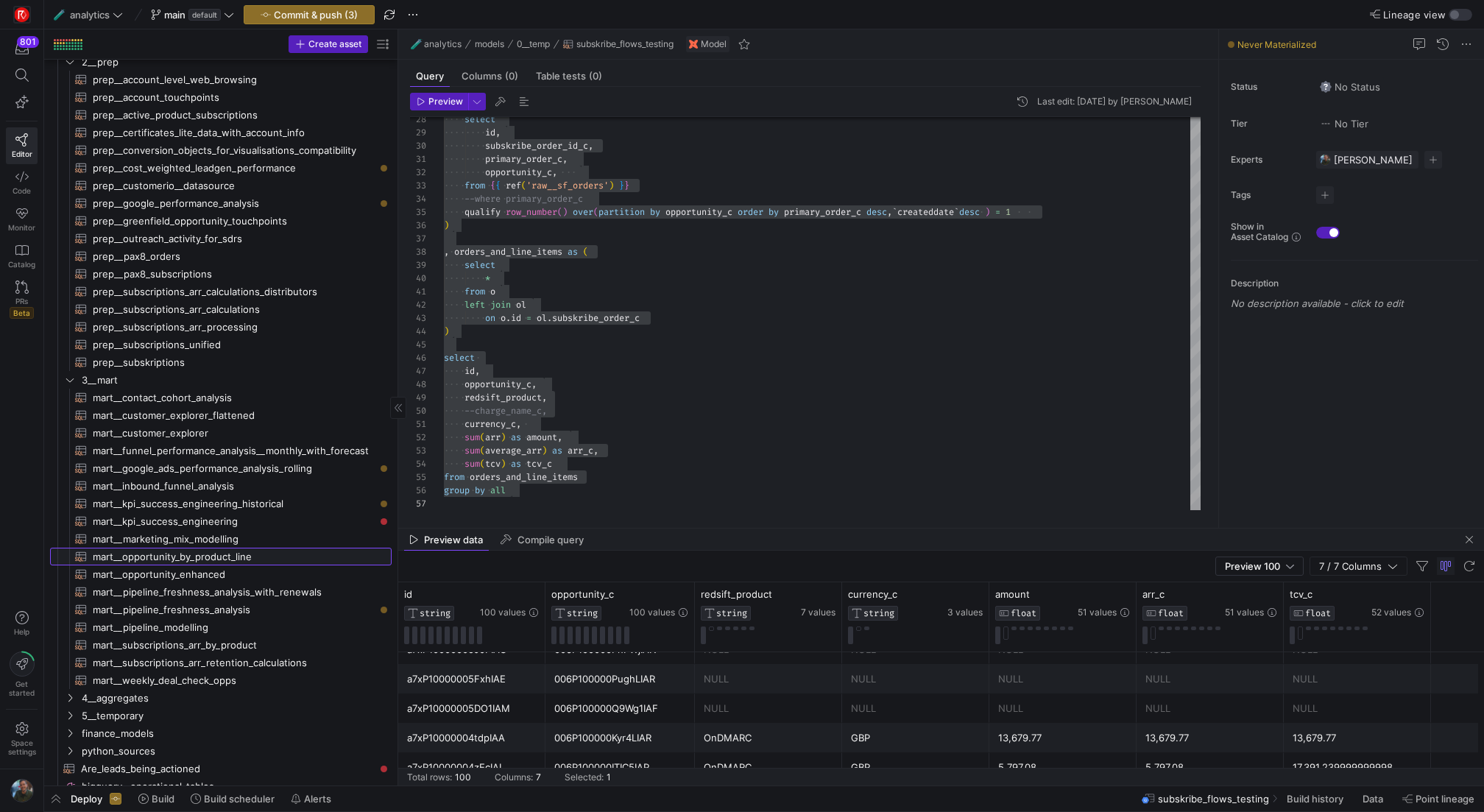
click at [274, 553] on span "mart__opportunity_by_product_line​​​​​​​​​​" at bounding box center [233, 557] width 281 height 17
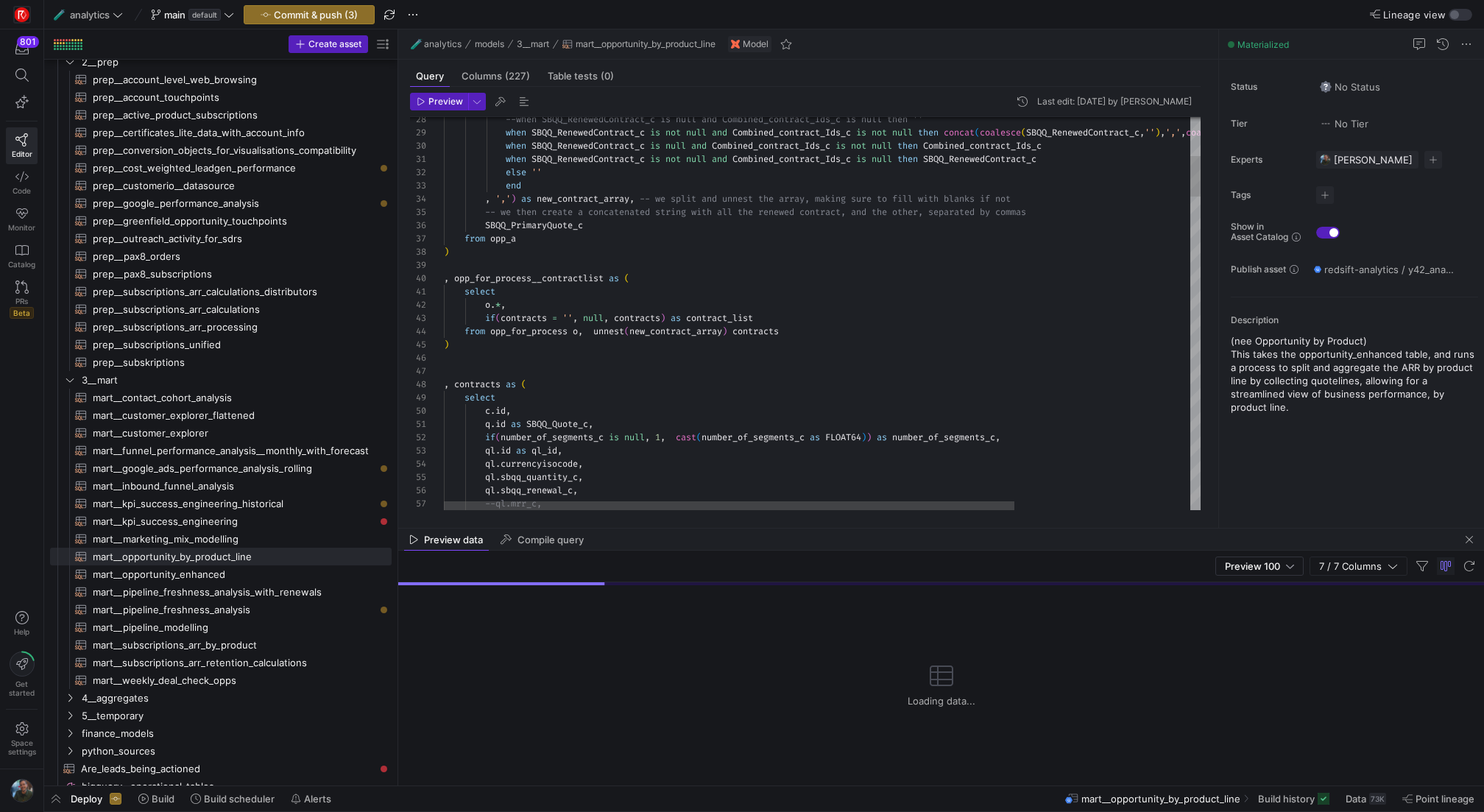
scroll to position [27, 318]
type textarea "{{ config(materialized="table") }} with opp_a as ( select * from {{ref('mart__o…"
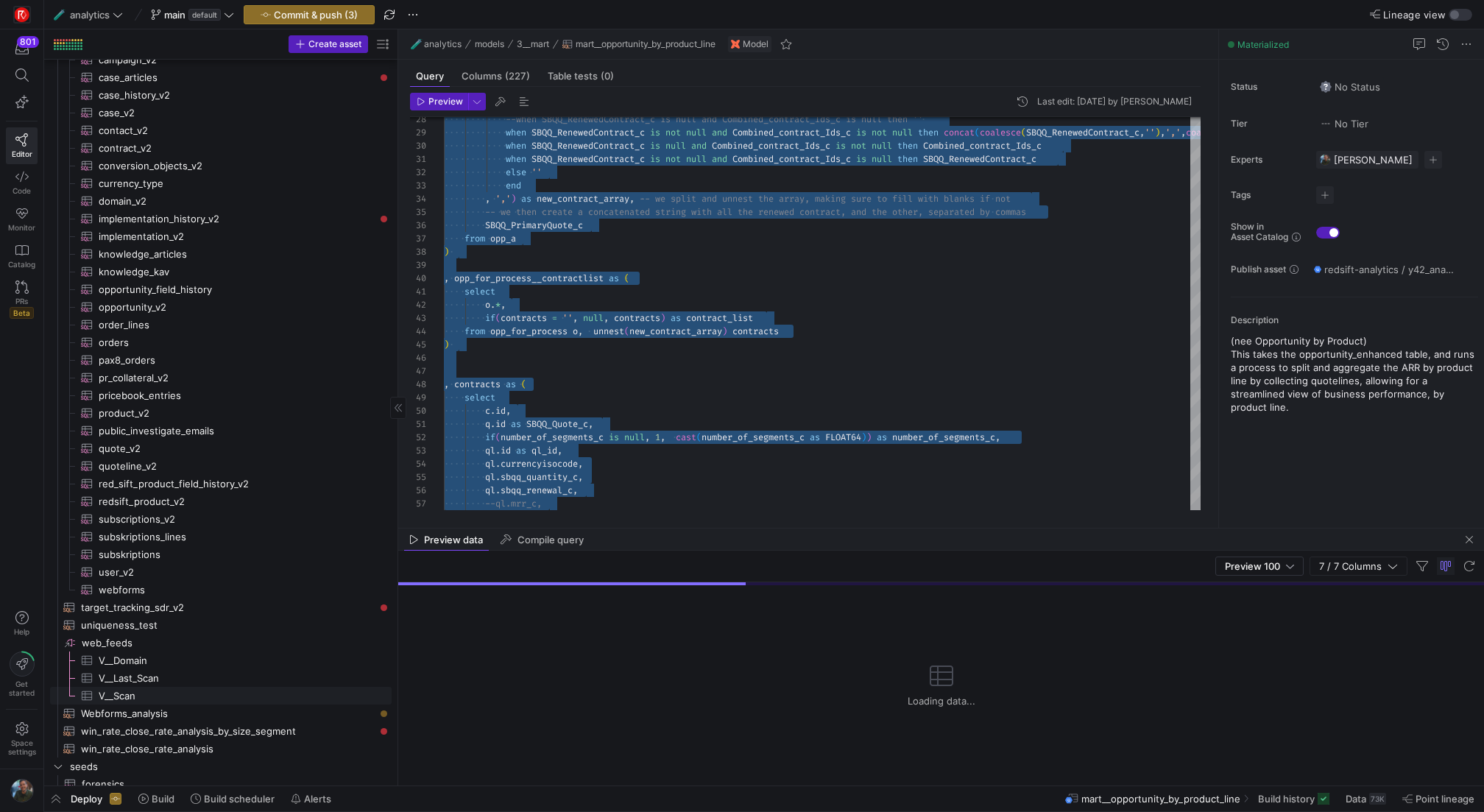
scroll to position [3389, 0]
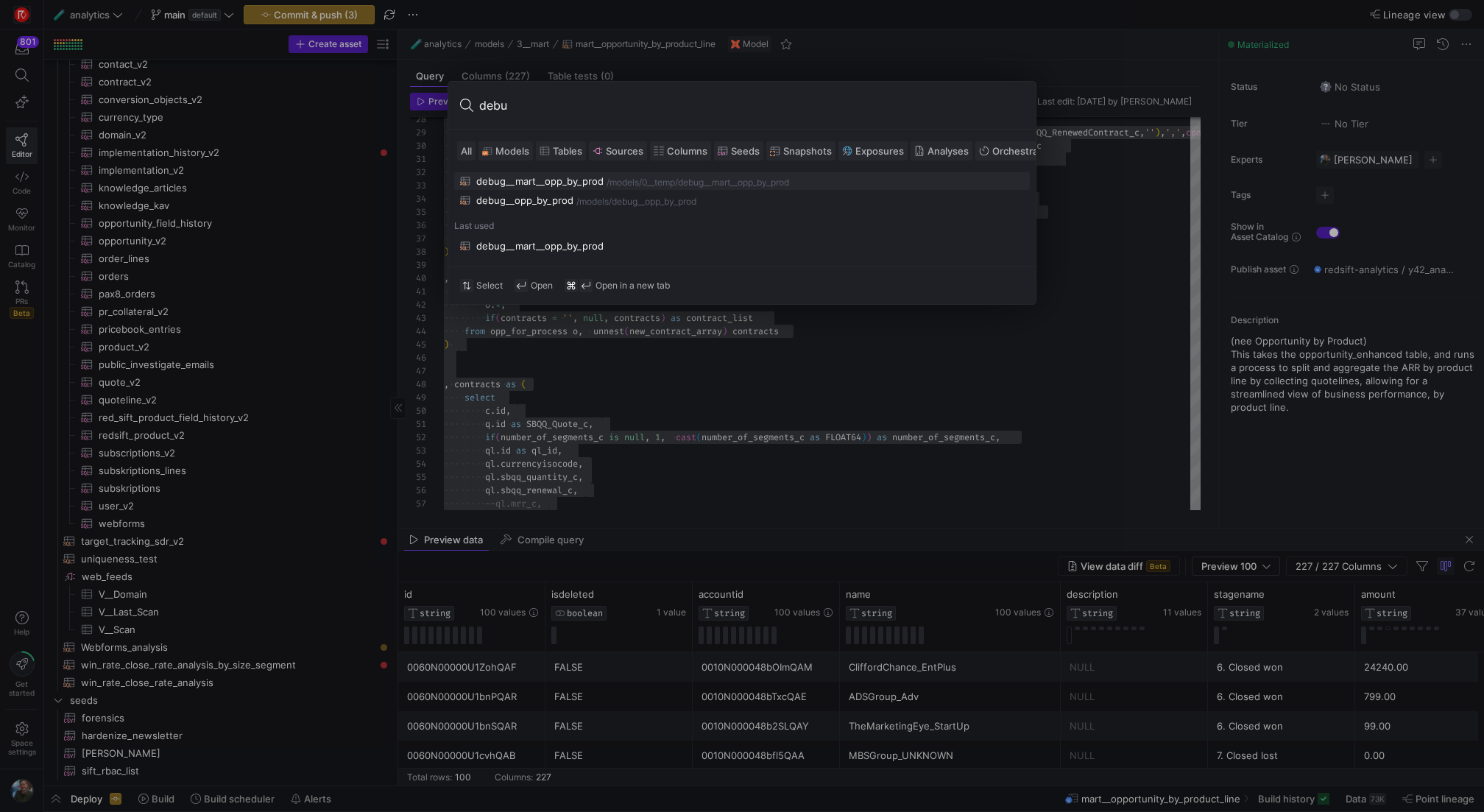
type input "debu"
click at [576, 178] on div "debug__mart__opp_by_prod" at bounding box center [540, 180] width 127 height 12
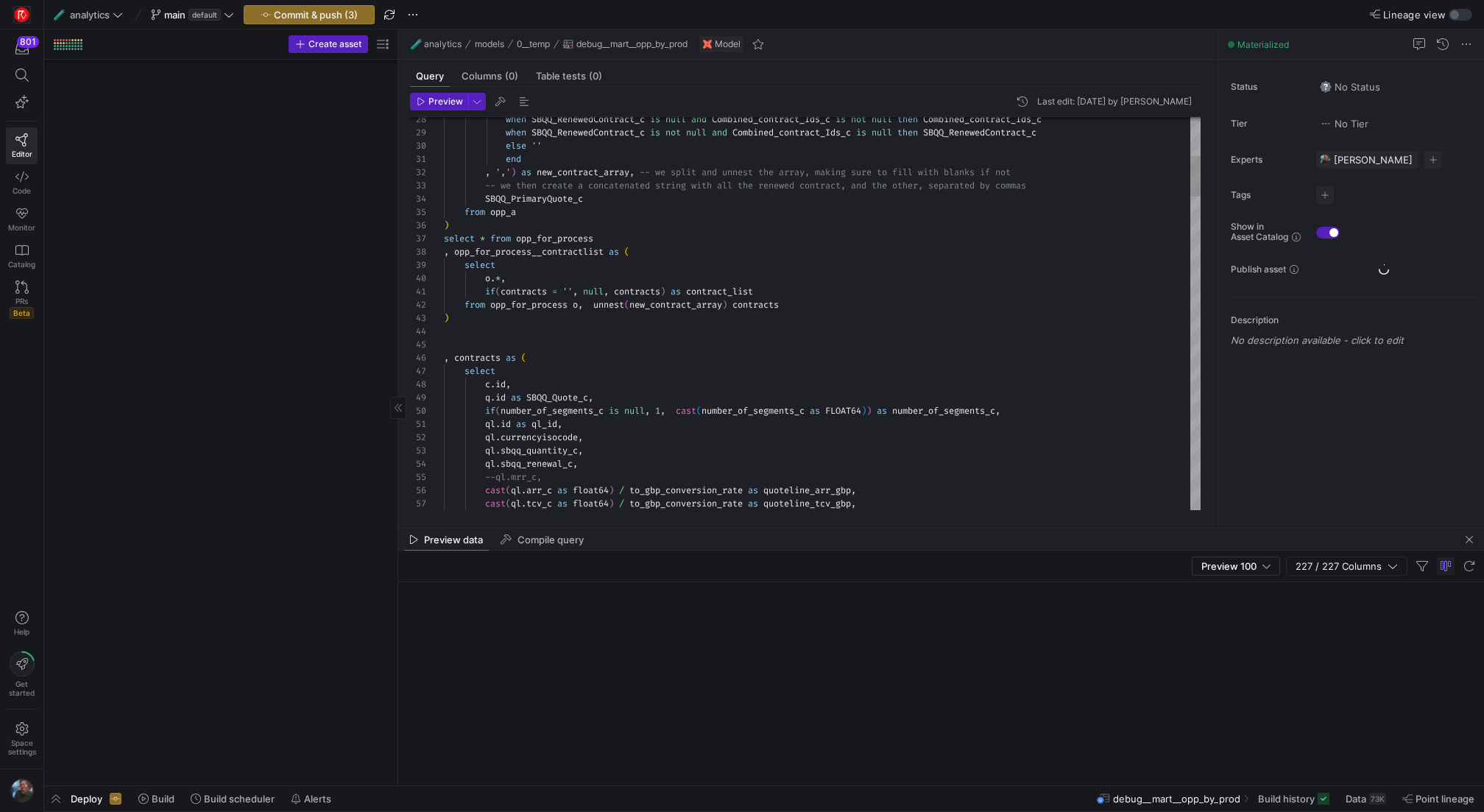
scroll to position [106, 0]
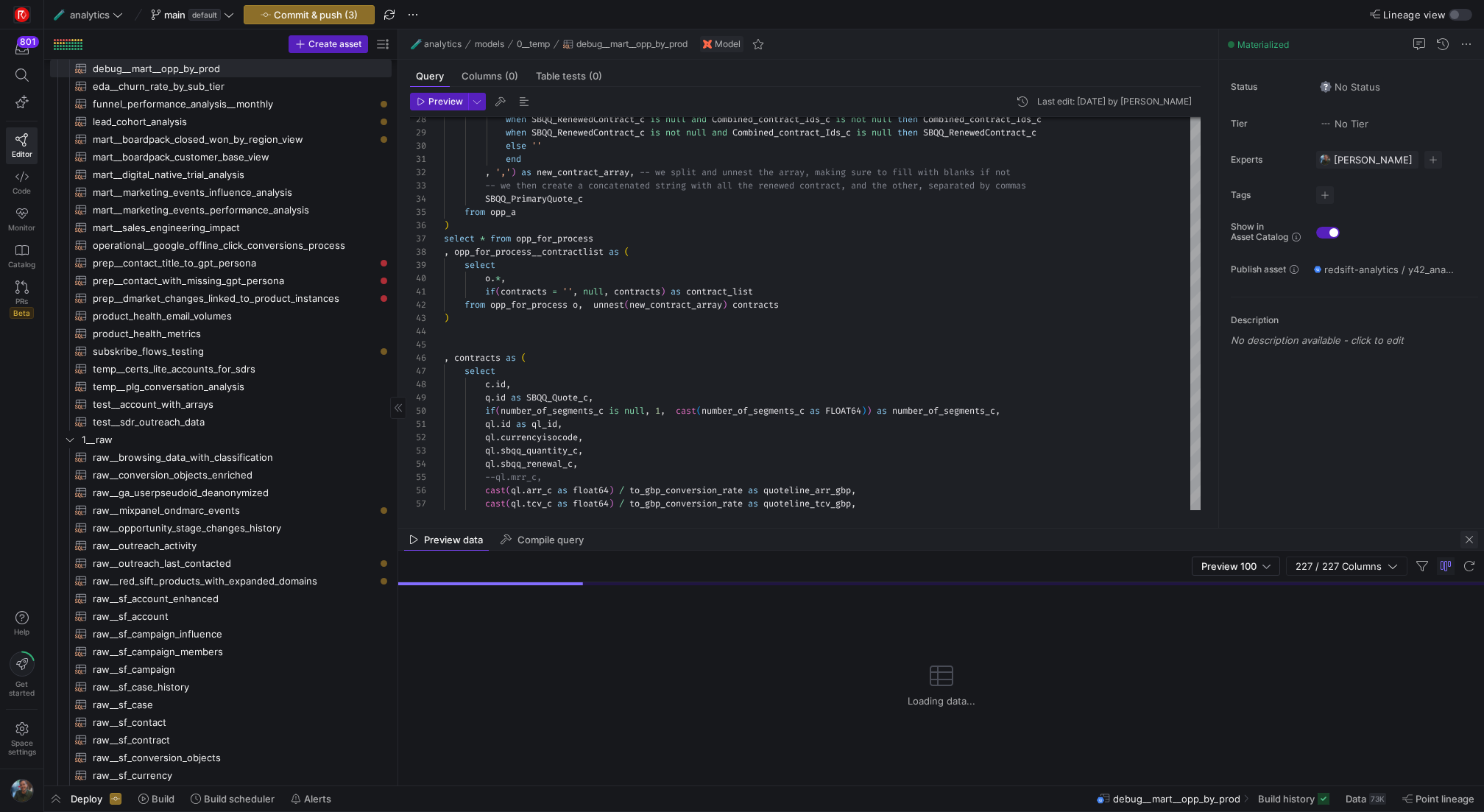
click at [1467, 537] on span "button" at bounding box center [1469, 540] width 18 height 18
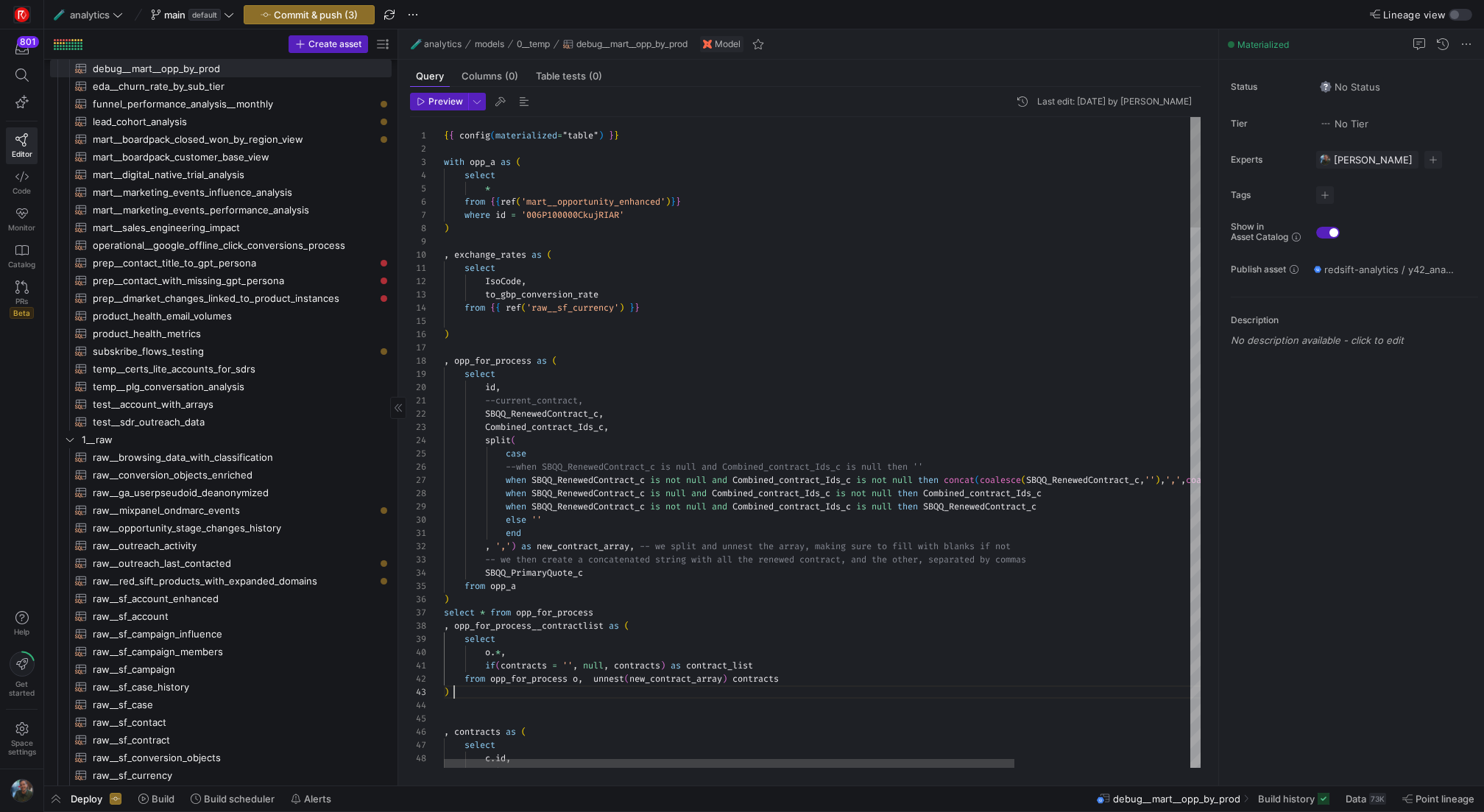
type textarea "{{ config(materialized="table") }} with opp_a as ( select * from {{ref('mart__o…"
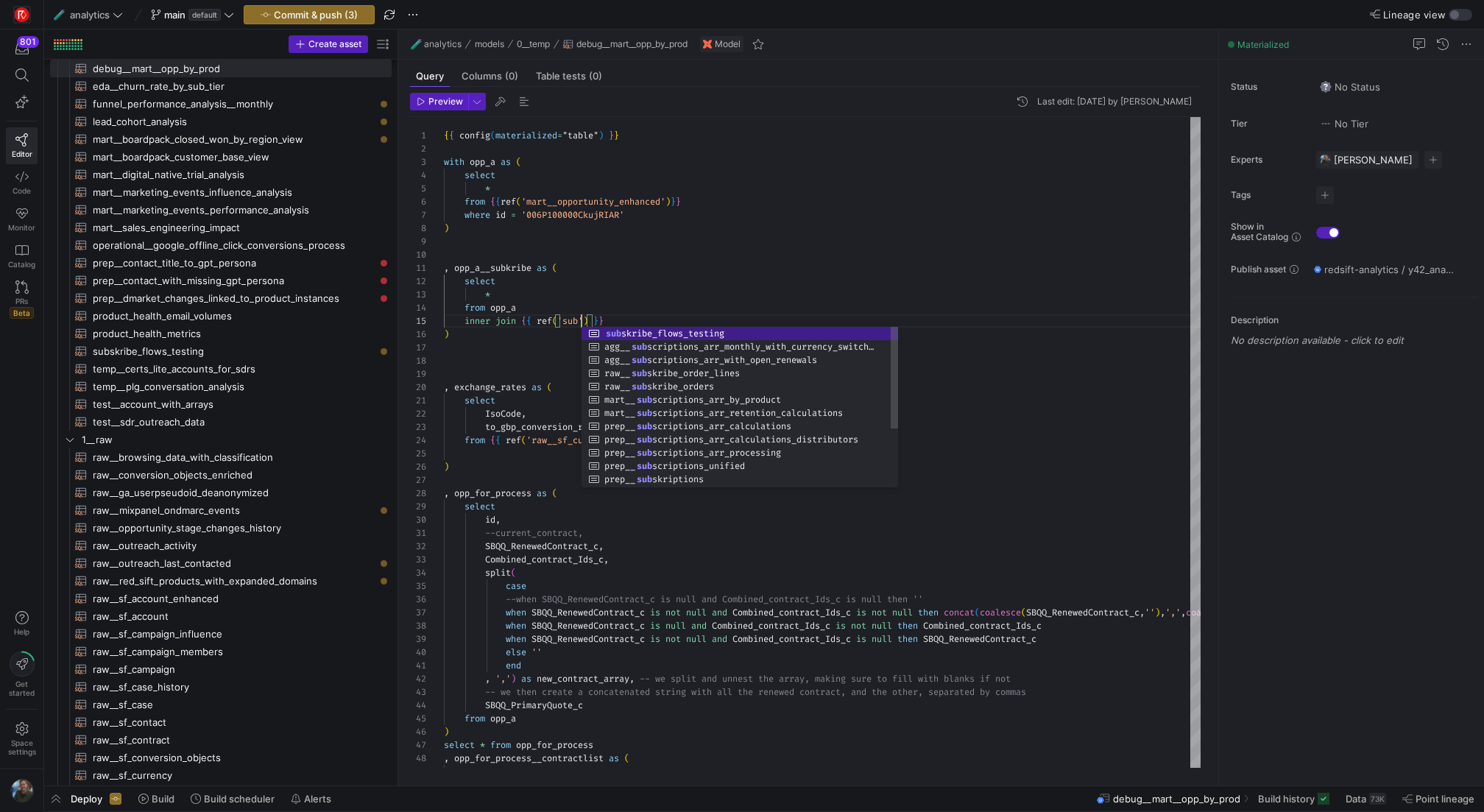
scroll to position [53, 138]
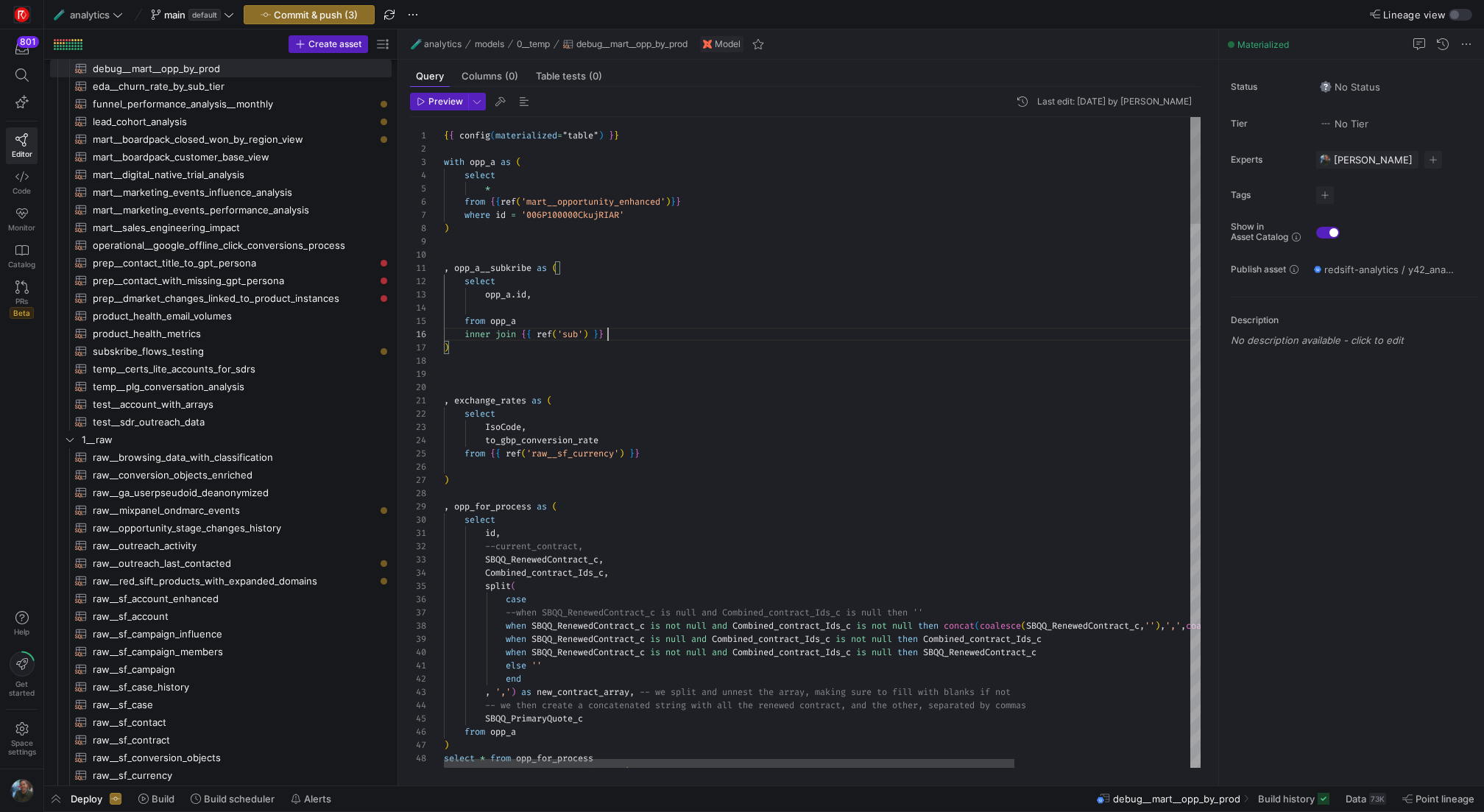
scroll to position [66, 163]
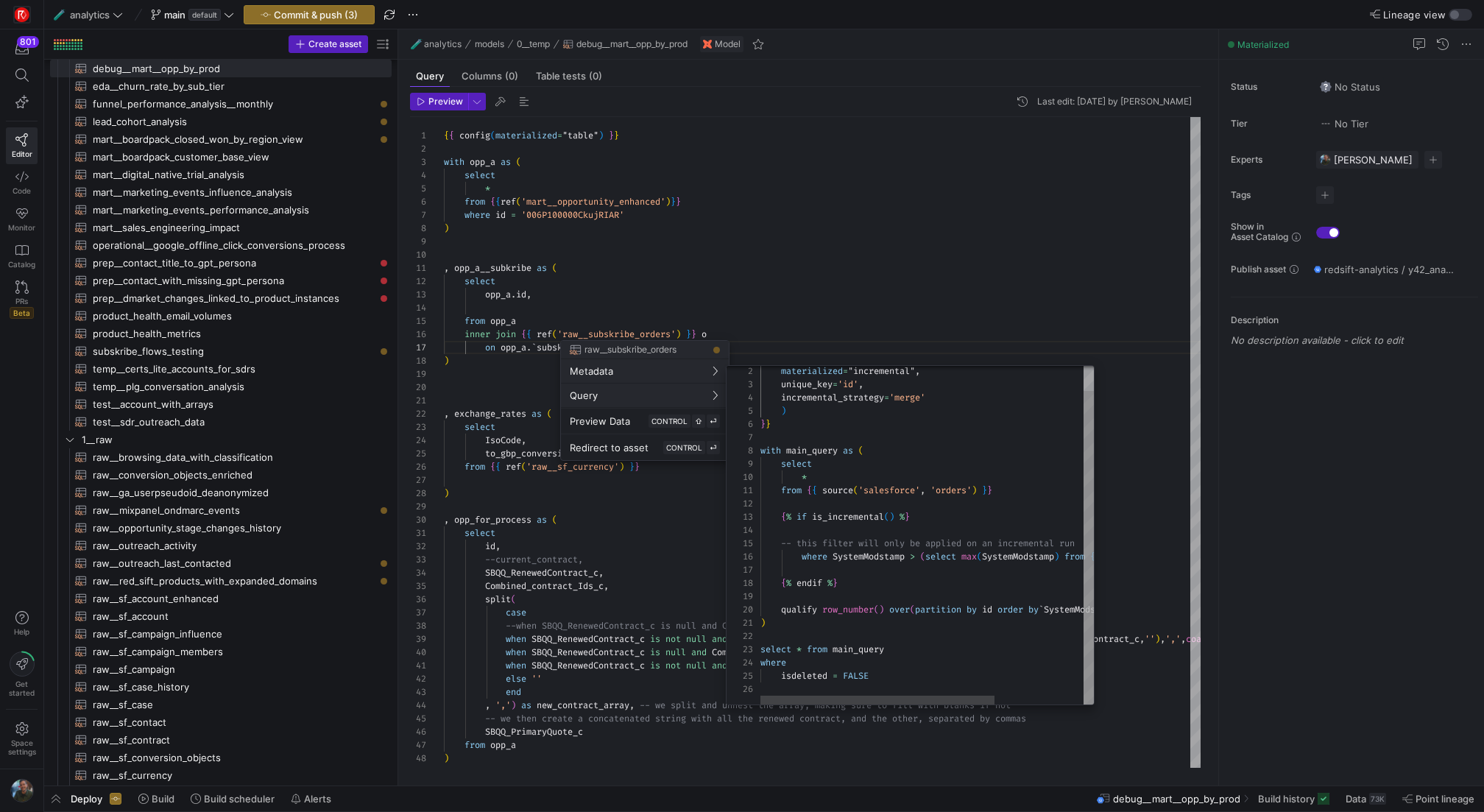
scroll to position [132, 0]
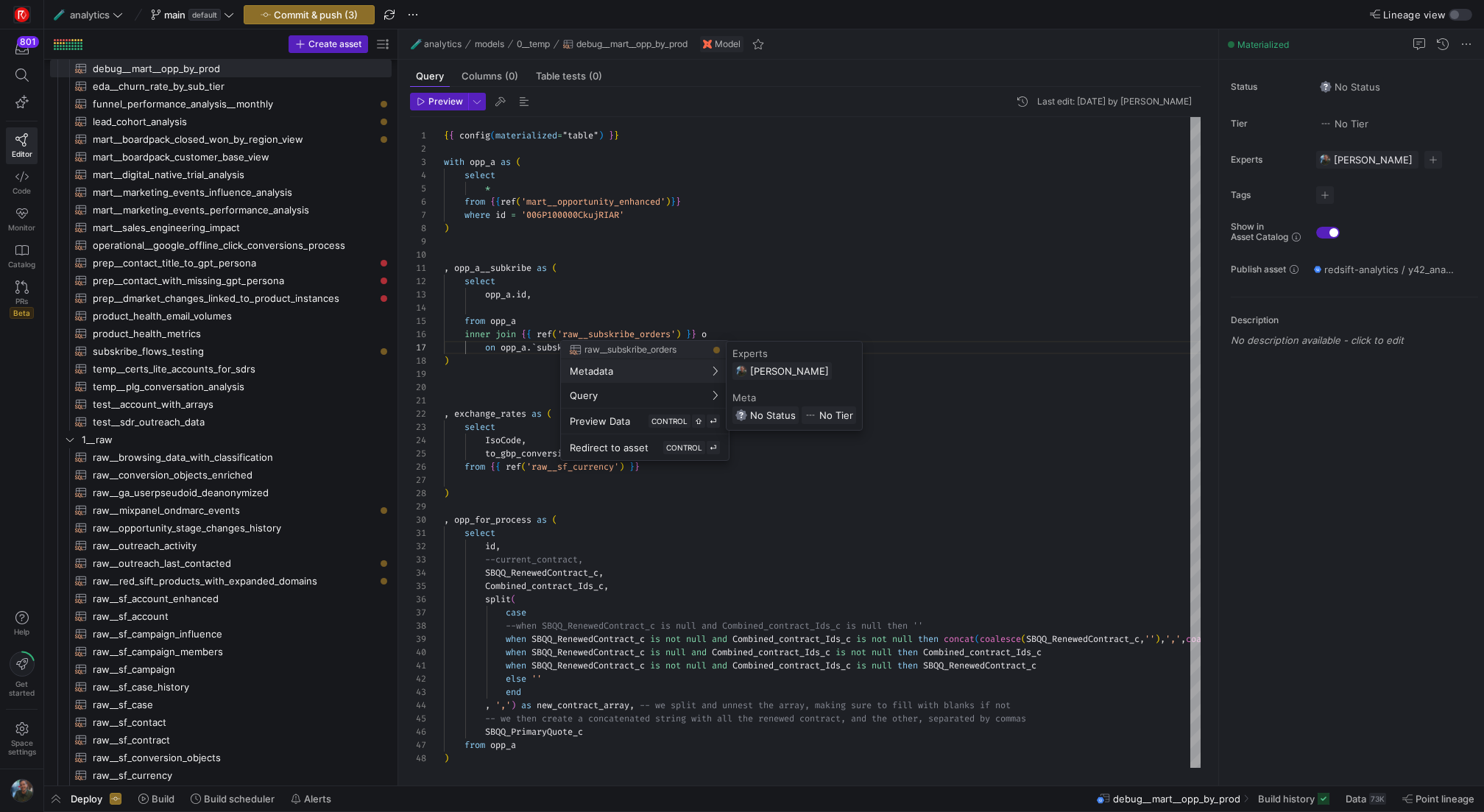
click at [249, 290] on div at bounding box center [742, 406] width 1484 height 812
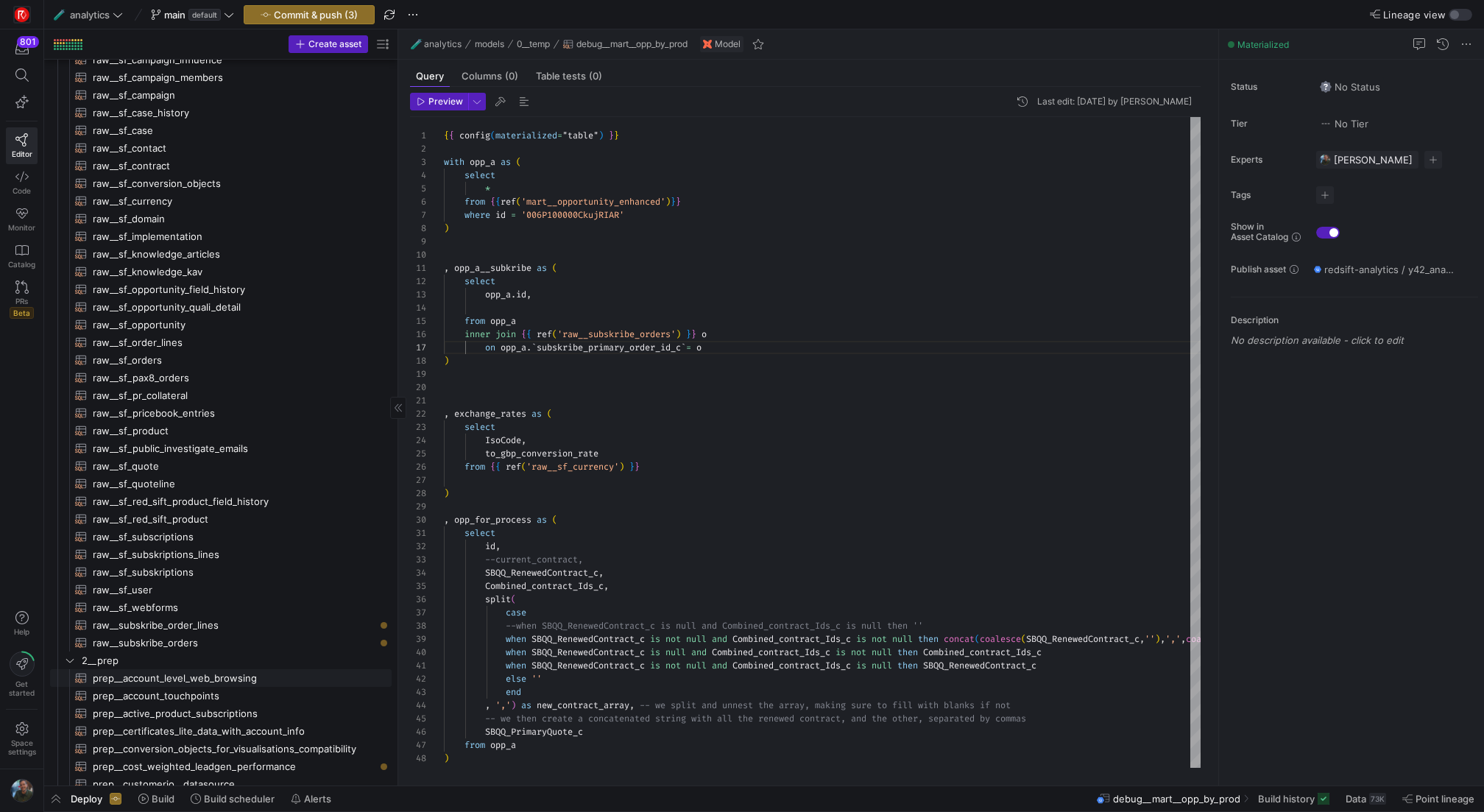
scroll to position [695, 0]
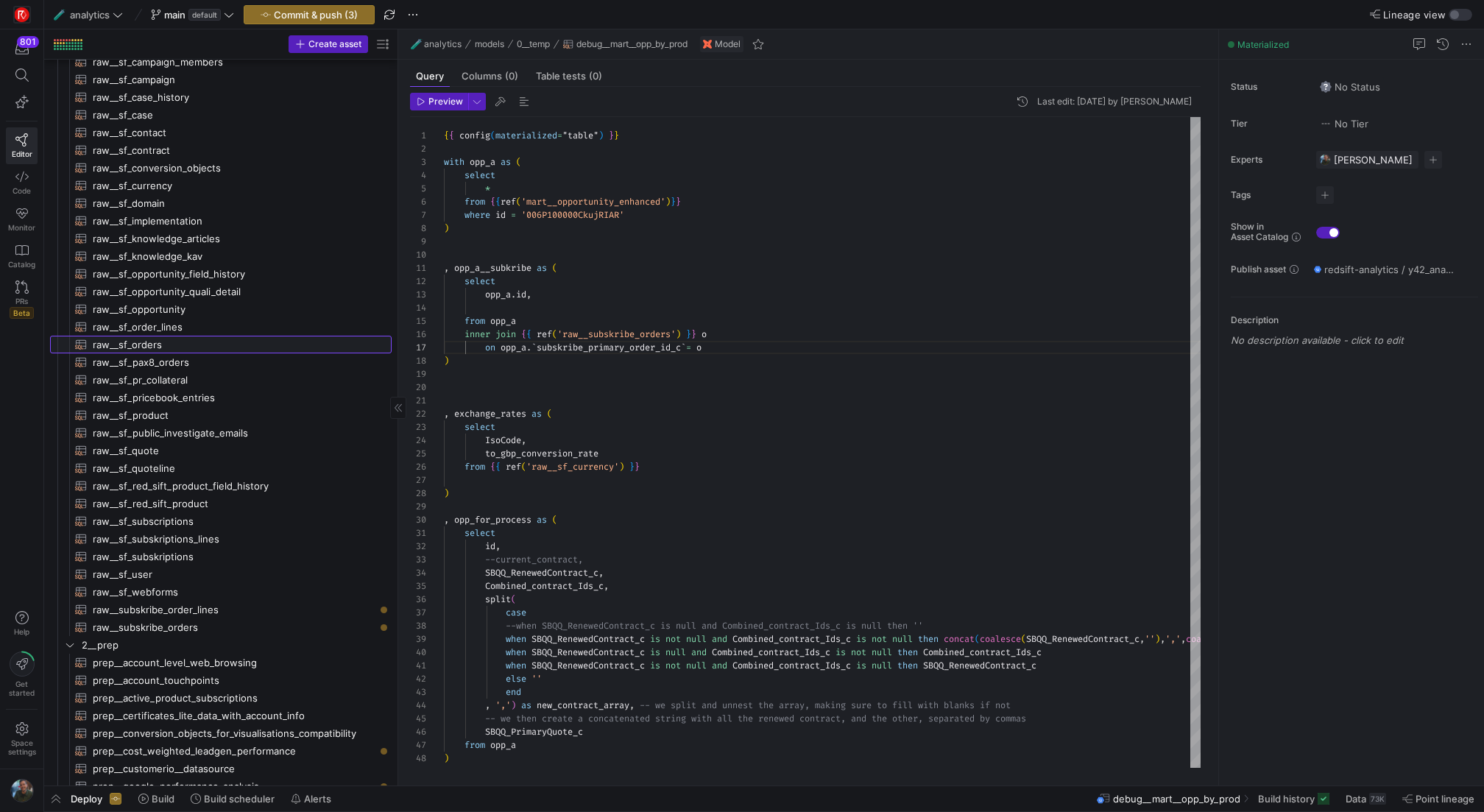
click at [231, 342] on span "raw__sf_orders​​​​​​​​​​" at bounding box center [233, 344] width 281 height 17
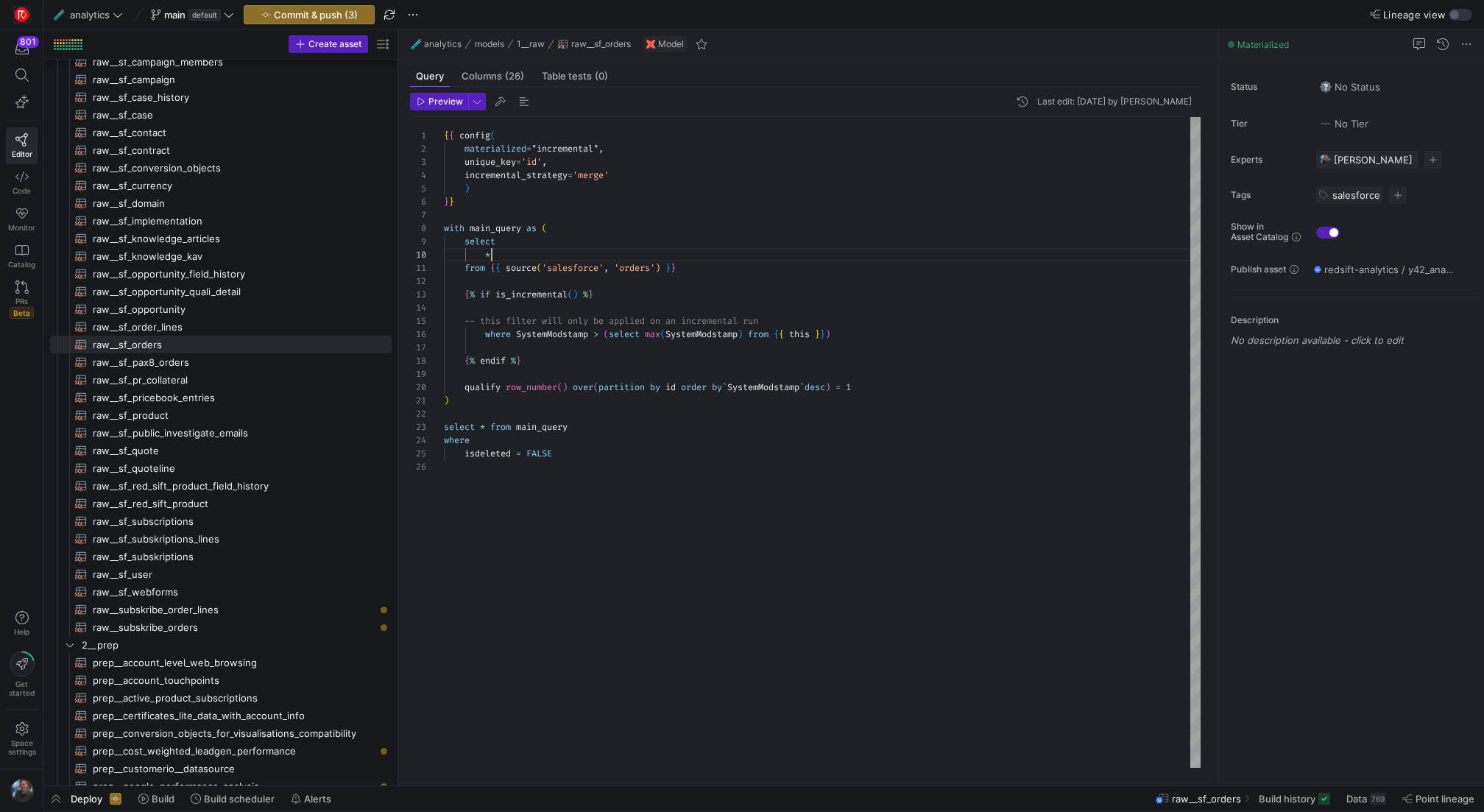
scroll to position [119, 48]
click at [495, 257] on div "{ { config ( materialized = "incremental" , unique_key = 'id' , incremental_str…" at bounding box center [822, 442] width 757 height 650
click at [451, 254] on div "1 2 3 4 5 6 7 8 9 10 11 12 13 14 15 16 17 18 19 20 21 22 23 24 25 26 { { config…" at bounding box center [805, 442] width 791 height 650
click at [532, 297] on span "Expand columns" at bounding box center [518, 294] width 86 height 18
type textarea "`order_name_c`, `order_start_date_c`, `order_total_c`, `primary_order_c`, `_y42…"
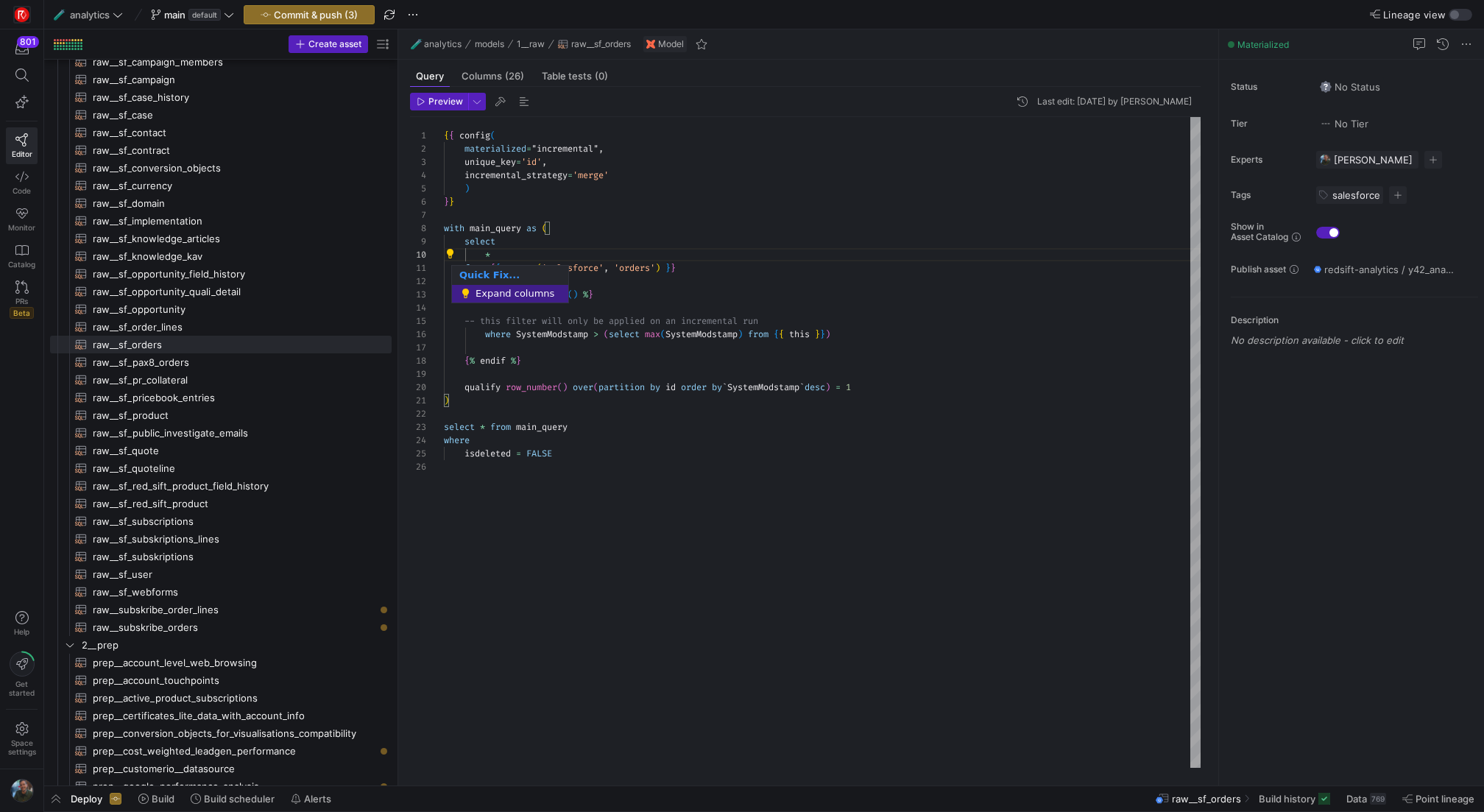
scroll to position [53, 143]
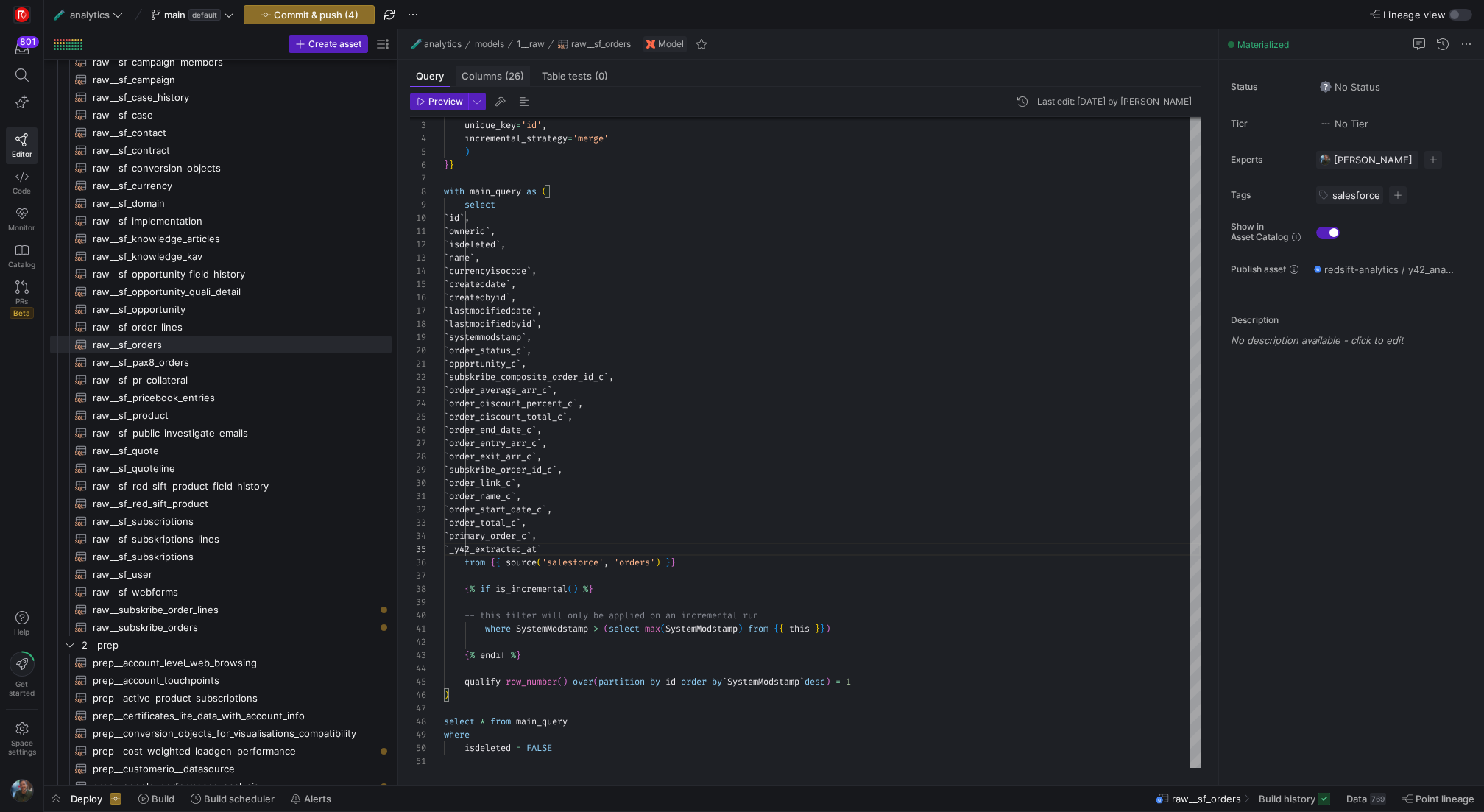
click at [496, 77] on span "Columns (26)" at bounding box center [492, 76] width 63 height 10
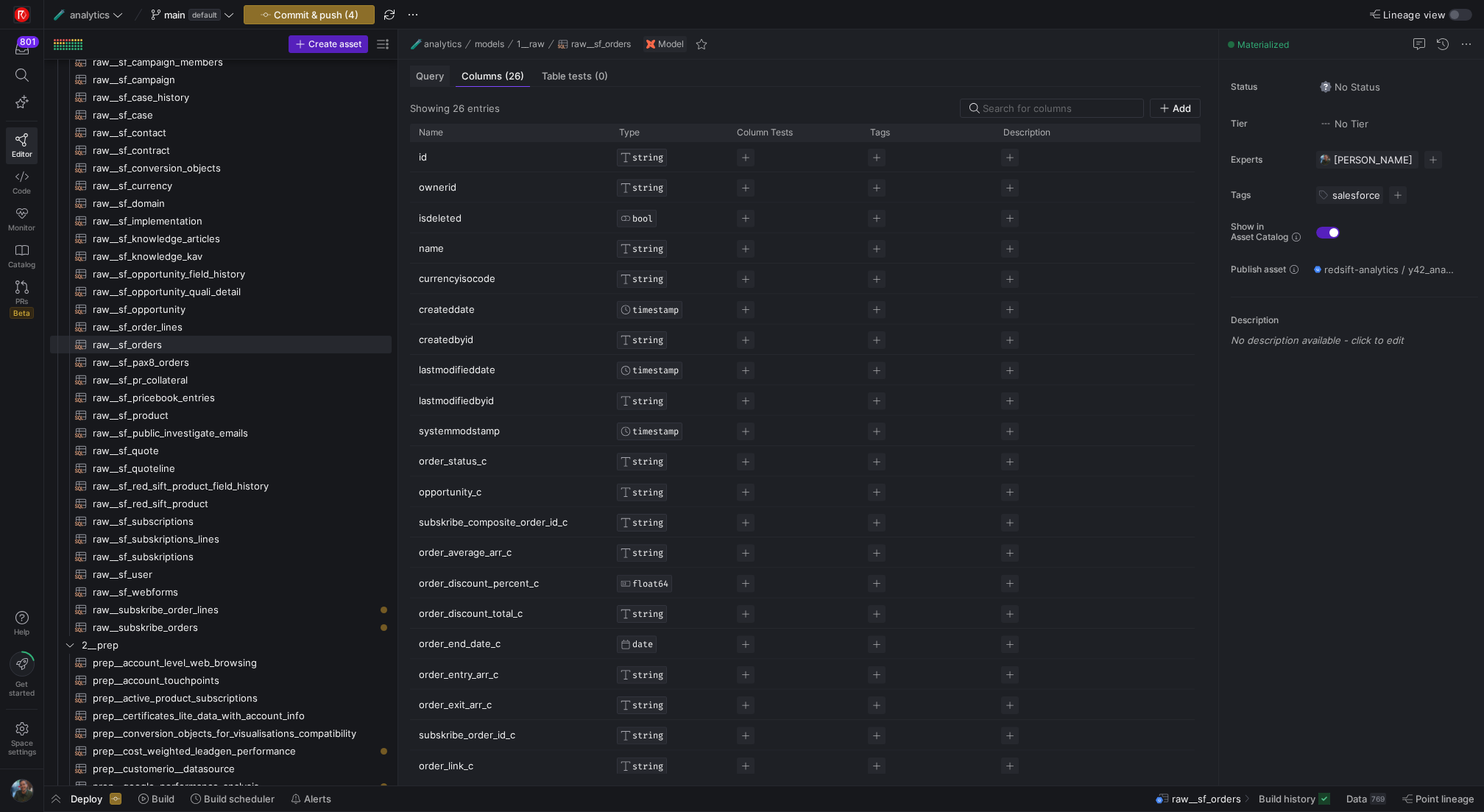
click at [440, 71] on span "Query" at bounding box center [429, 76] width 28 height 10
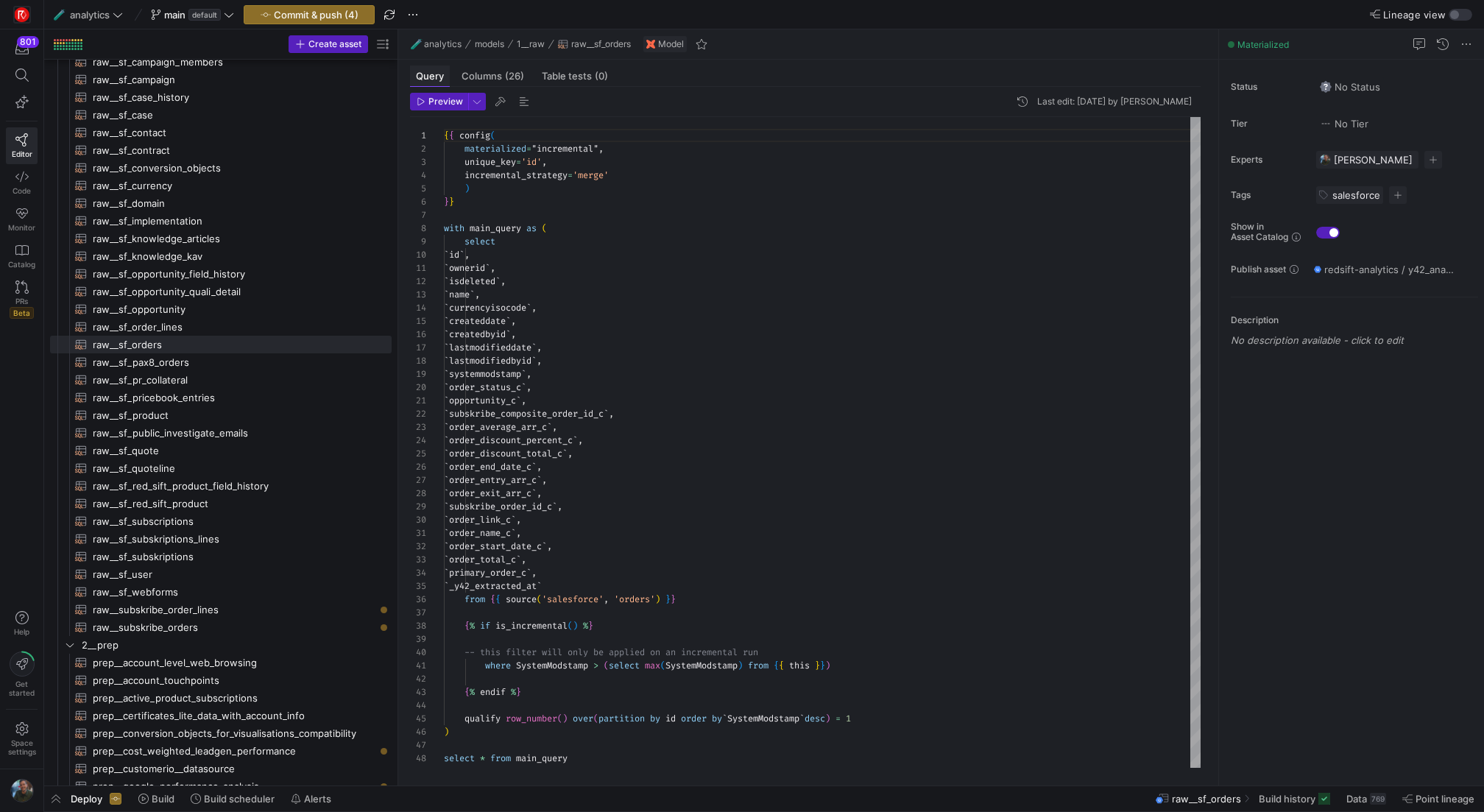
scroll to position [132, 0]
click at [427, 98] on span "Preview" at bounding box center [440, 102] width 46 height 11
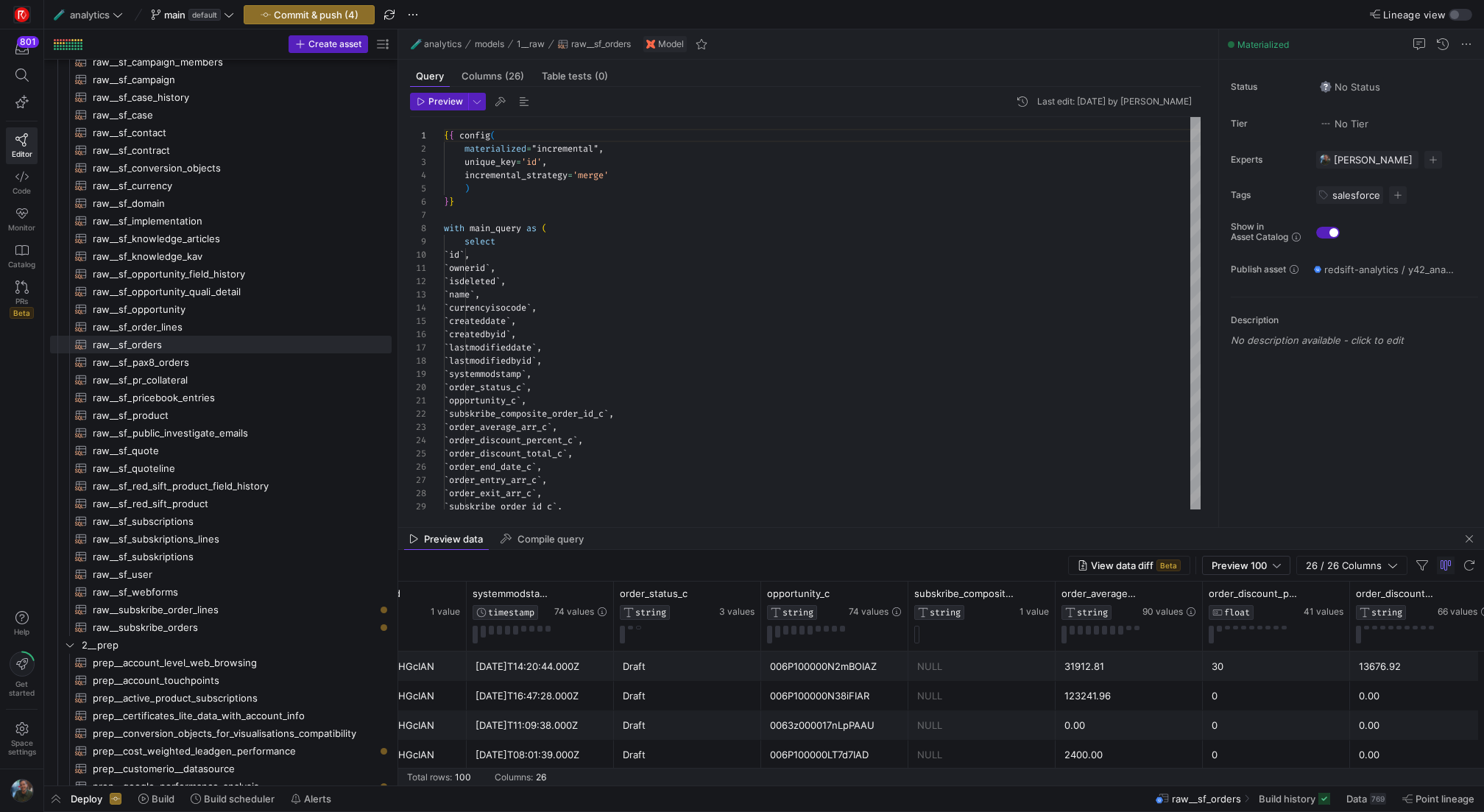
scroll to position [0, 1347]
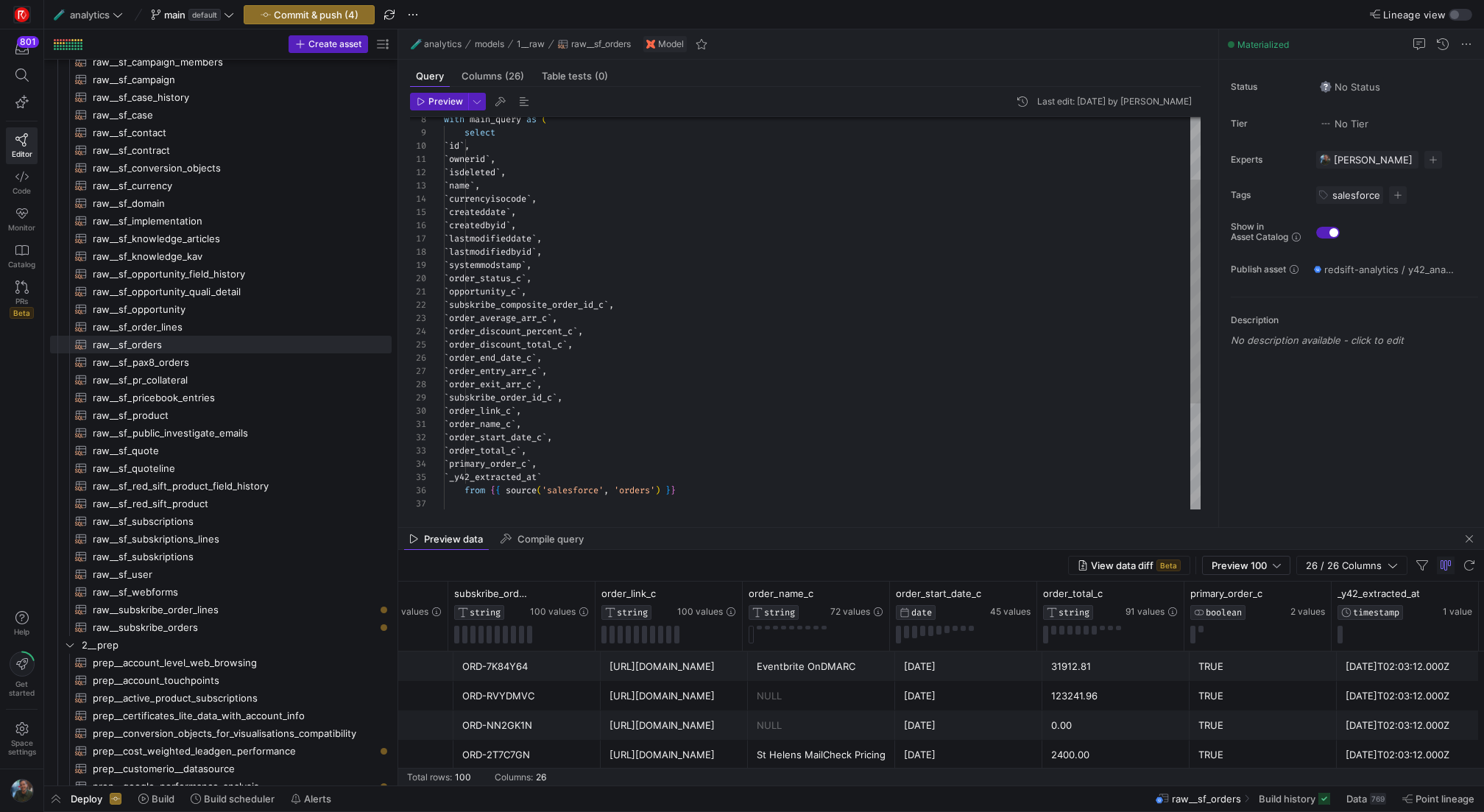
type textarea "`order_name_c`, `order_start_date_c`, `order_total_c`, `primary_order_c`, `_y42…"
click at [532, 465] on div "with main_query as ( select ` id ` , ` ownerid ` , ` isdeleted ` , ` name ` , `…" at bounding box center [822, 351] width 757 height 687
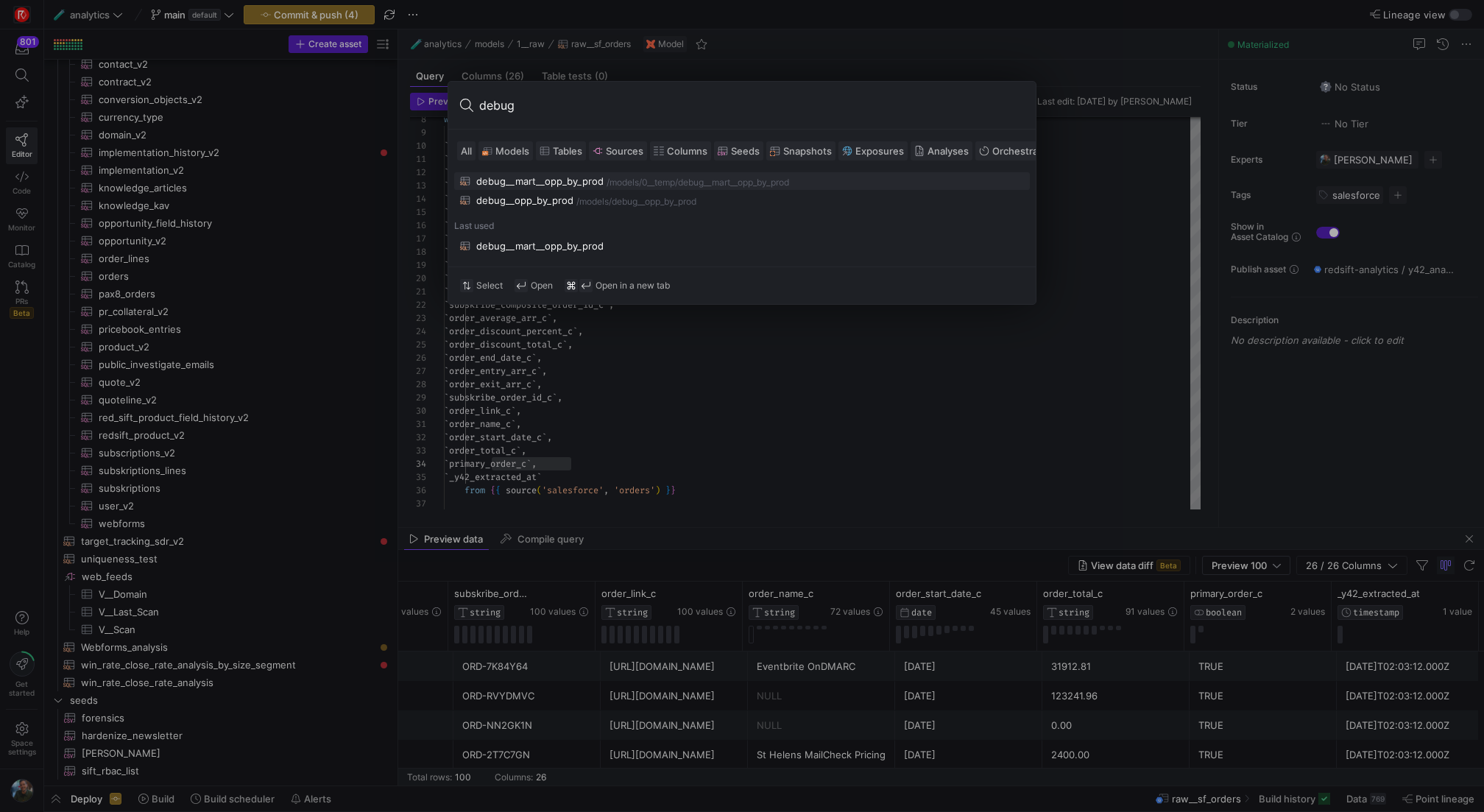
type input "debug"
click at [551, 178] on div "debug__mart__opp_by_prod" at bounding box center [540, 180] width 127 height 12
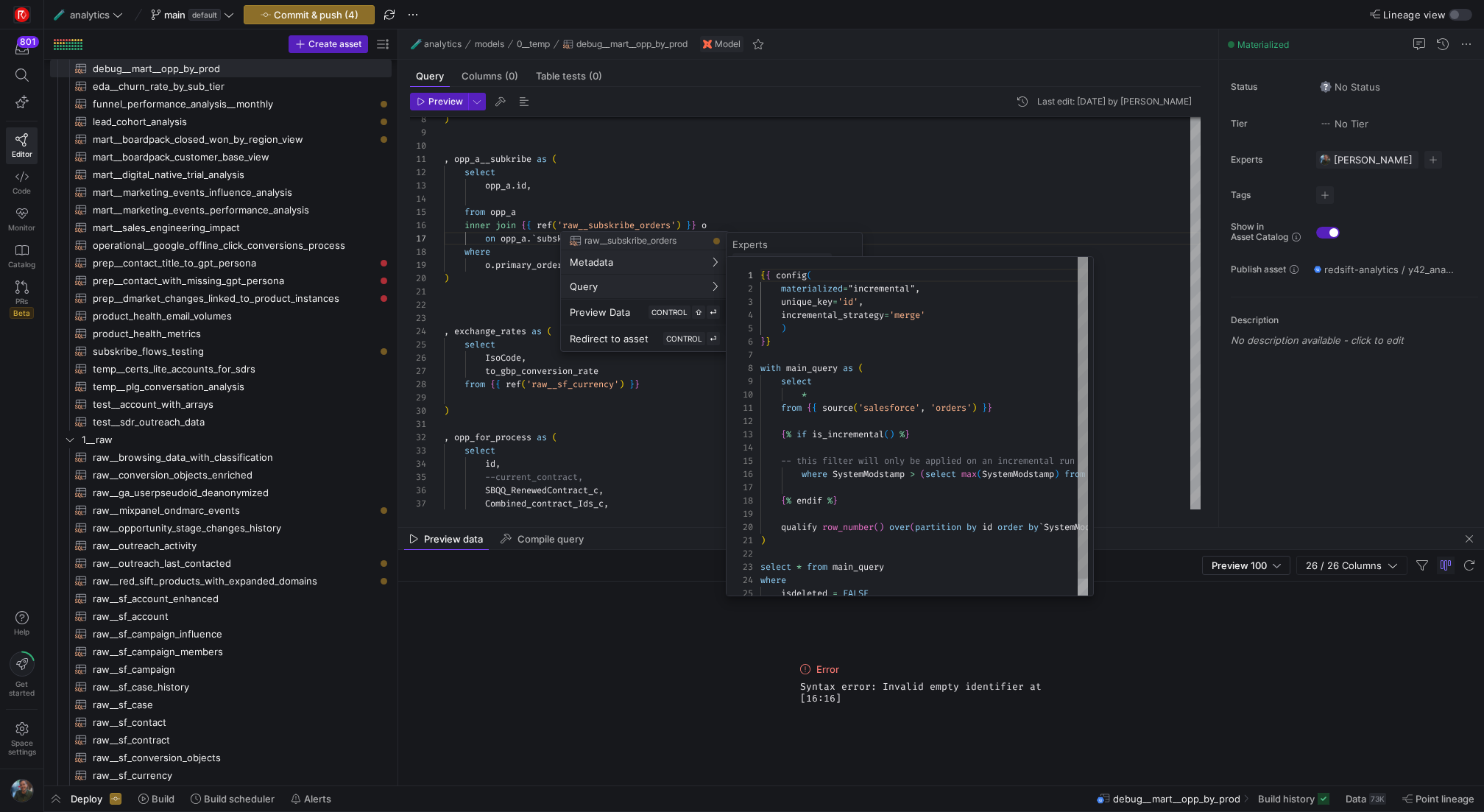
scroll to position [132, 0]
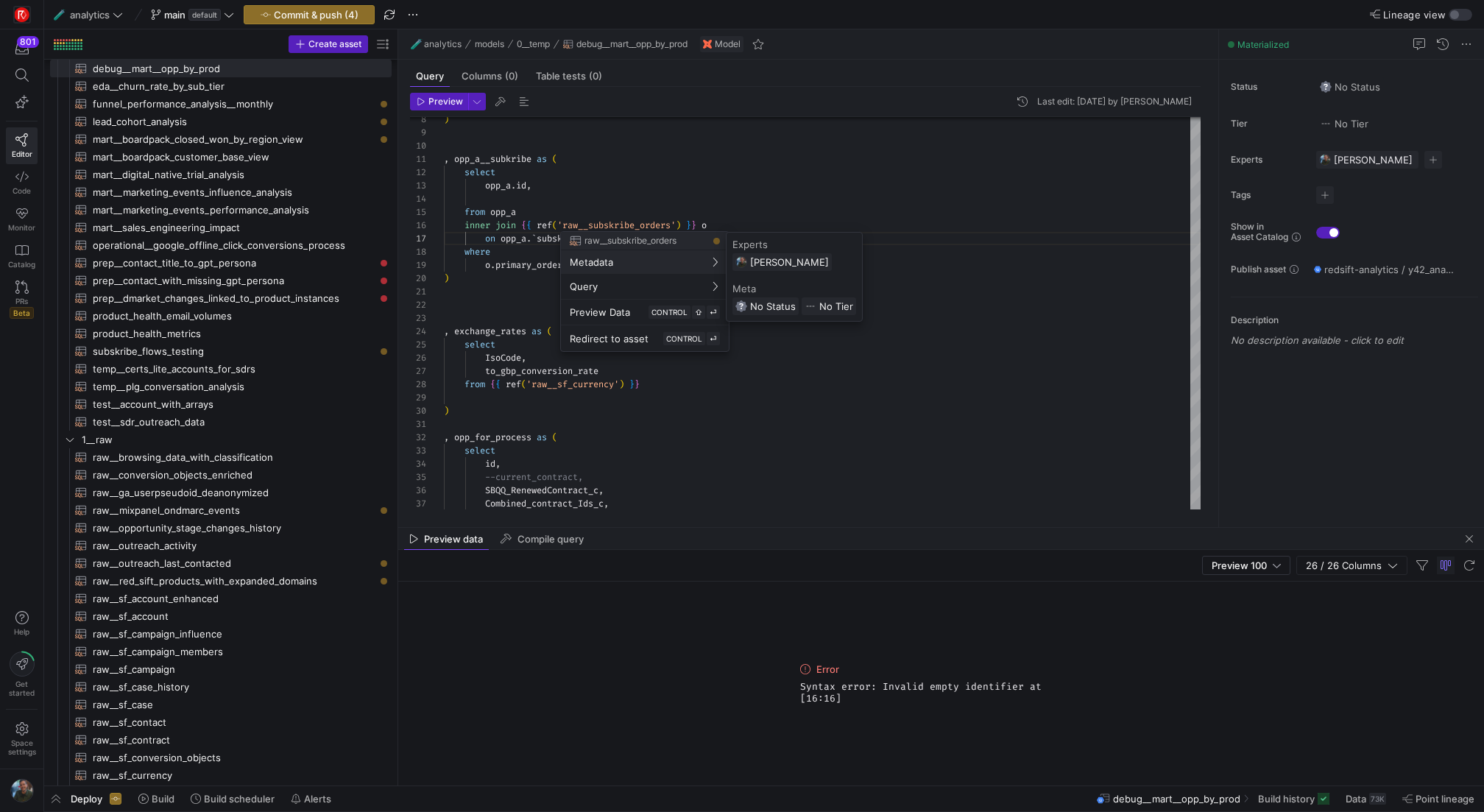
click at [641, 194] on div at bounding box center [742, 406] width 1484 height 812
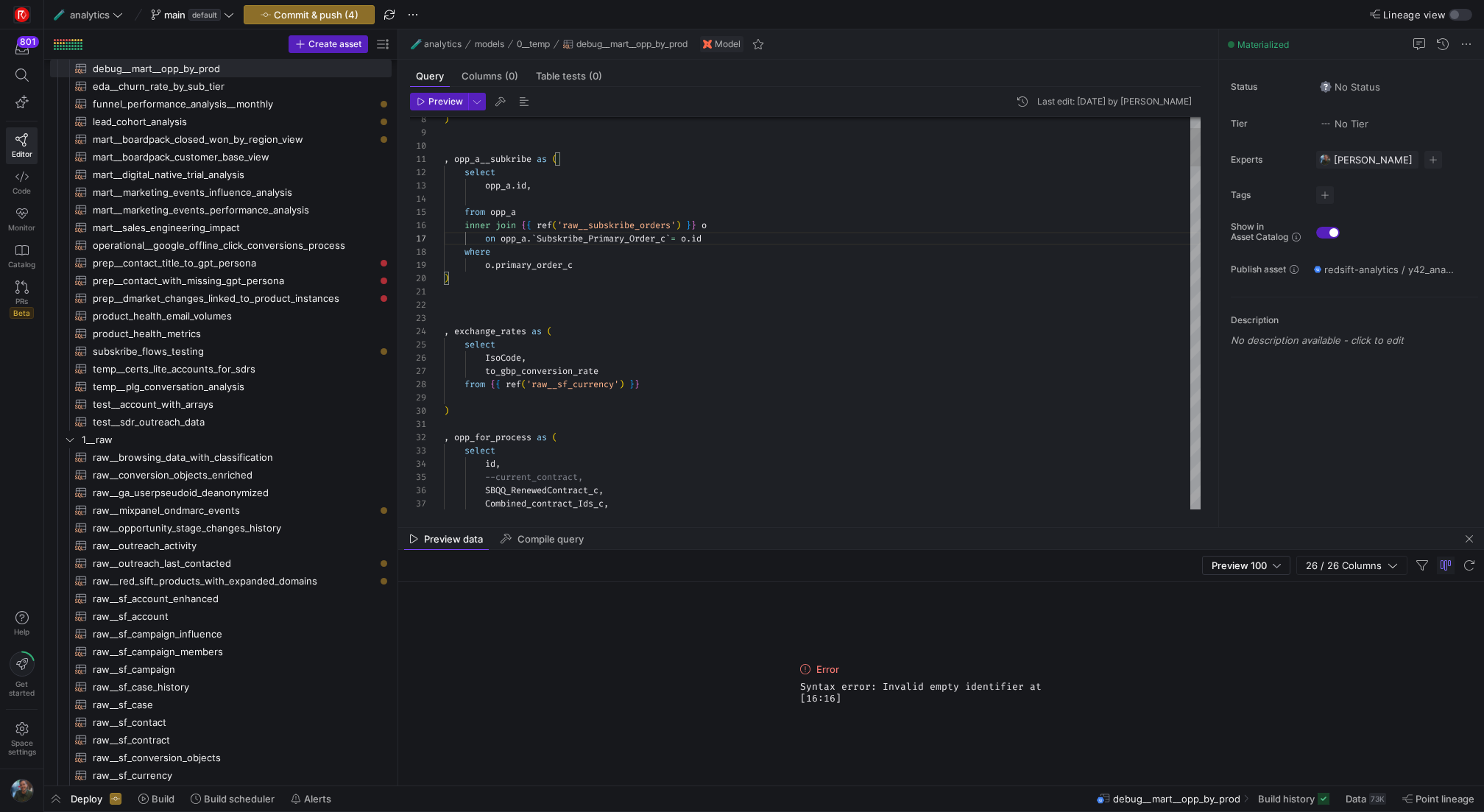
scroll to position [93, 48]
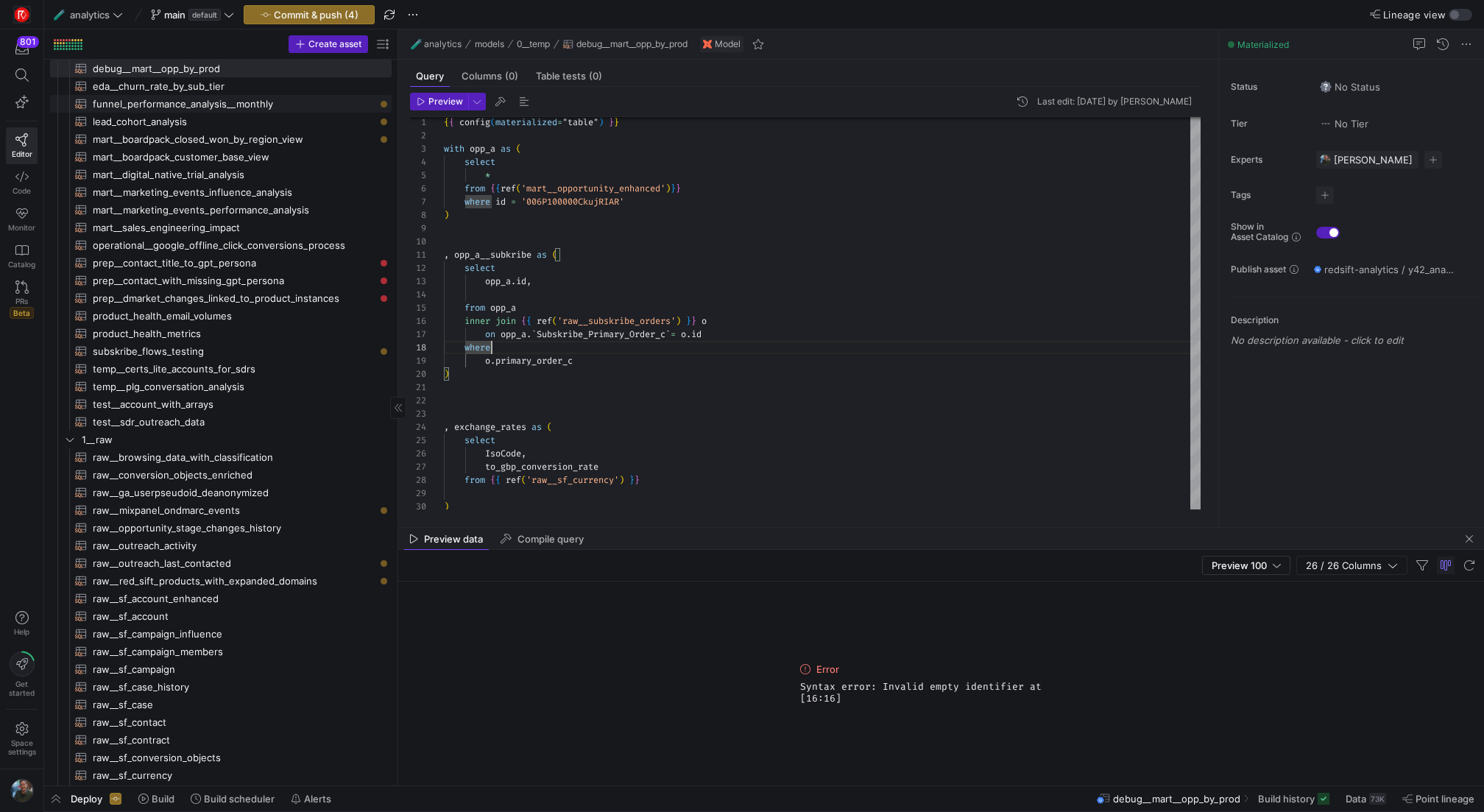
scroll to position [0, 0]
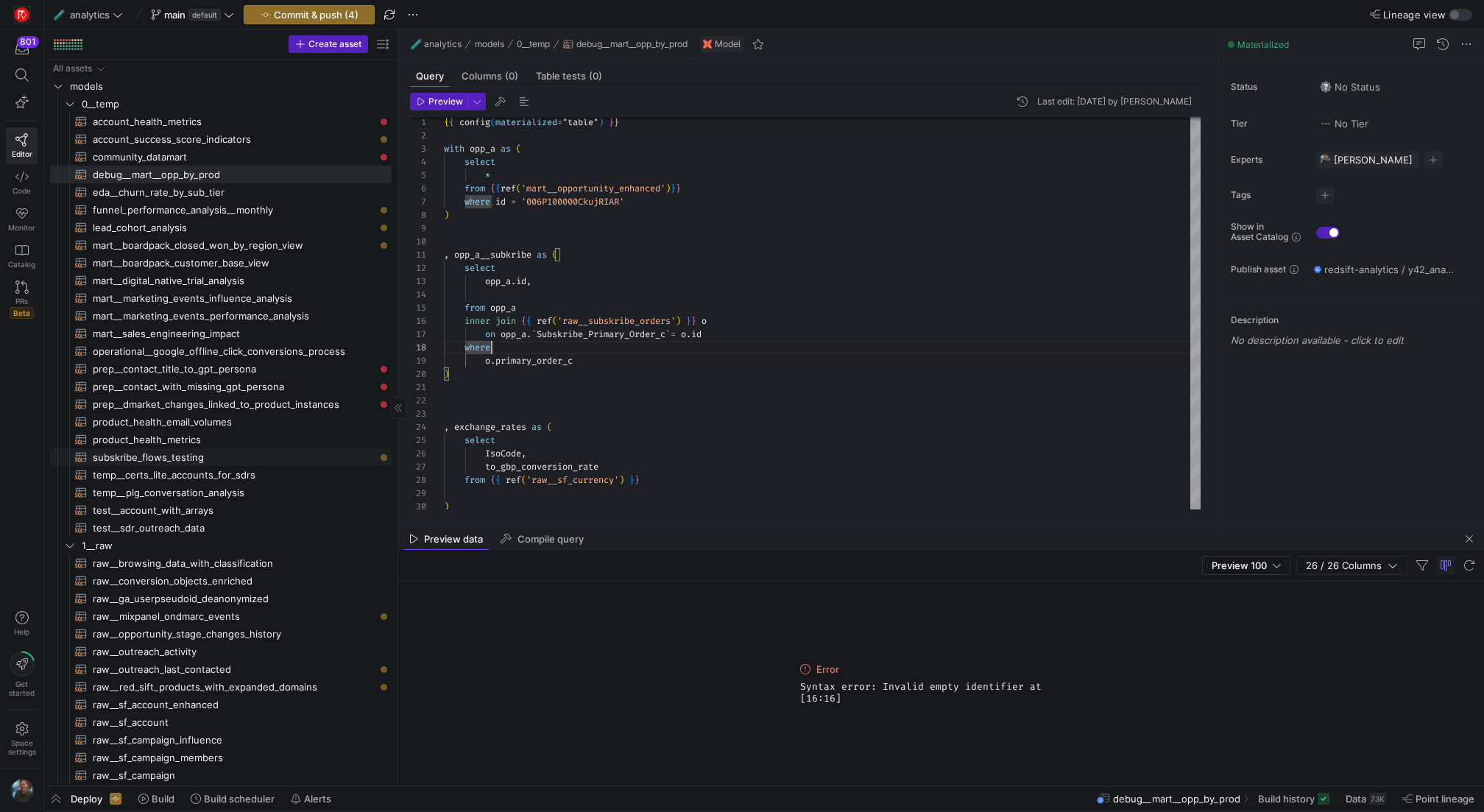
click at [220, 453] on span "subskribe_flows_testing​​​​​​​​​​" at bounding box center [233, 456] width 281 height 17
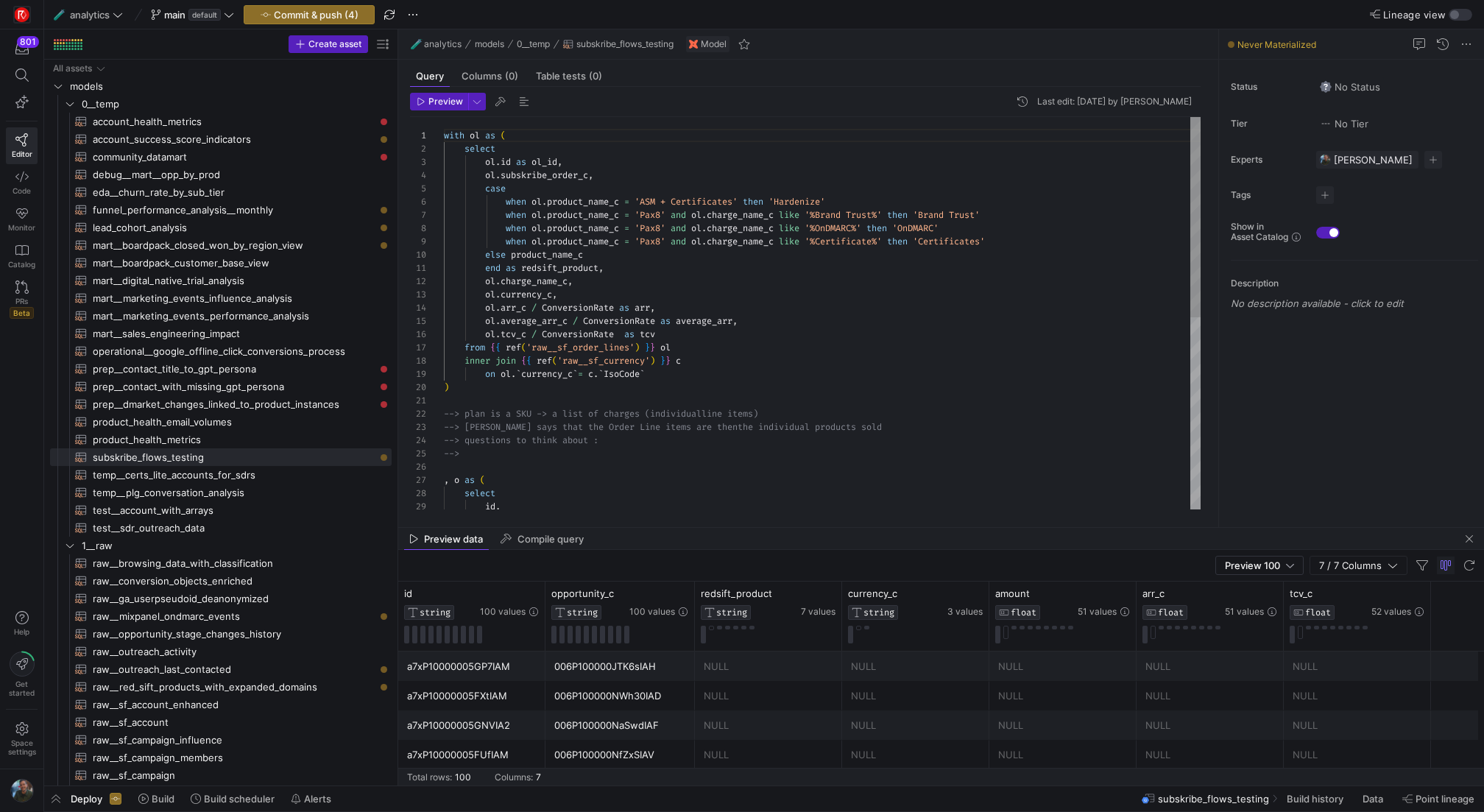
scroll to position [106, 212]
drag, startPoint x: 686, startPoint y: 373, endPoint x: 727, endPoint y: 158, distance: 218.9
click at [718, 210] on div "select id , , o as ( --> --> Dylan says that the Order Line items are then the …" at bounding box center [822, 500] width 757 height 766
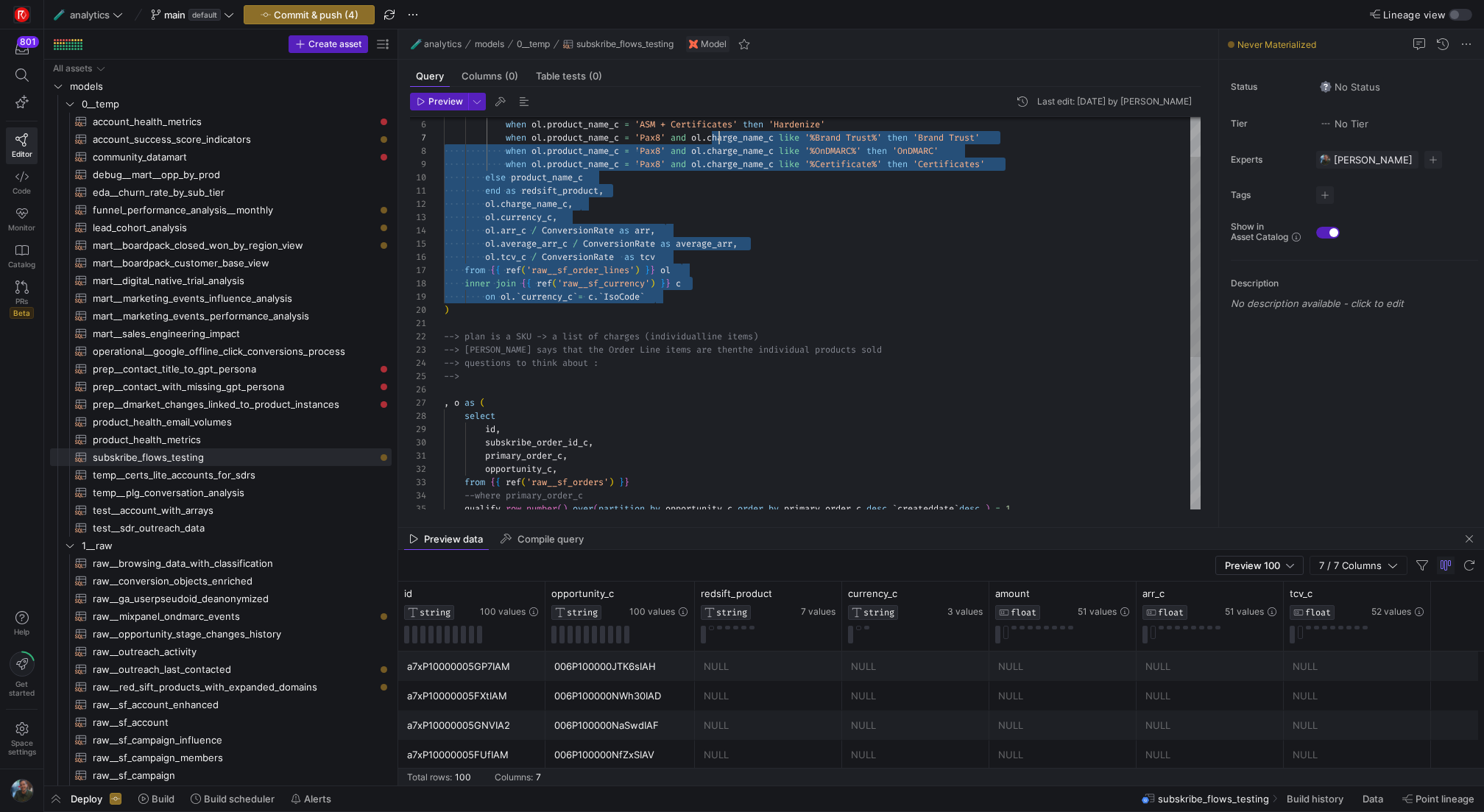
click at [784, 430] on div "select id , , o as ( --> --> Dylan says that the Order Line items are then the …" at bounding box center [822, 423] width 757 height 766
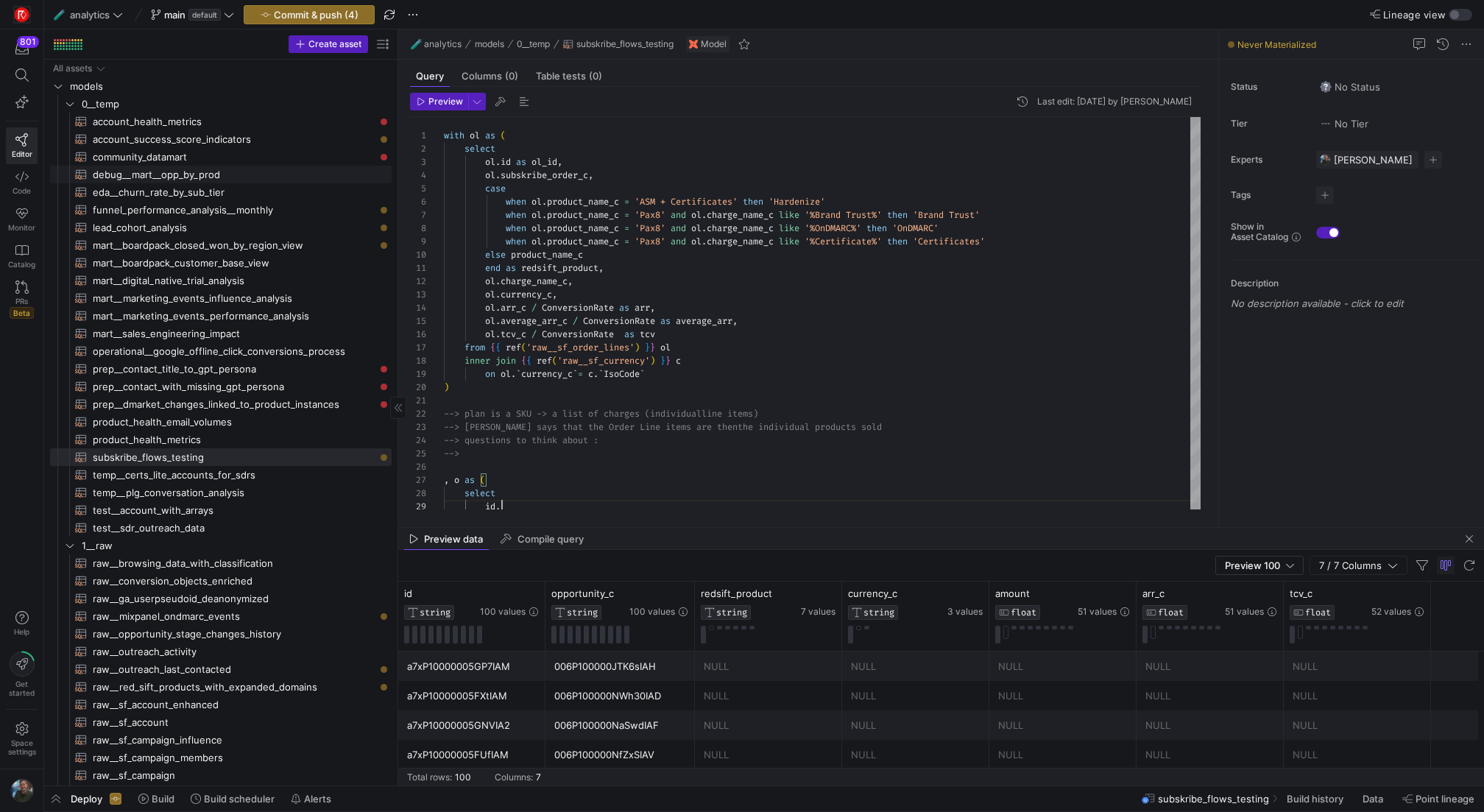
click at [209, 172] on span "debug__mart__opp_by_prod​​​​​​​​​​" at bounding box center [233, 174] width 281 height 17
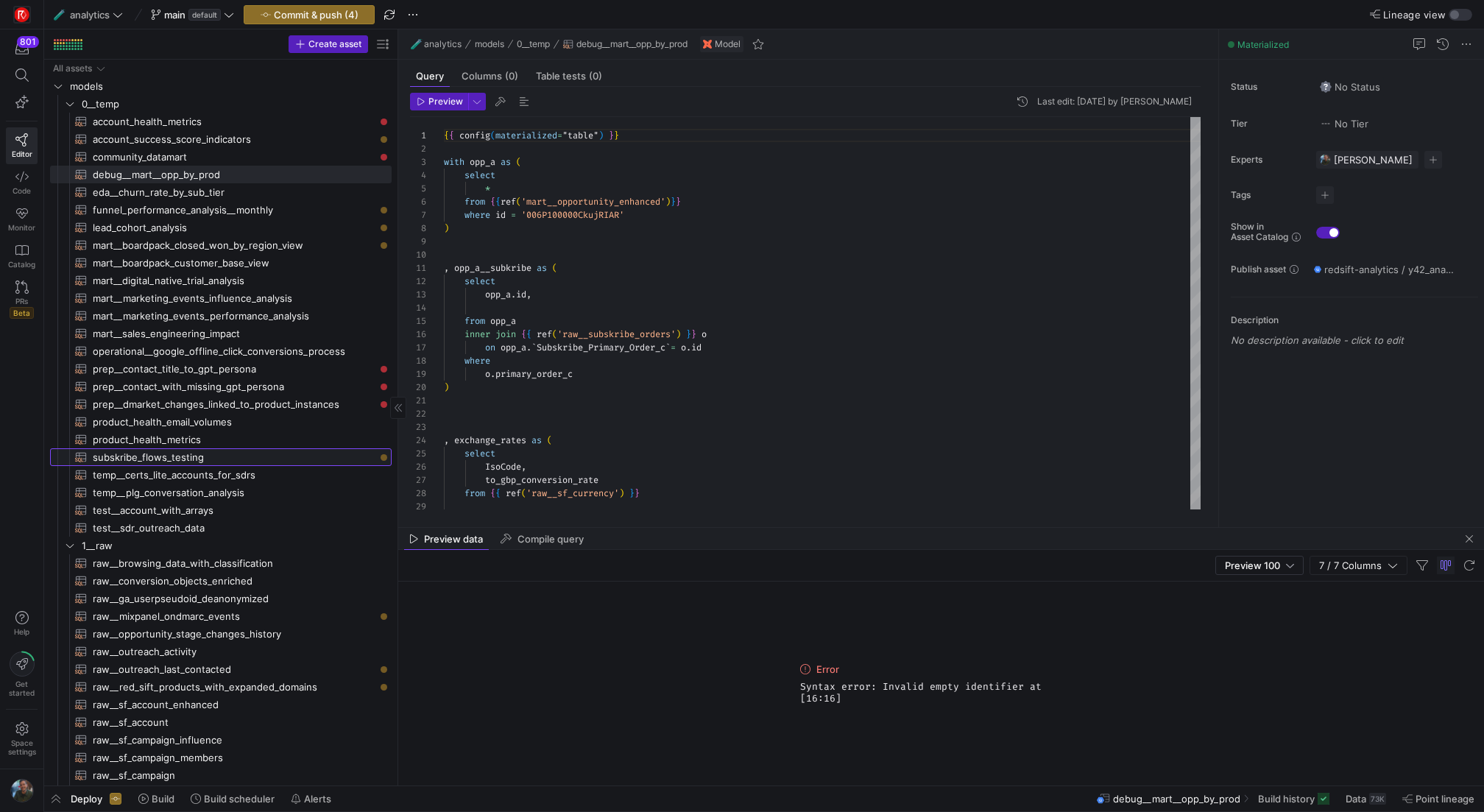
click at [225, 456] on span "subskribe_flows_testing​​​​​​​​​​" at bounding box center [233, 456] width 281 height 17
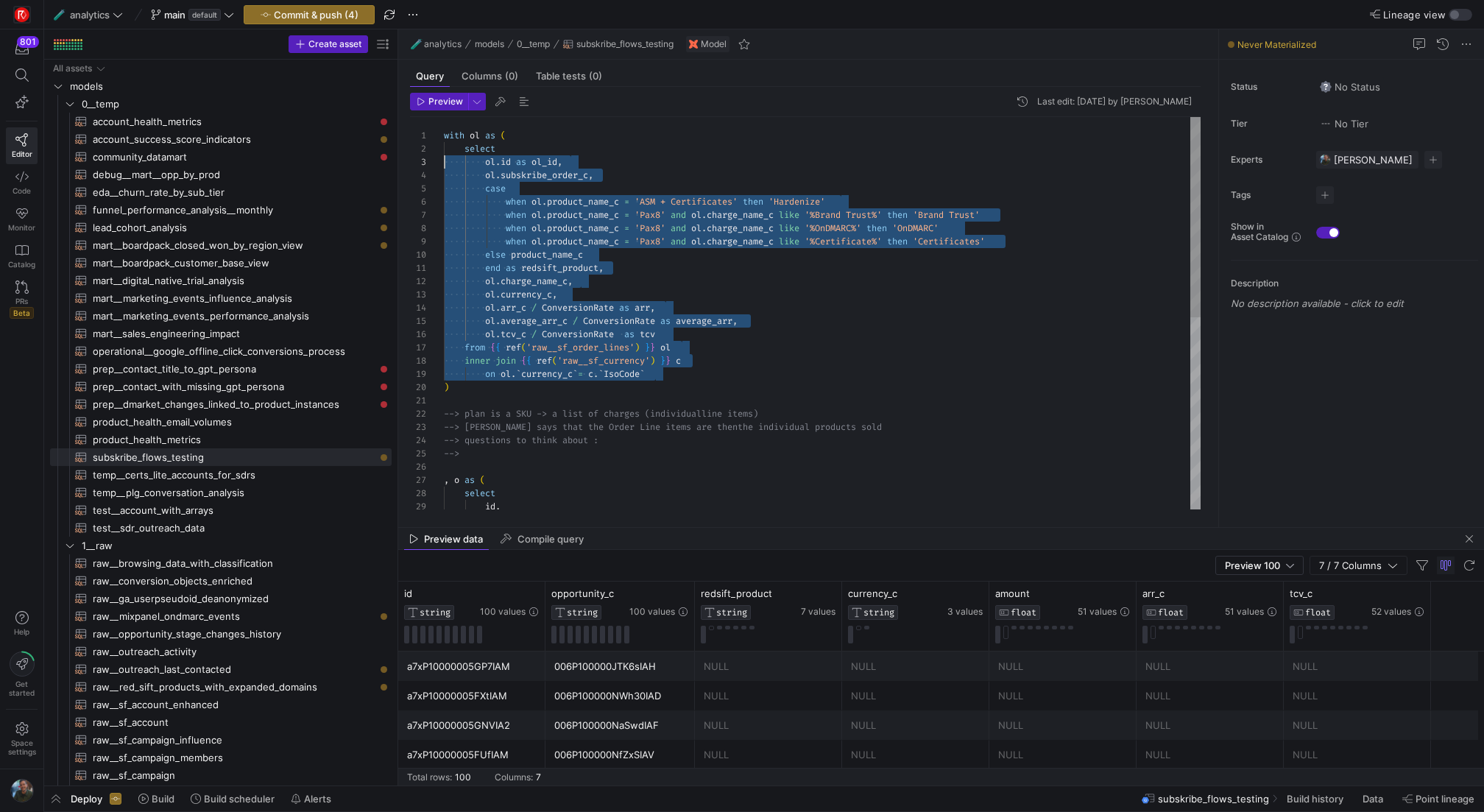
scroll to position [13, 0]
drag, startPoint x: 696, startPoint y: 378, endPoint x: 430, endPoint y: 148, distance: 351.6
click at [444, 148] on div ", o as ( select id , --> --> questions to think about : --> Dylan says that the…" at bounding box center [822, 500] width 757 height 766
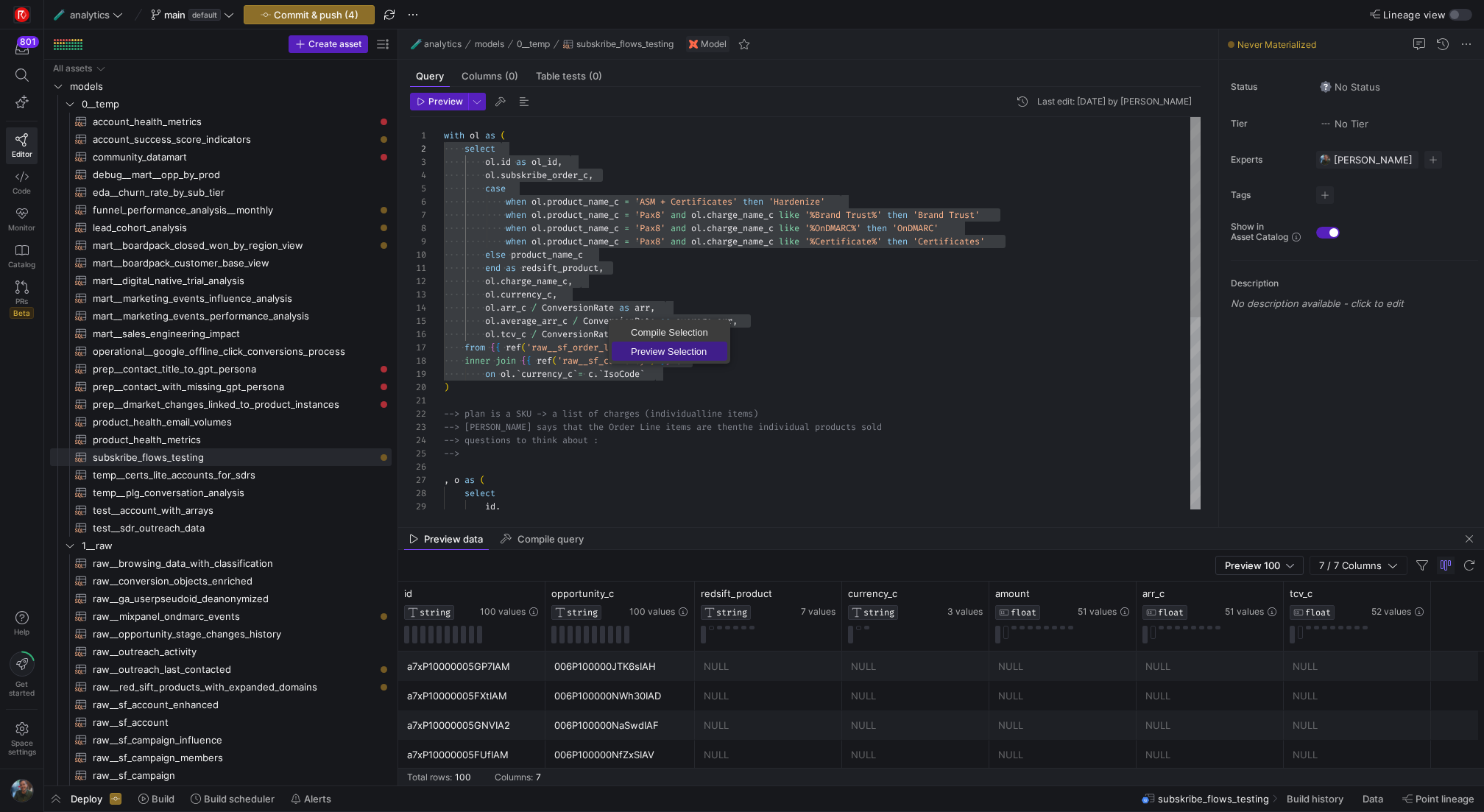
click at [655, 347] on span "Preview Selection" at bounding box center [668, 351] width 115 height 10
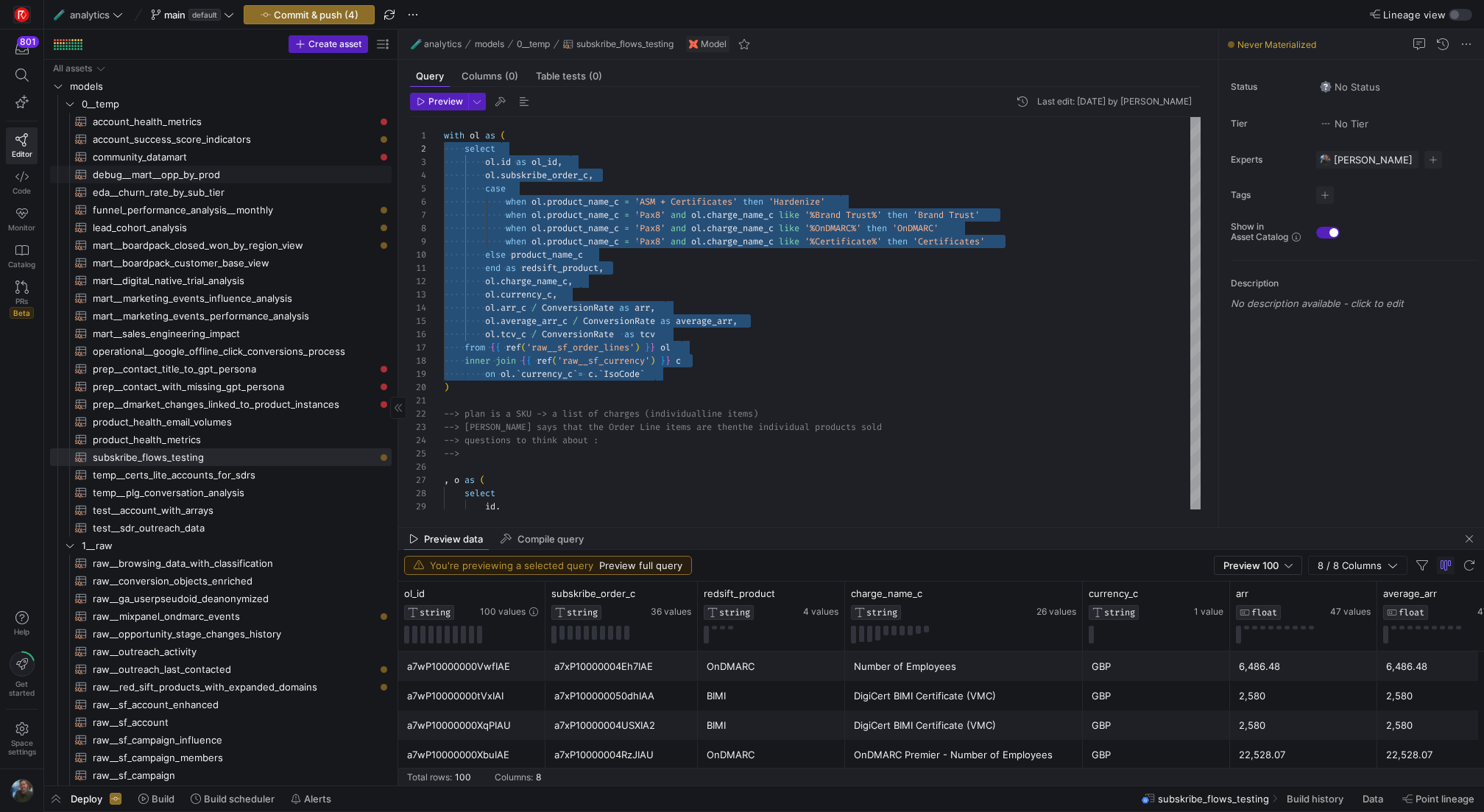
click at [236, 170] on span "debug__mart__opp_by_prod​​​​​​​​​​" at bounding box center [233, 174] width 281 height 17
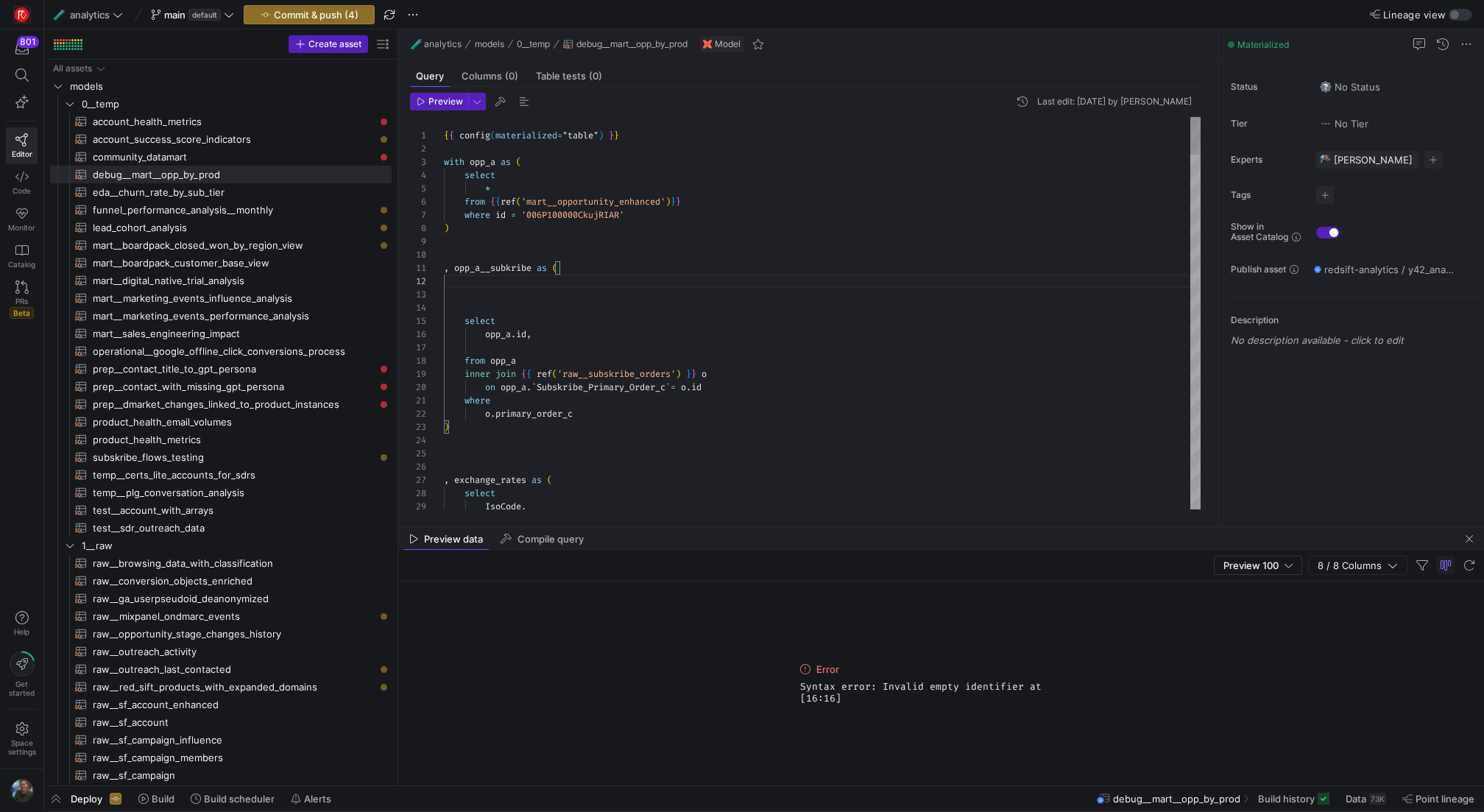
scroll to position [106, 212]
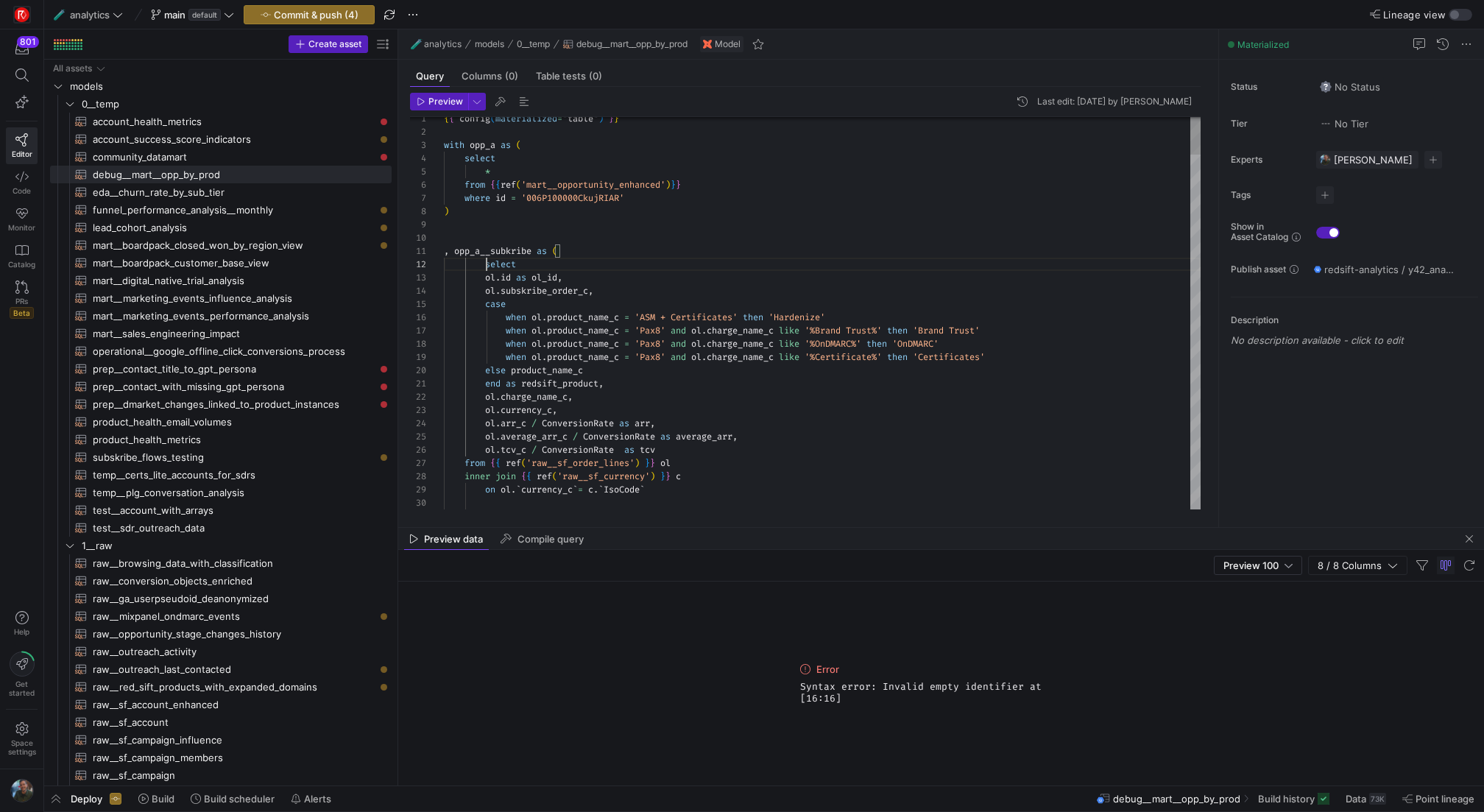
drag, startPoint x: 583, startPoint y: 272, endPoint x: 440, endPoint y: 273, distance: 143.0
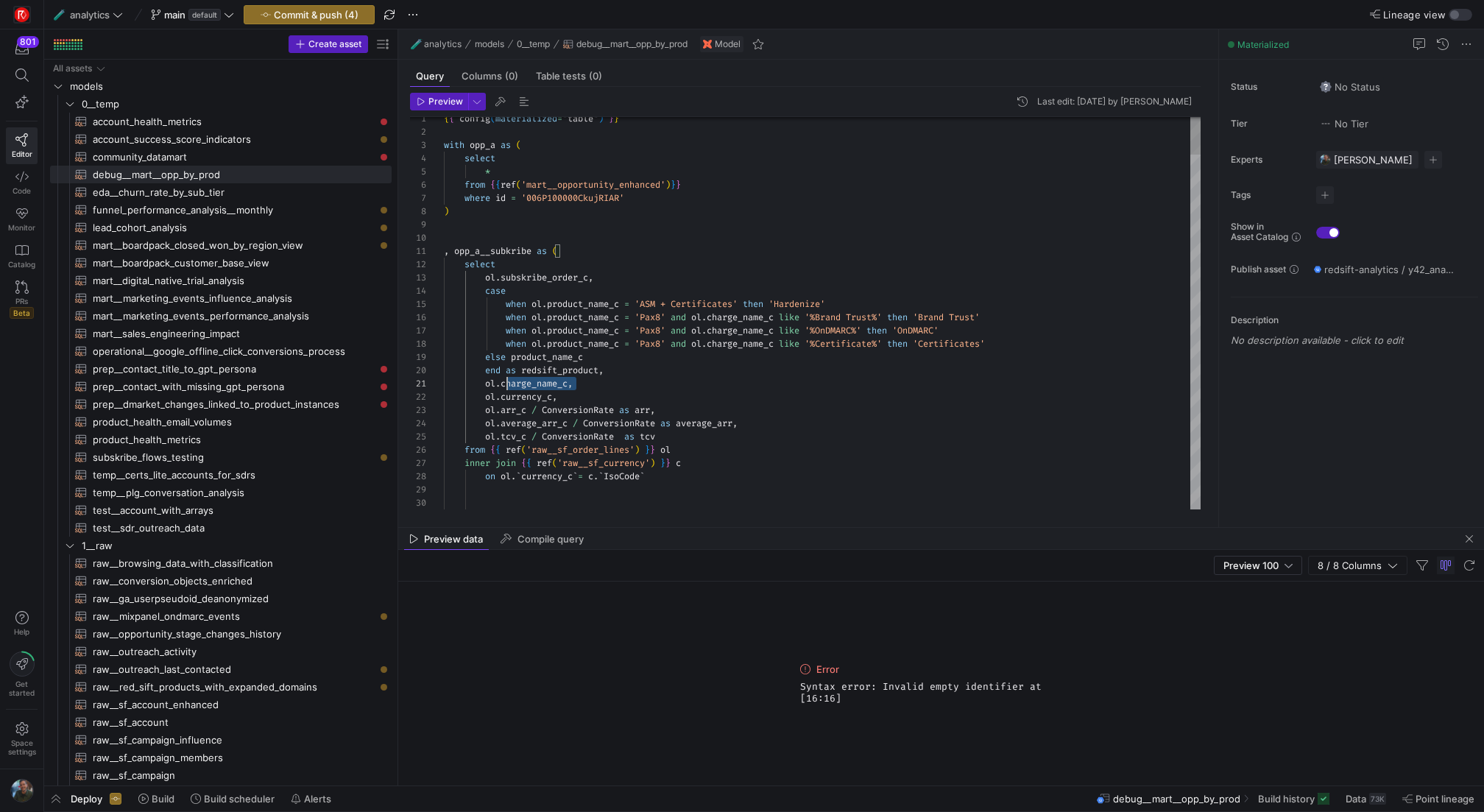
scroll to position [0, 16]
drag, startPoint x: 588, startPoint y: 382, endPoint x: 459, endPoint y: 382, distance: 129.0
drag, startPoint x: 563, startPoint y: 381, endPoint x: 435, endPoint y: 381, distance: 128.0
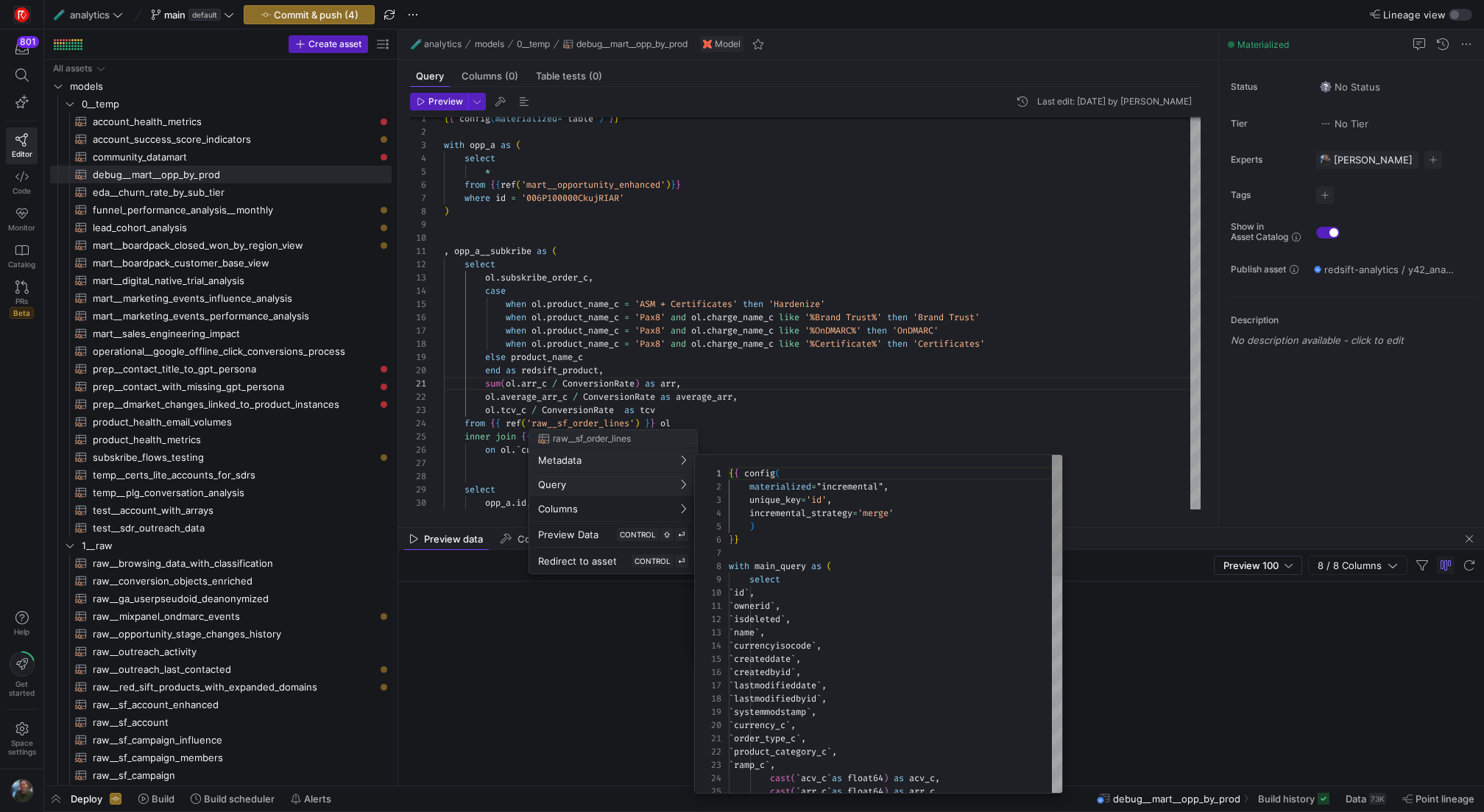
scroll to position [132, 0]
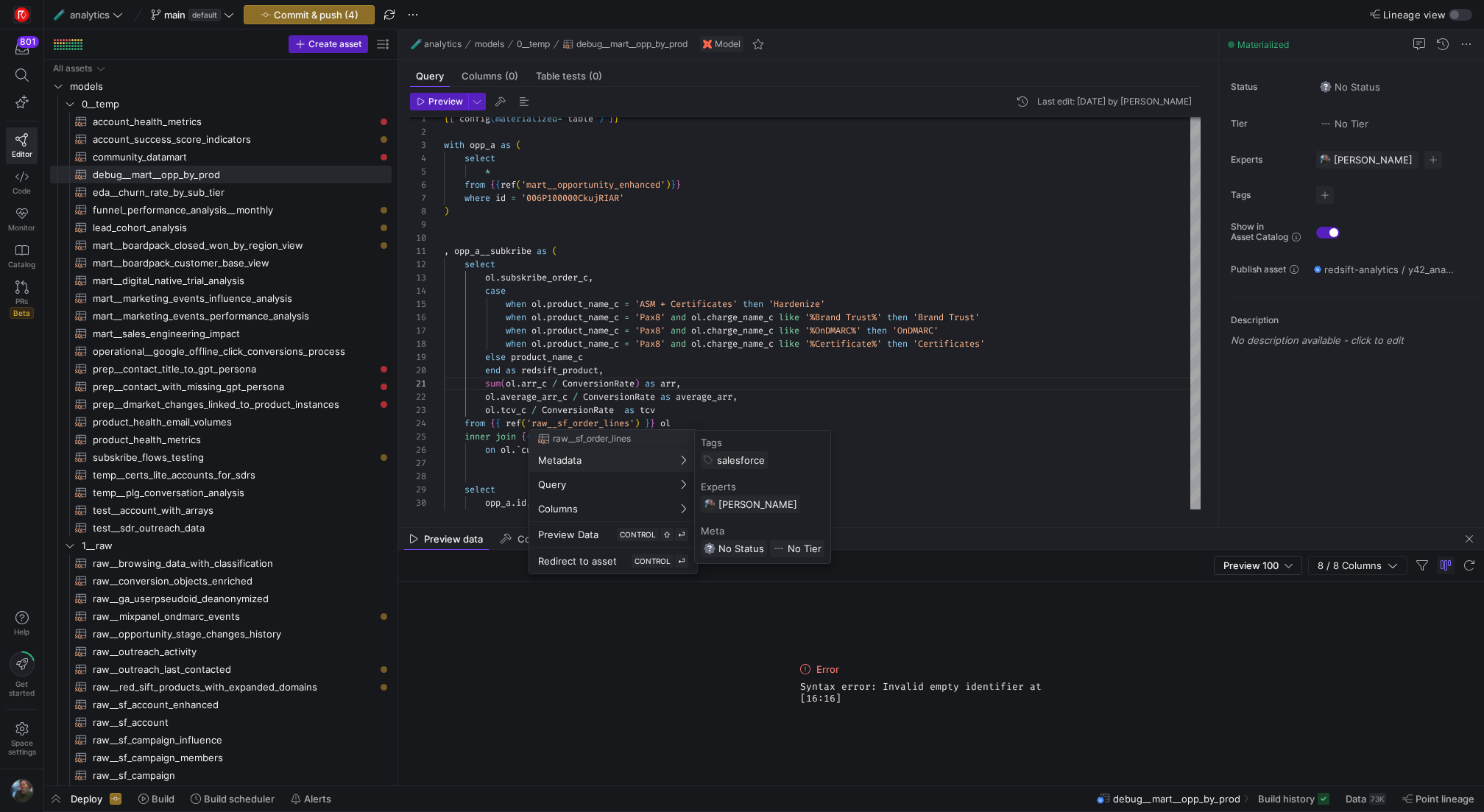
click at [485, 394] on div at bounding box center [742, 406] width 1484 height 812
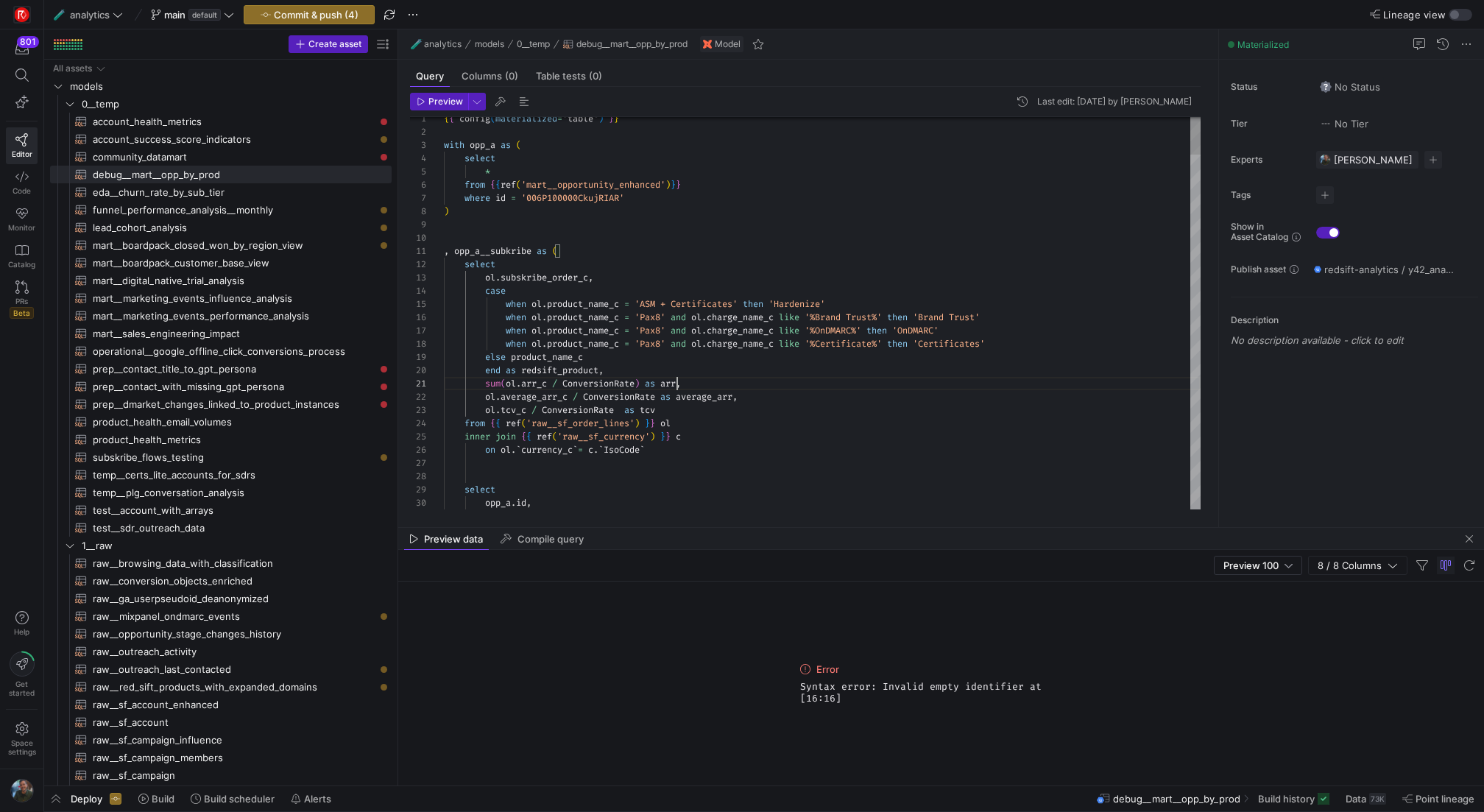
drag, startPoint x: 766, startPoint y: 398, endPoint x: 433, endPoint y: 397, distance: 333.0
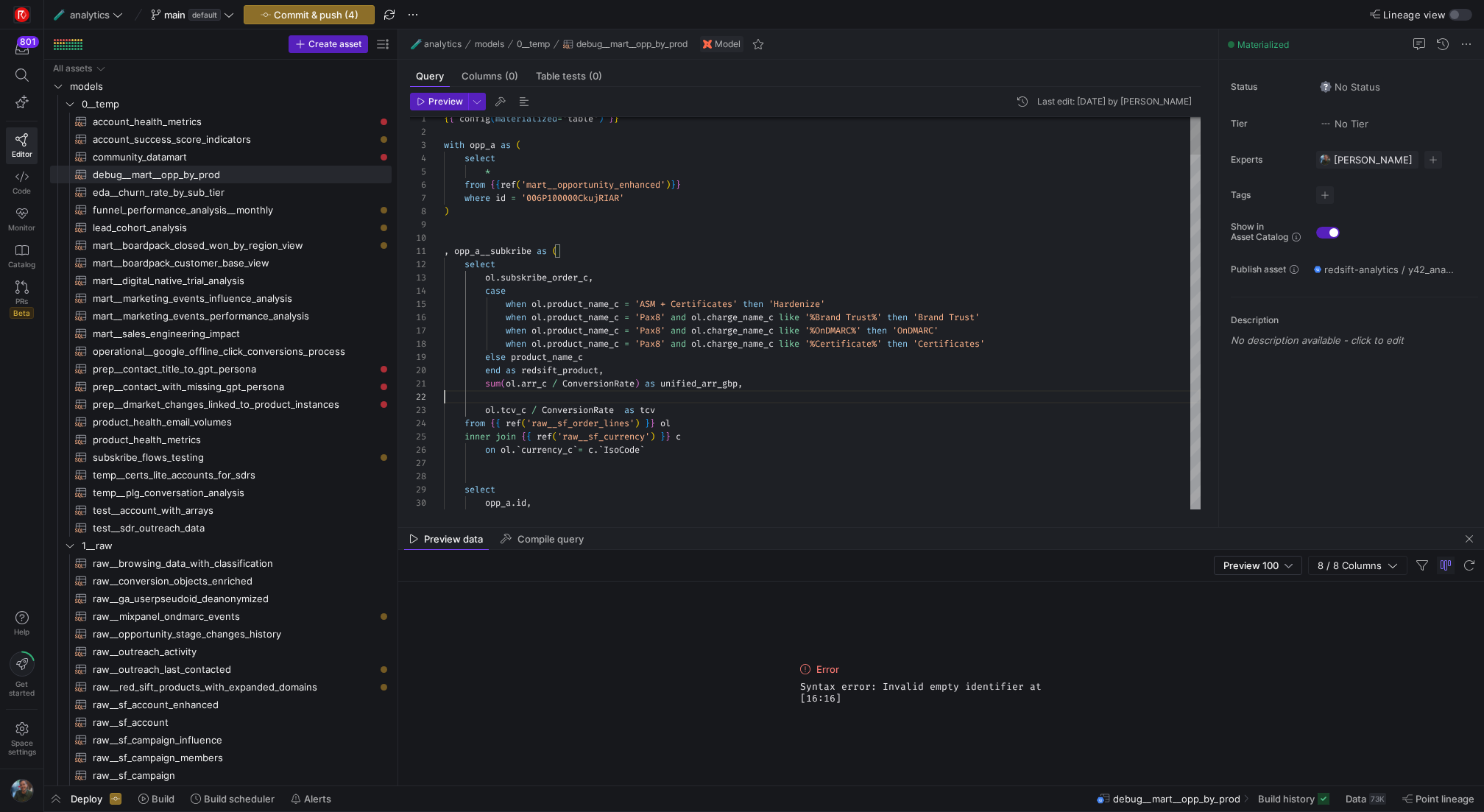
scroll to position [0, 306]
click at [724, 387] on div at bounding box center [742, 406] width 1484 height 812
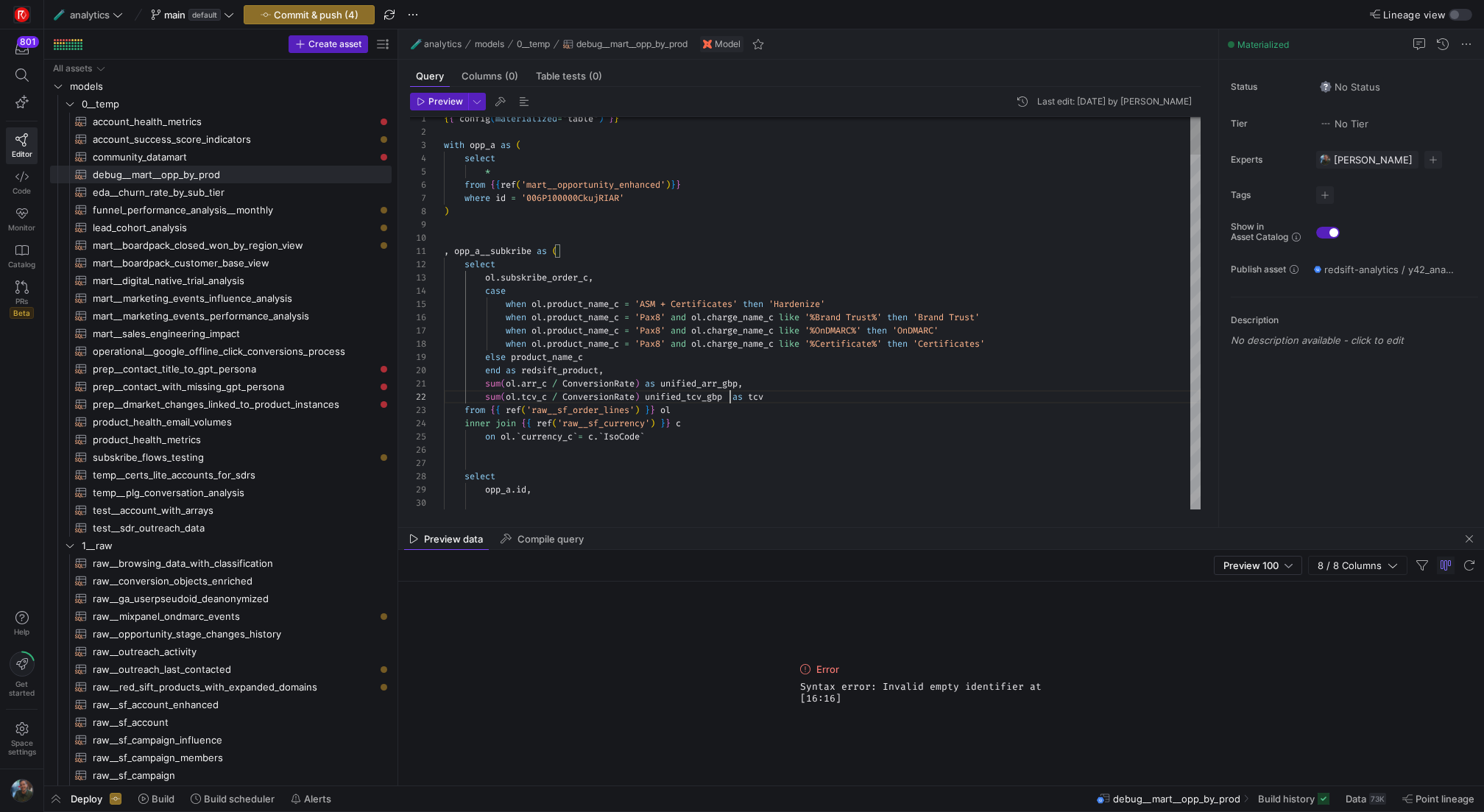
scroll to position [13, 286]
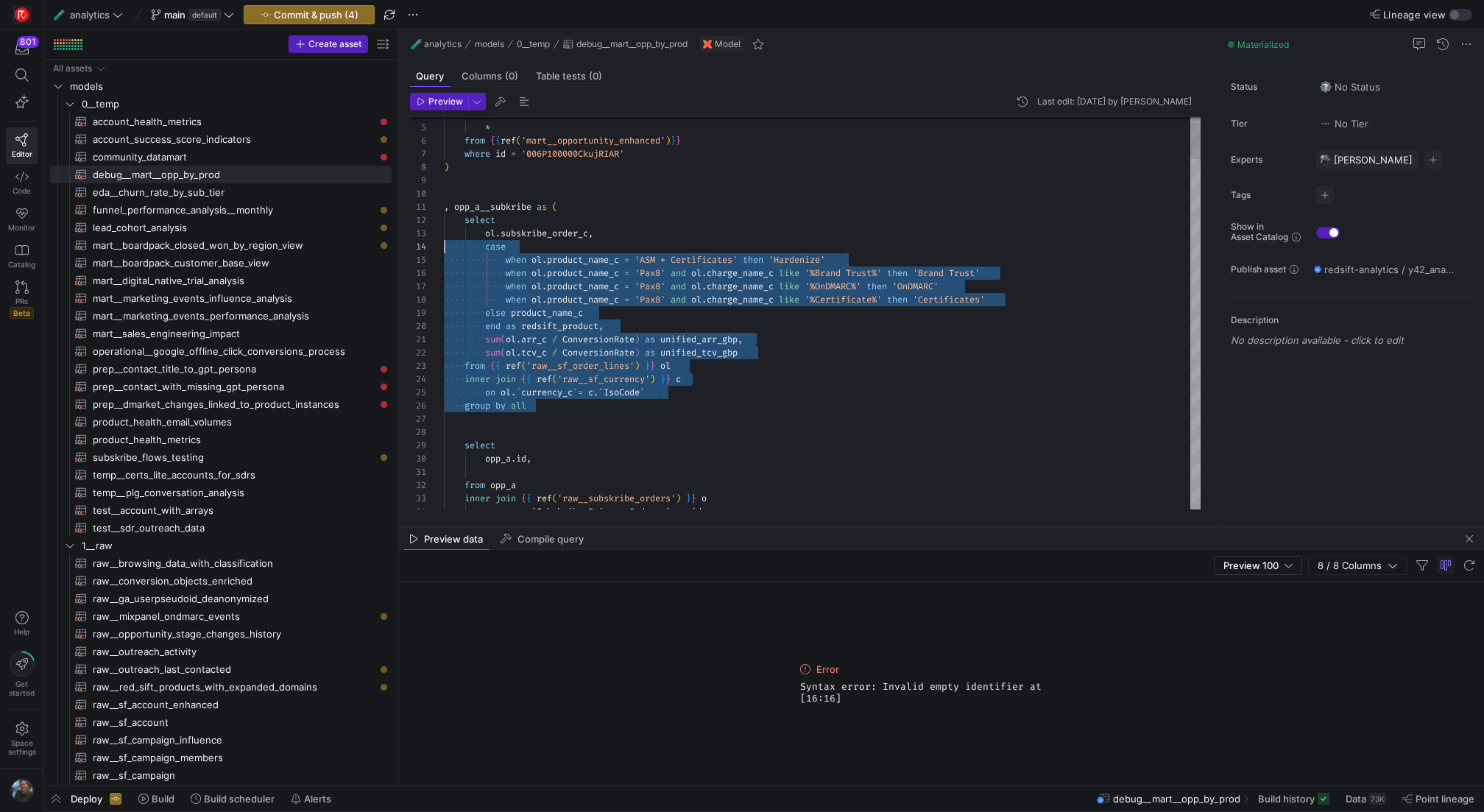
scroll to position [13, 0]
drag, startPoint x: 566, startPoint y: 407, endPoint x: 420, endPoint y: 223, distance: 234.9
type textarea ", opp_a__subkribe as ( select ol.subskribe_order_c, case when ol.product_name_c…"
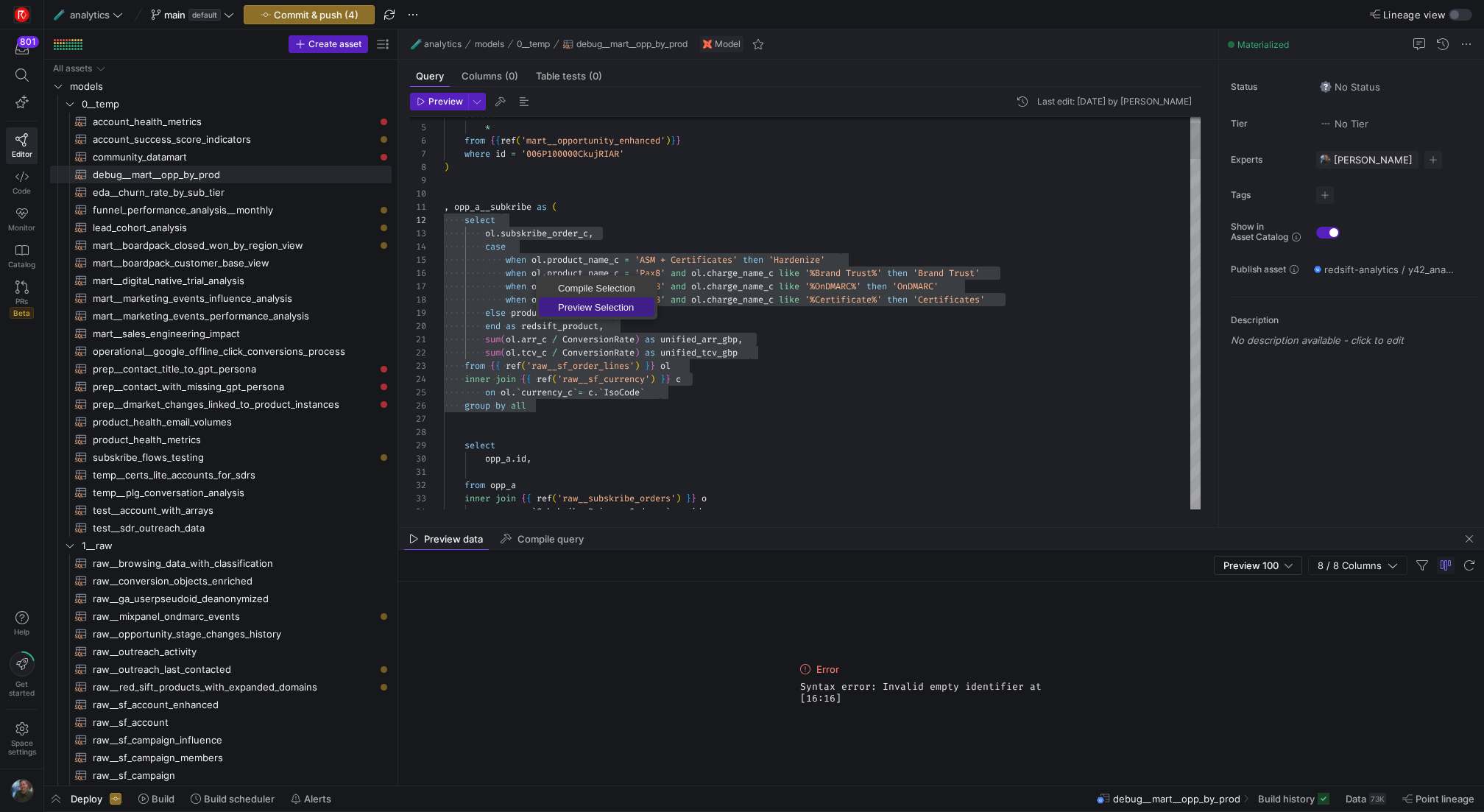
click at [574, 298] on link "Preview Selection" at bounding box center [596, 306] width 115 height 19
